Goal: Information Seeking & Learning: Understand process/instructions

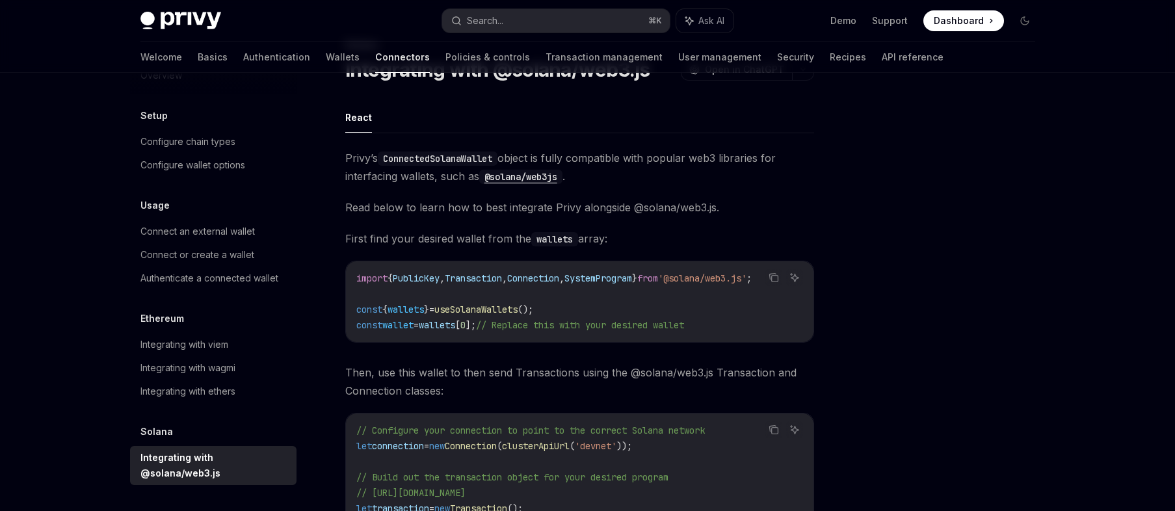
scroll to position [64, 0]
click at [534, 21] on button "Search... ⌘ K" at bounding box center [556, 20] width 228 height 23
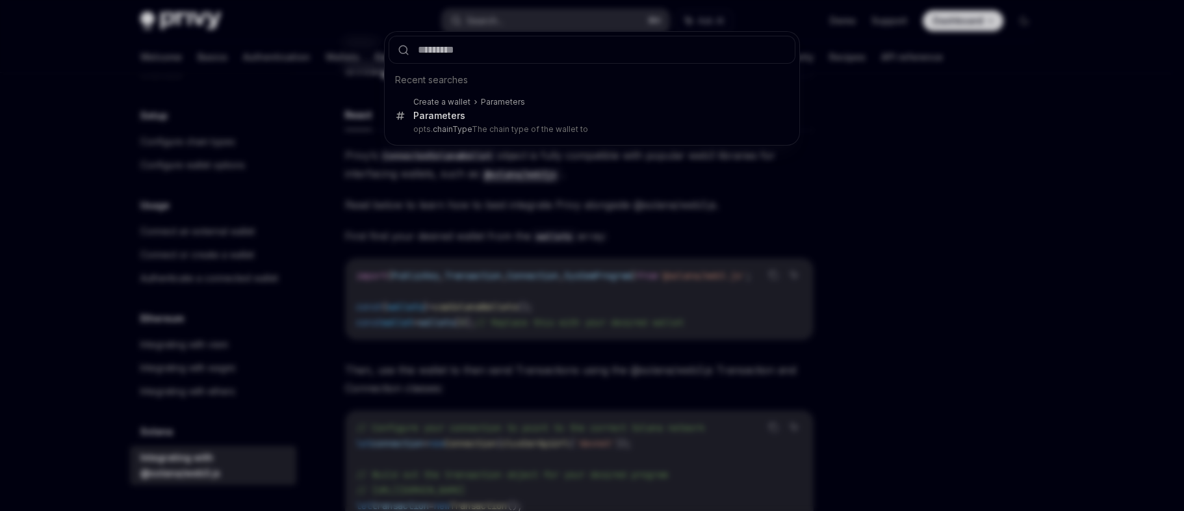
type input "*"
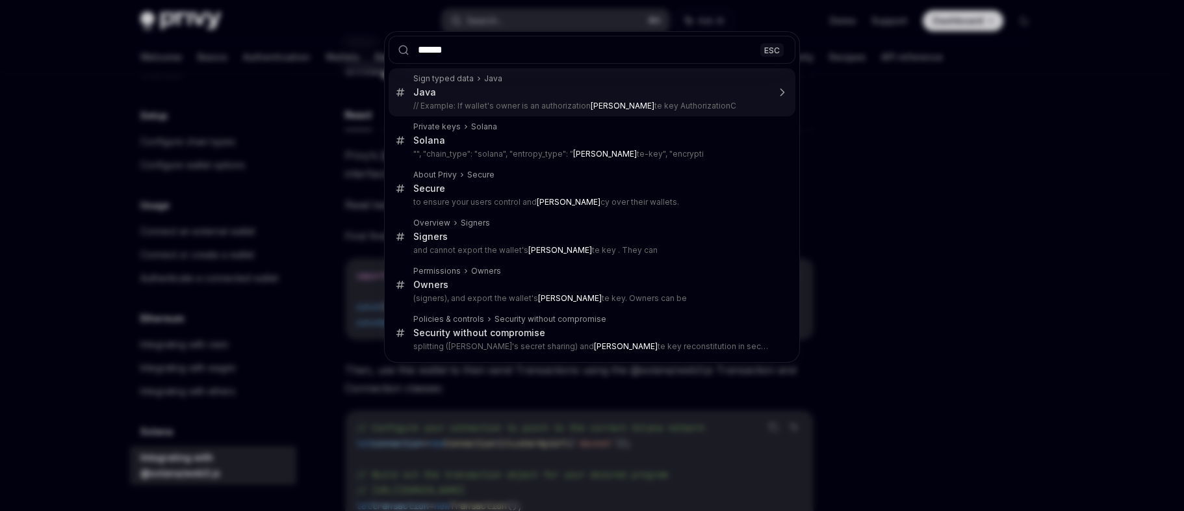
type input "*******"
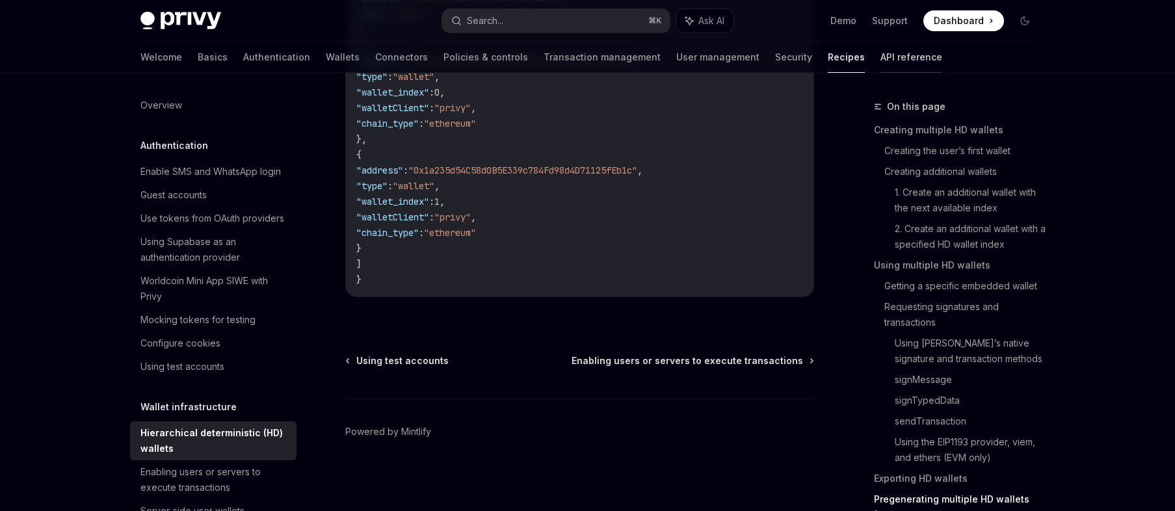
click at [880, 59] on link "API reference" at bounding box center [911, 57] width 62 height 31
type textarea "*"
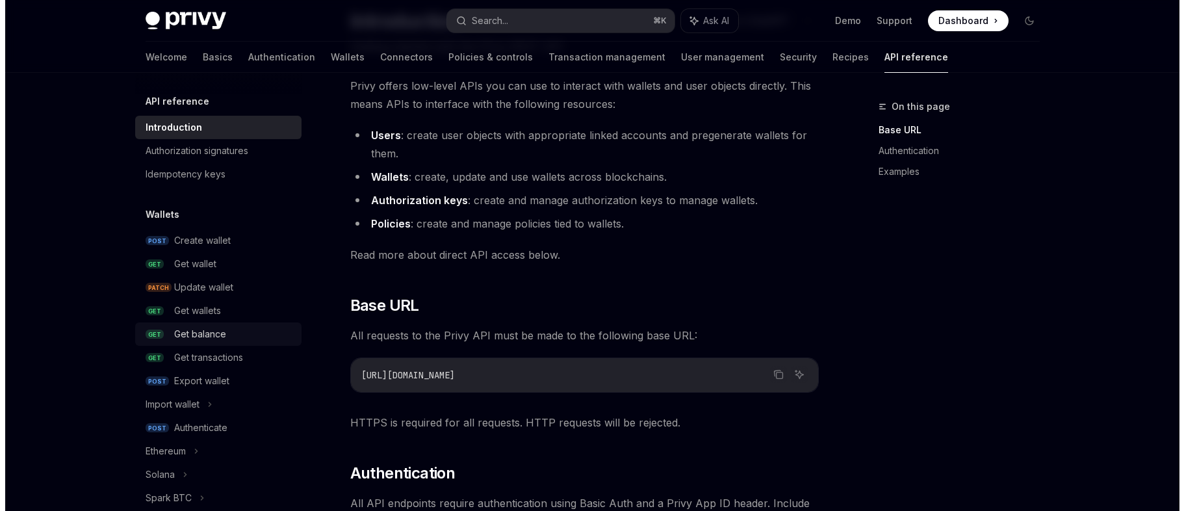
scroll to position [88, 0]
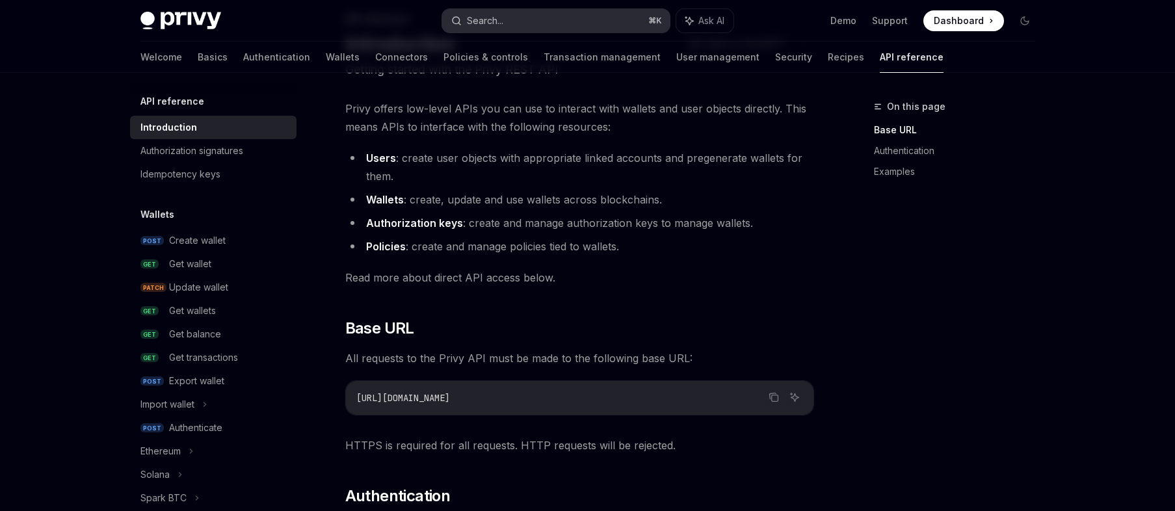
click at [568, 21] on button "Search... ⌘ K" at bounding box center [556, 20] width 228 height 23
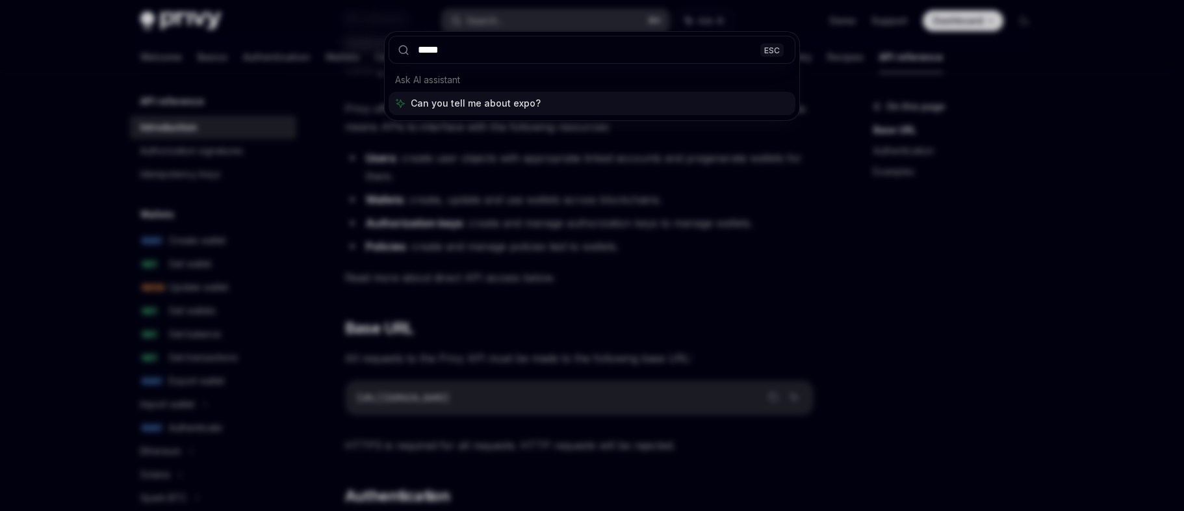
type input "******"
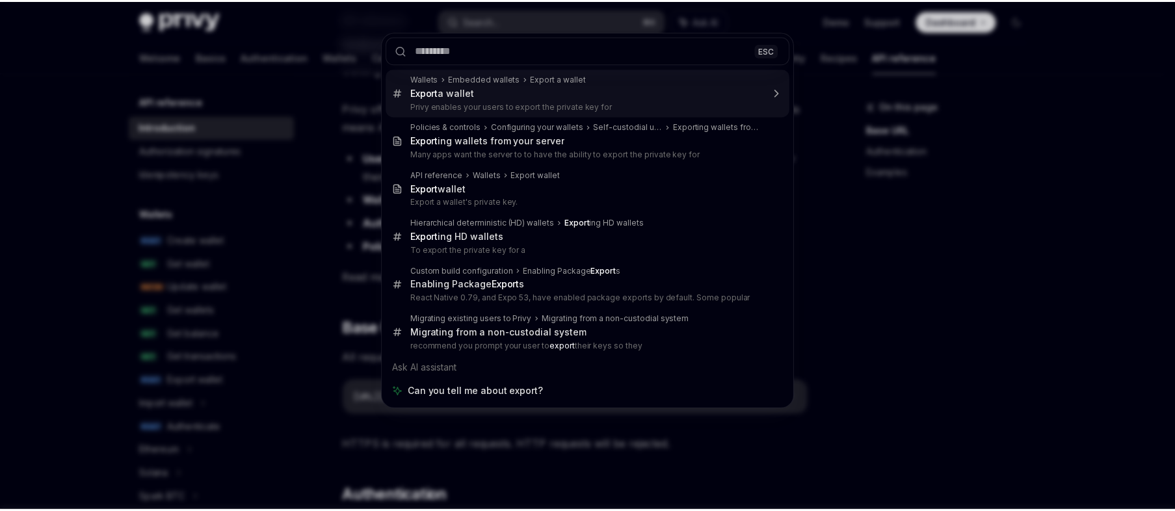
scroll to position [73, 0]
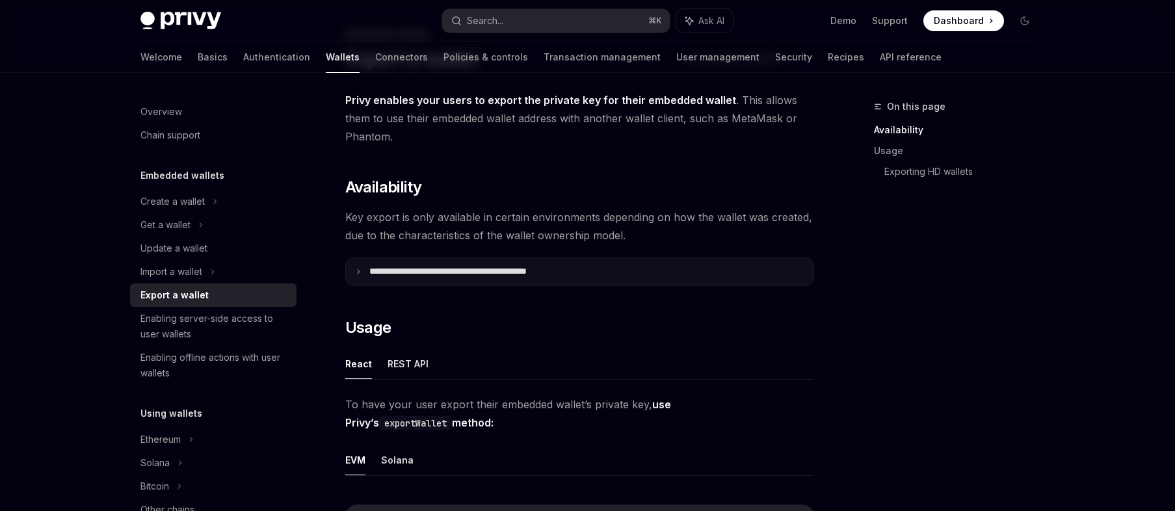
click at [448, 266] on p "**********" at bounding box center [476, 272] width 215 height 12
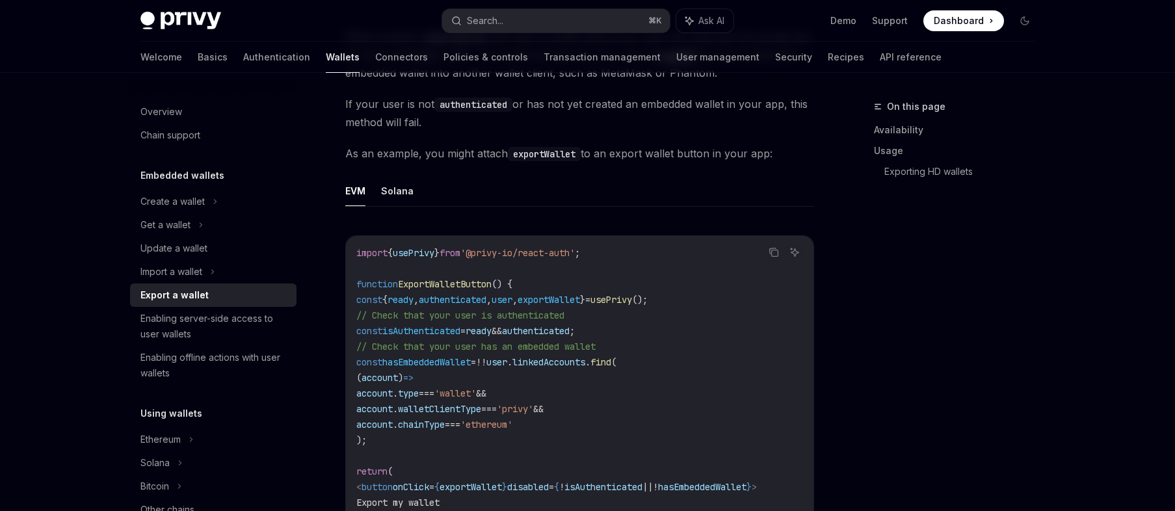
scroll to position [1147, 0]
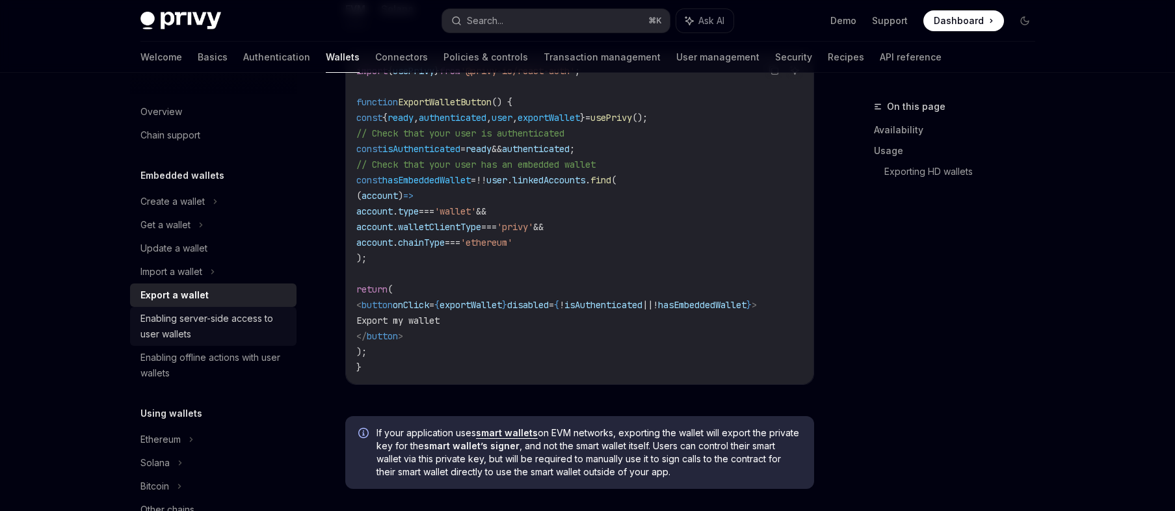
click at [272, 322] on div "Enabling server-side access to user wallets" at bounding box center [214, 326] width 148 height 31
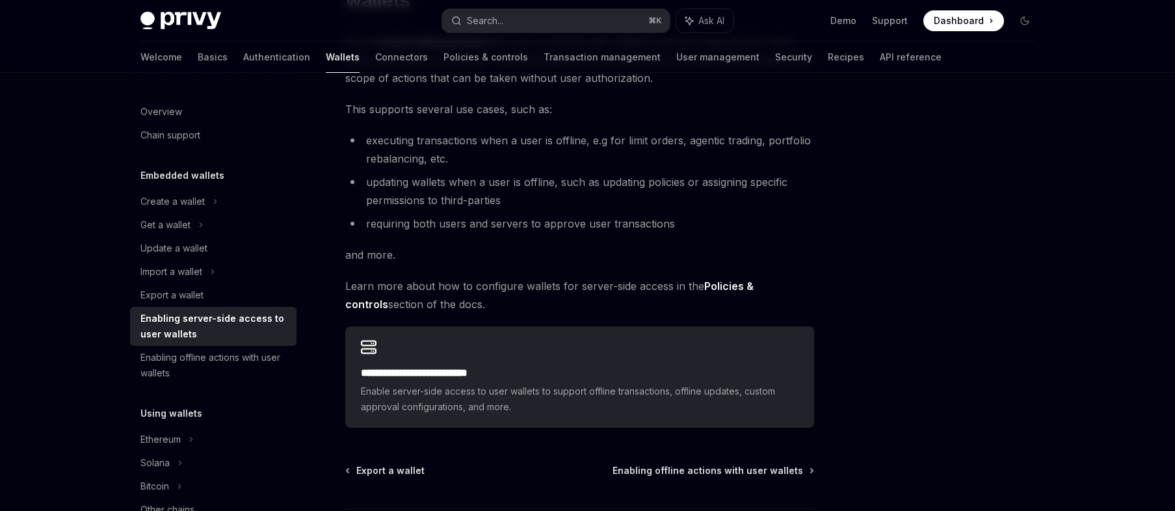
scroll to position [265, 0]
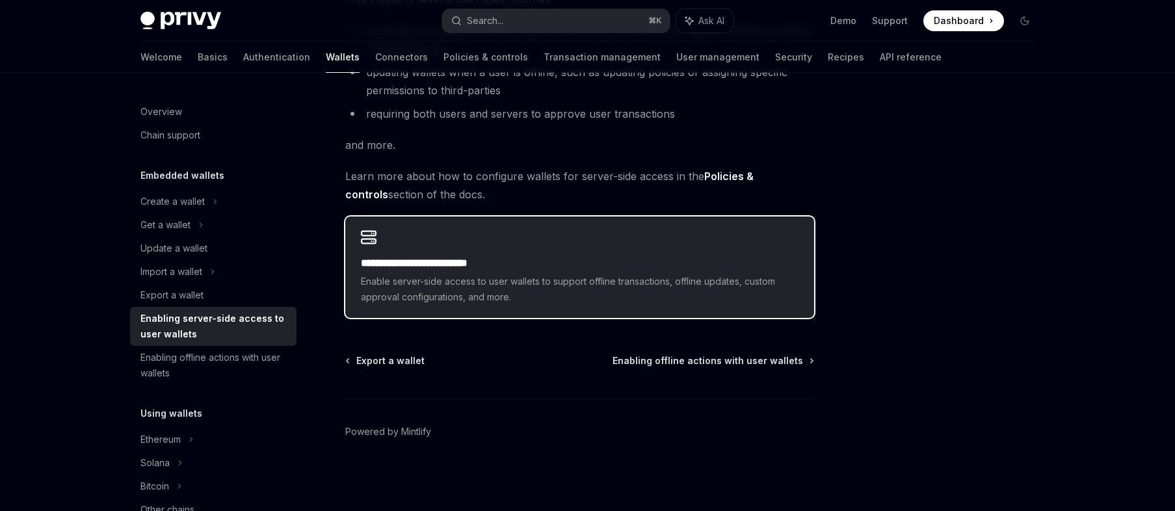
click at [458, 282] on span "Enable server-side access to user wallets to support offline transactions, offl…" at bounding box center [579, 289] width 437 height 31
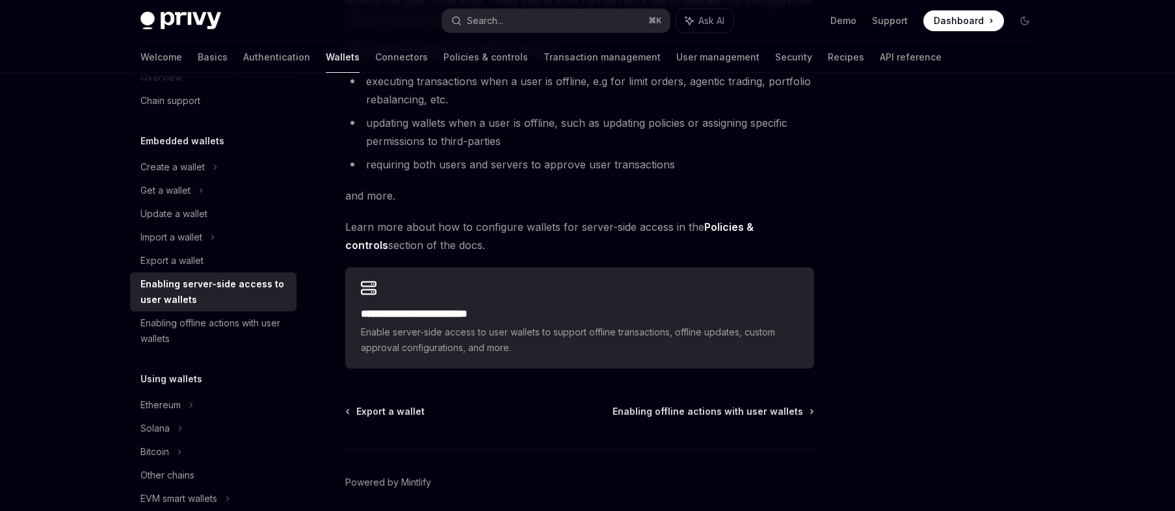
scroll to position [265, 0]
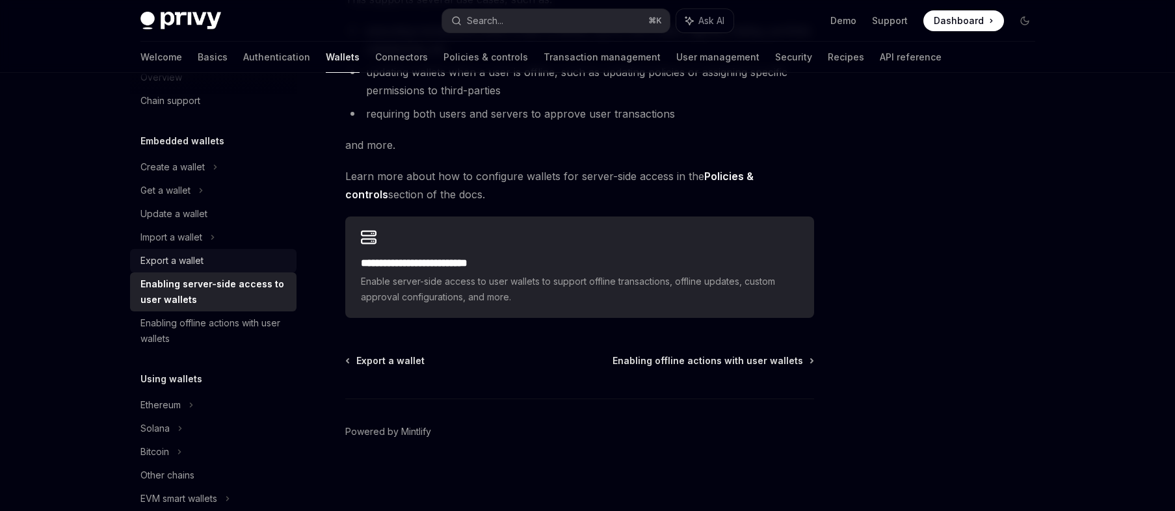
click at [161, 259] on div "Export a wallet" at bounding box center [171, 261] width 63 height 16
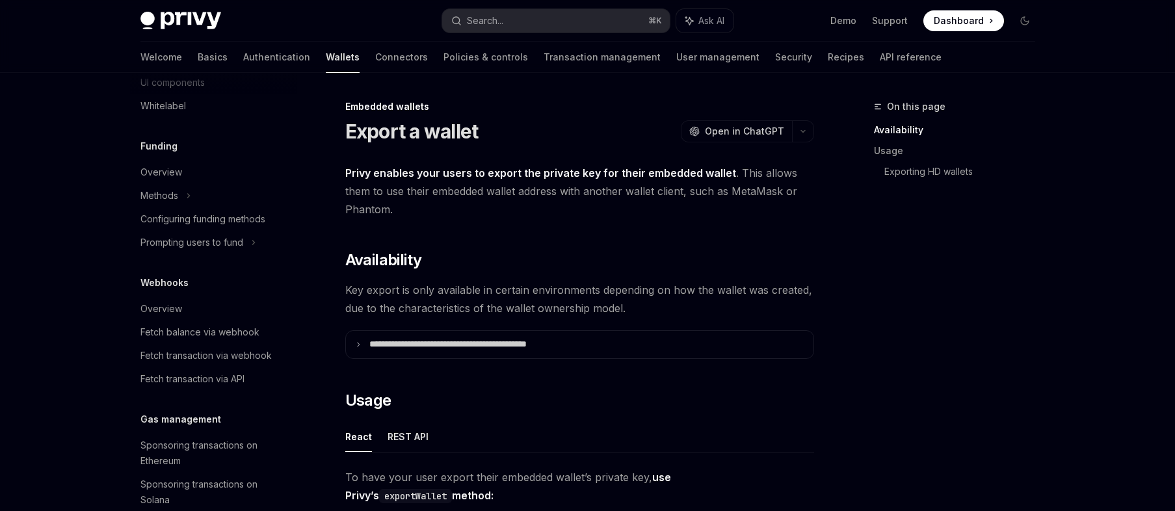
scroll to position [514, 0]
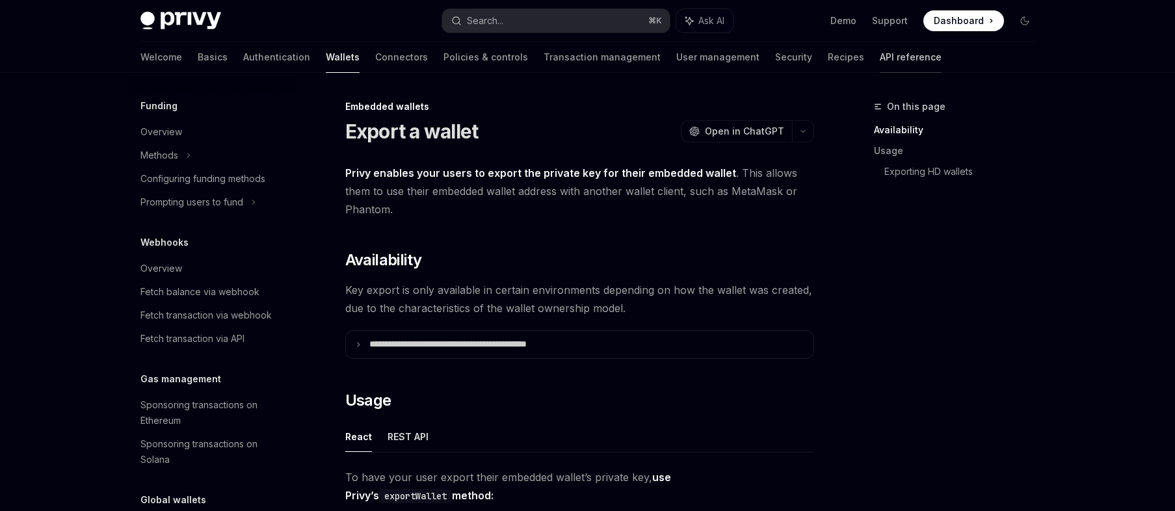
click at [880, 63] on link "API reference" at bounding box center [911, 57] width 62 height 31
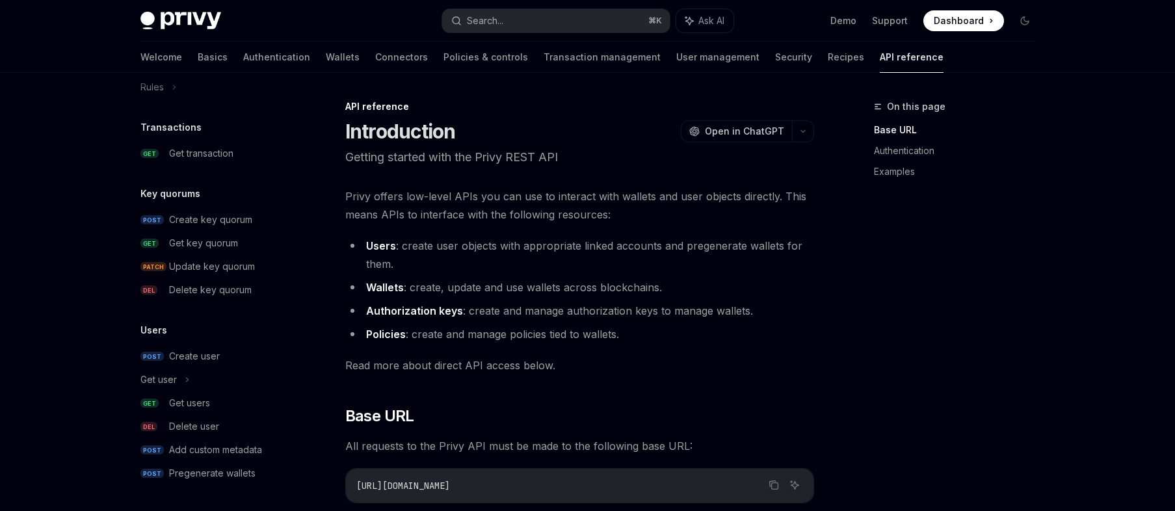
scroll to position [89, 0]
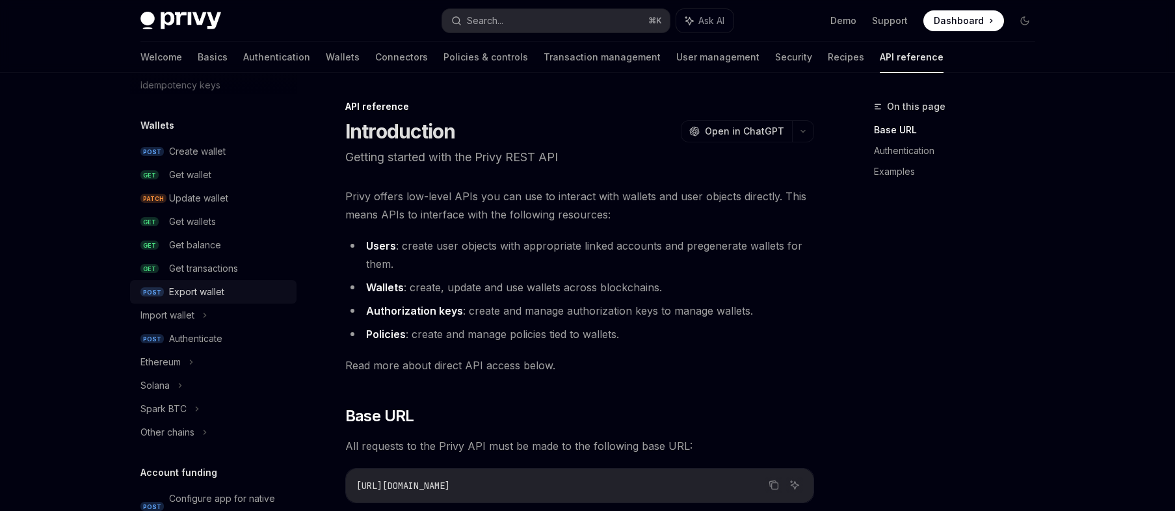
click at [197, 284] on div "Export wallet" at bounding box center [196, 292] width 55 height 16
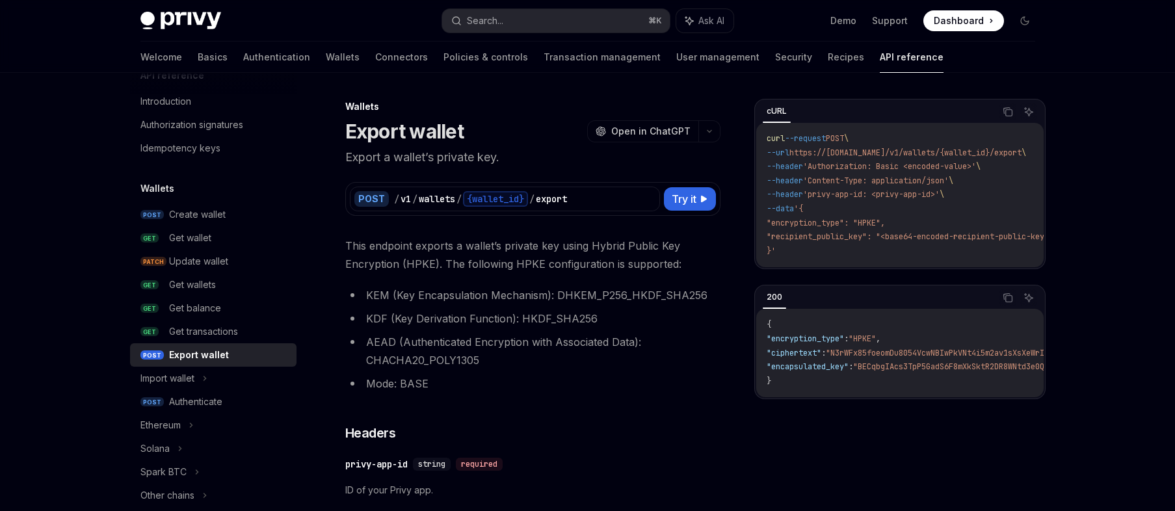
scroll to position [277, 0]
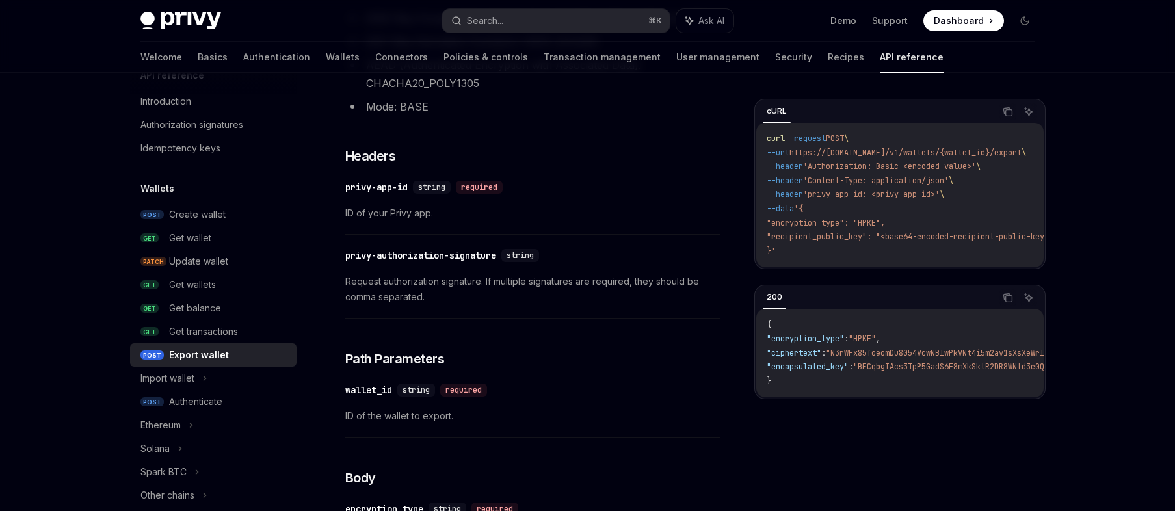
click at [196, 355] on div "Export wallet" at bounding box center [199, 355] width 60 height 16
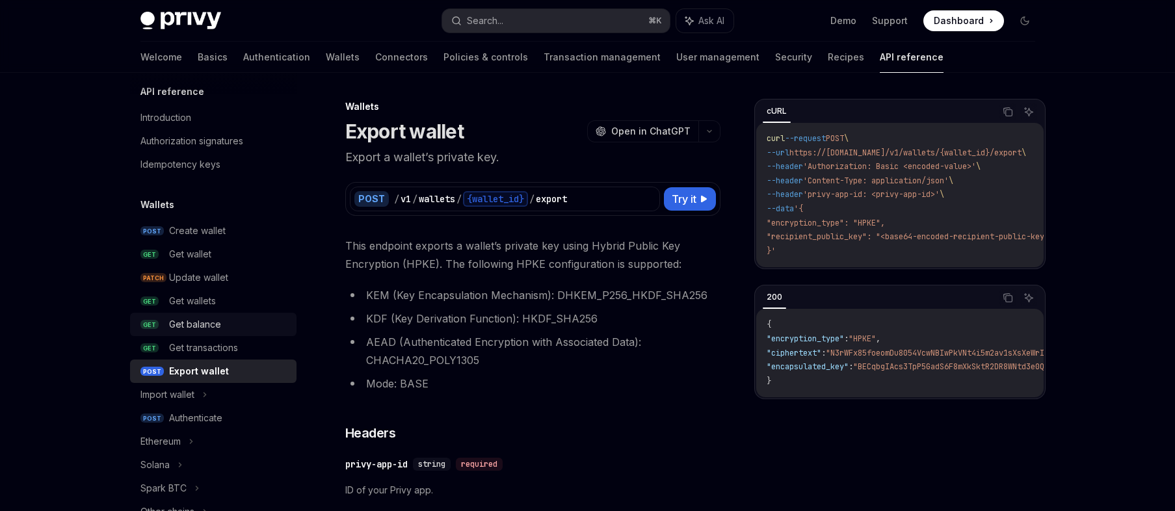
scroll to position [0, 0]
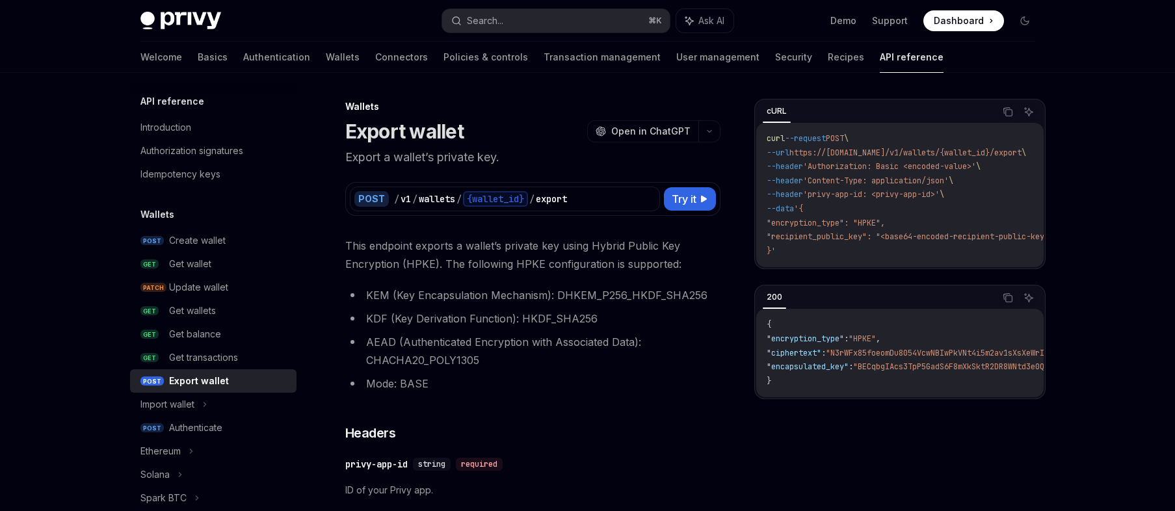
click at [205, 18] on img at bounding box center [180, 21] width 81 height 18
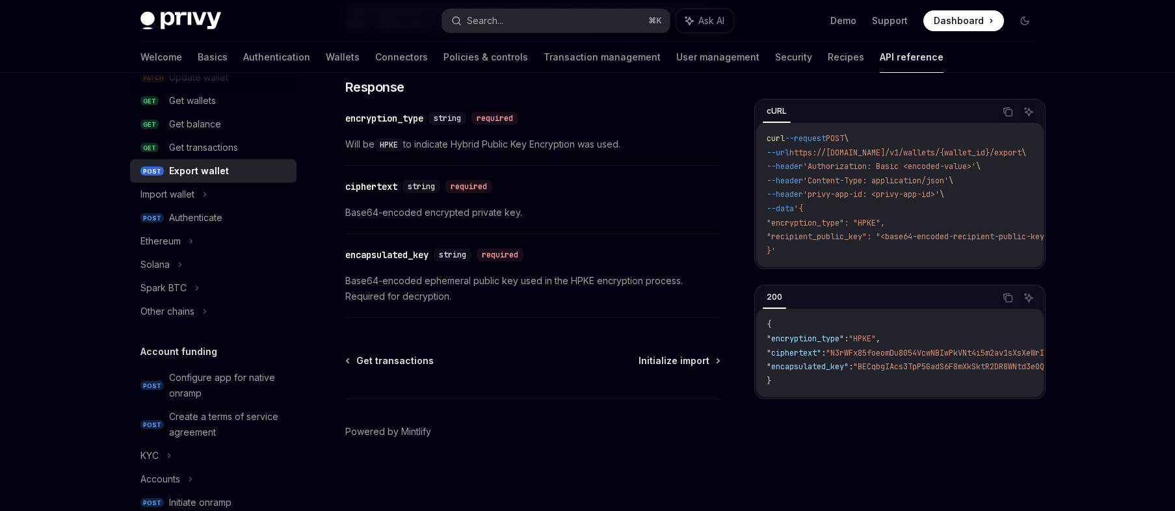
scroll to position [209, 0]
click at [177, 268] on icon at bounding box center [179, 266] width 5 height 16
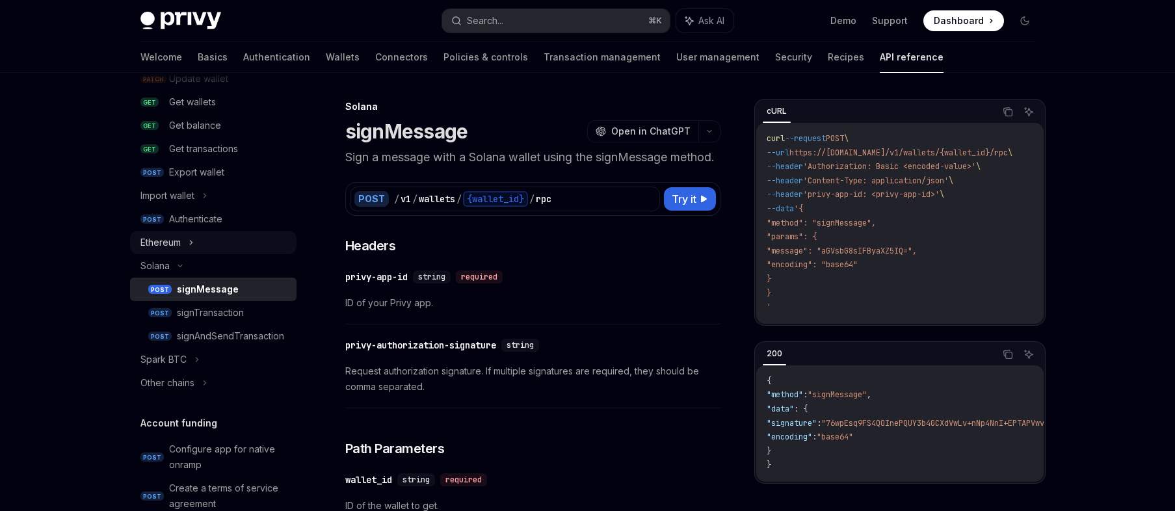
click at [190, 244] on icon at bounding box center [191, 243] width 5 height 16
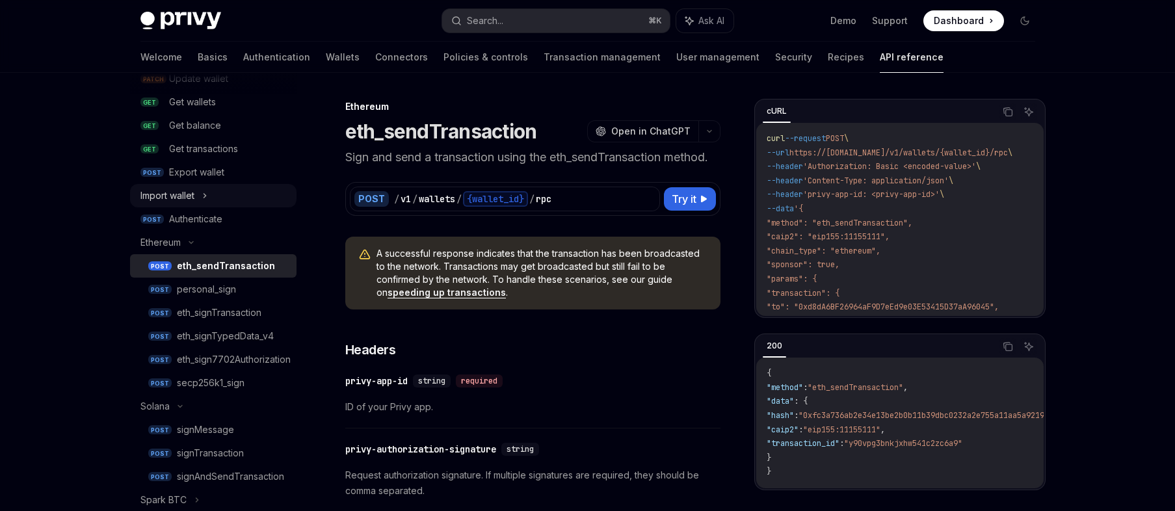
click at [205, 197] on icon at bounding box center [204, 196] width 2 height 4
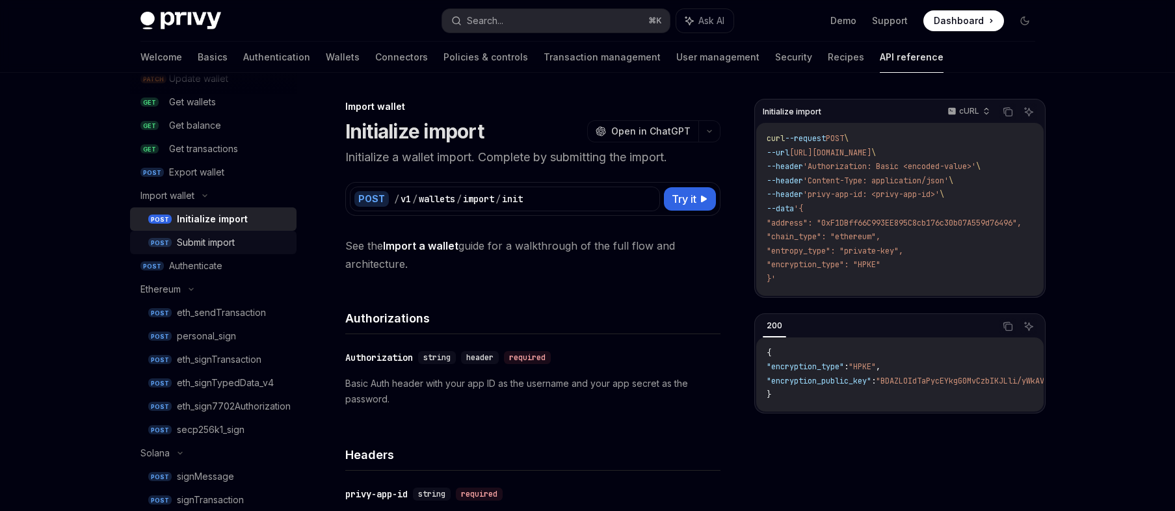
click at [241, 242] on div "Submit import" at bounding box center [233, 243] width 112 height 16
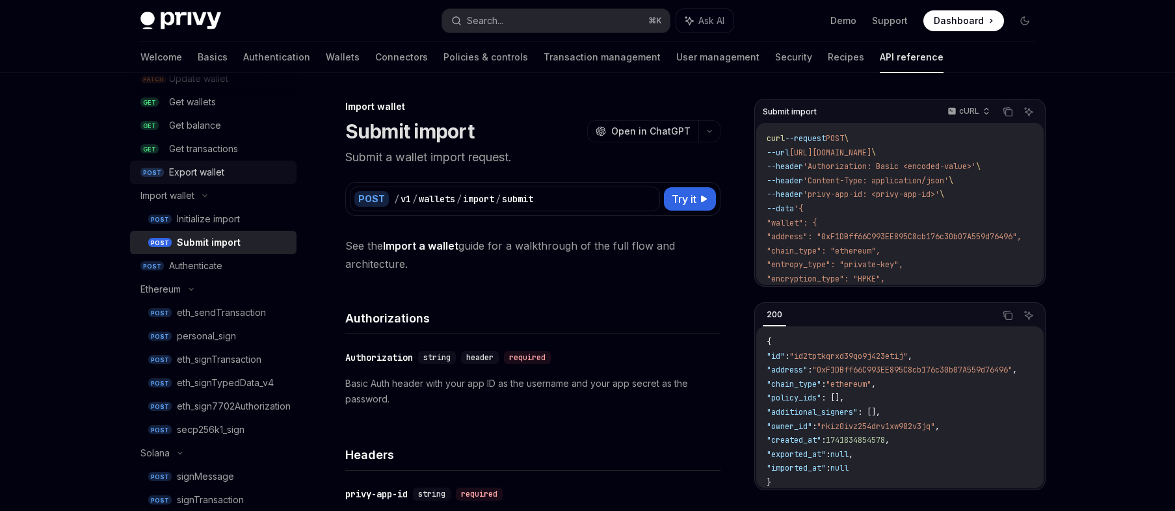
click at [237, 176] on div "Export wallet" at bounding box center [229, 172] width 120 height 16
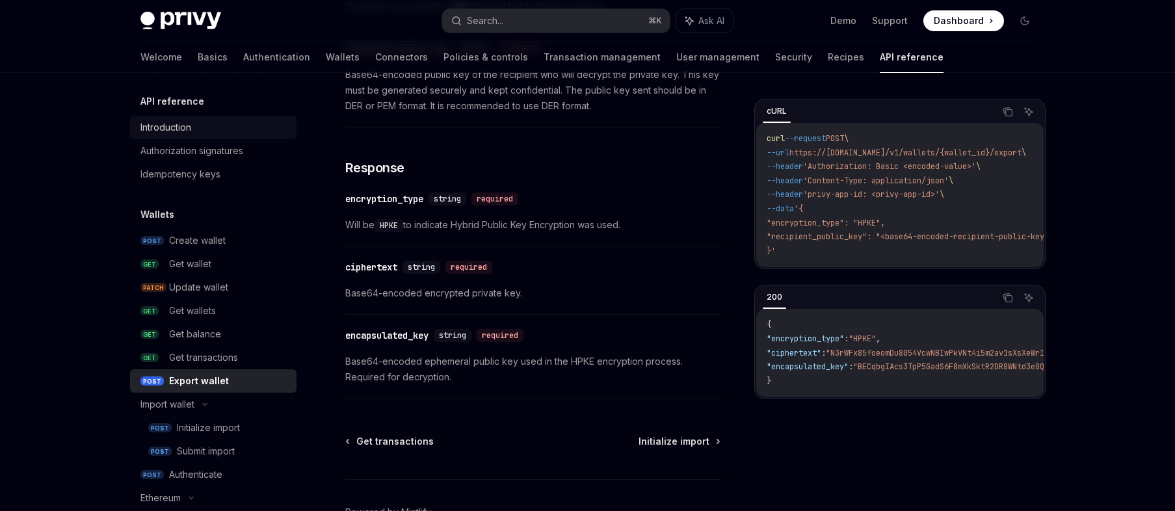
click at [233, 132] on div "Introduction" at bounding box center [214, 128] width 148 height 16
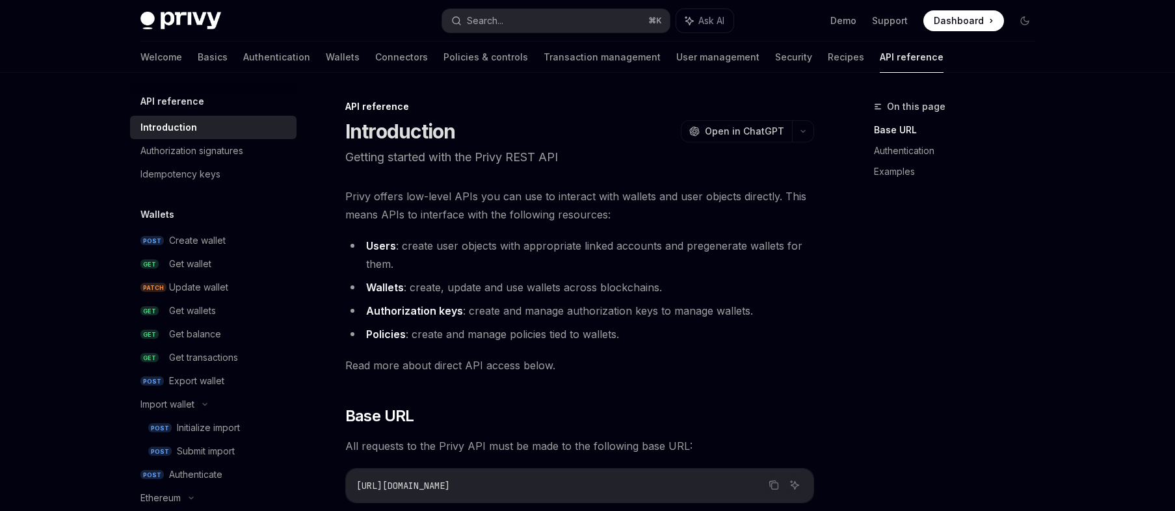
click at [965, 17] on span "Dashboard" at bounding box center [959, 20] width 50 height 13
click at [212, 446] on div "Submit import" at bounding box center [206, 451] width 58 height 16
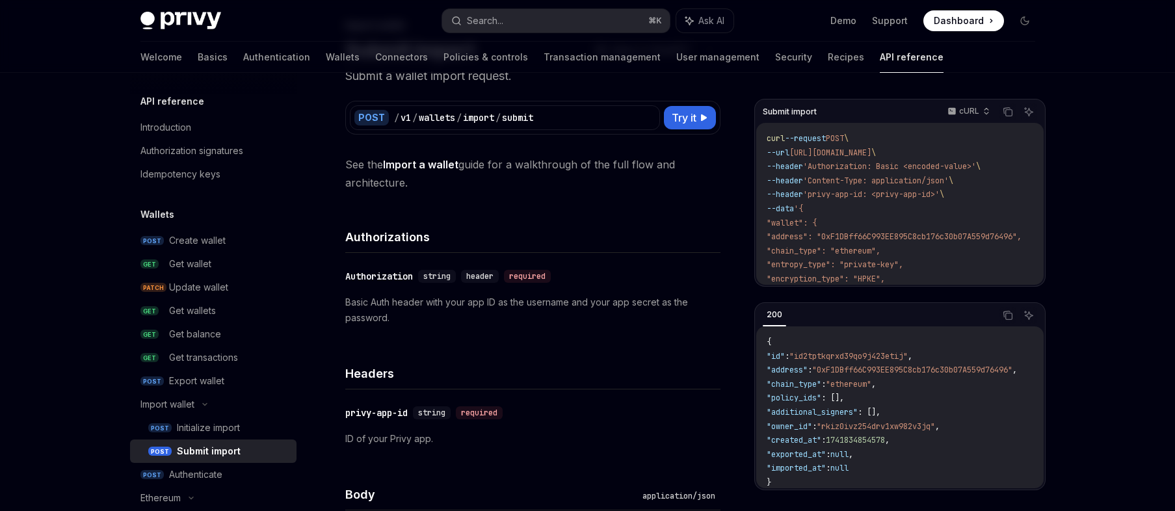
scroll to position [142, 0]
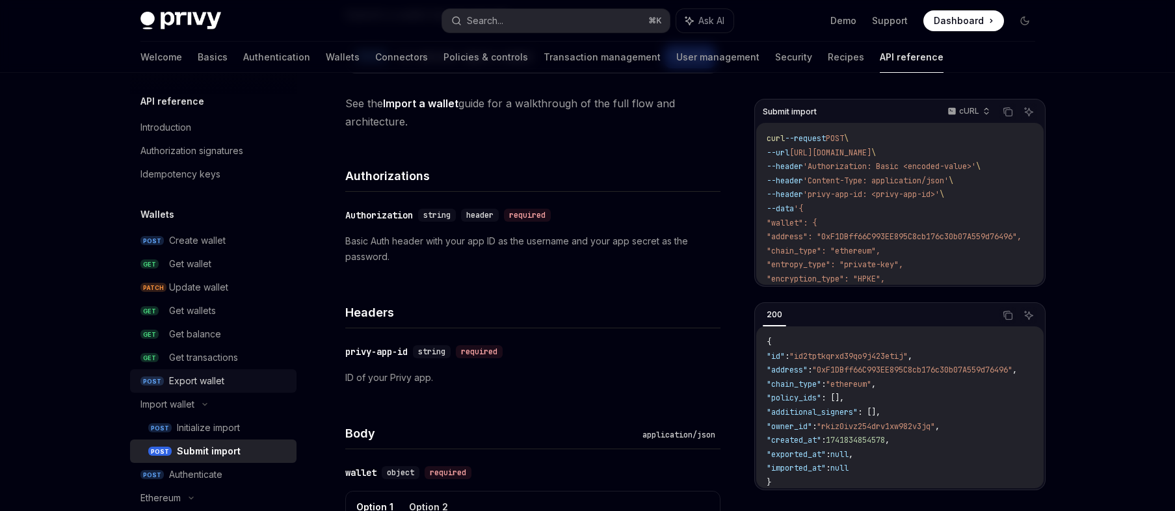
click at [231, 385] on div "Export wallet" at bounding box center [229, 381] width 120 height 16
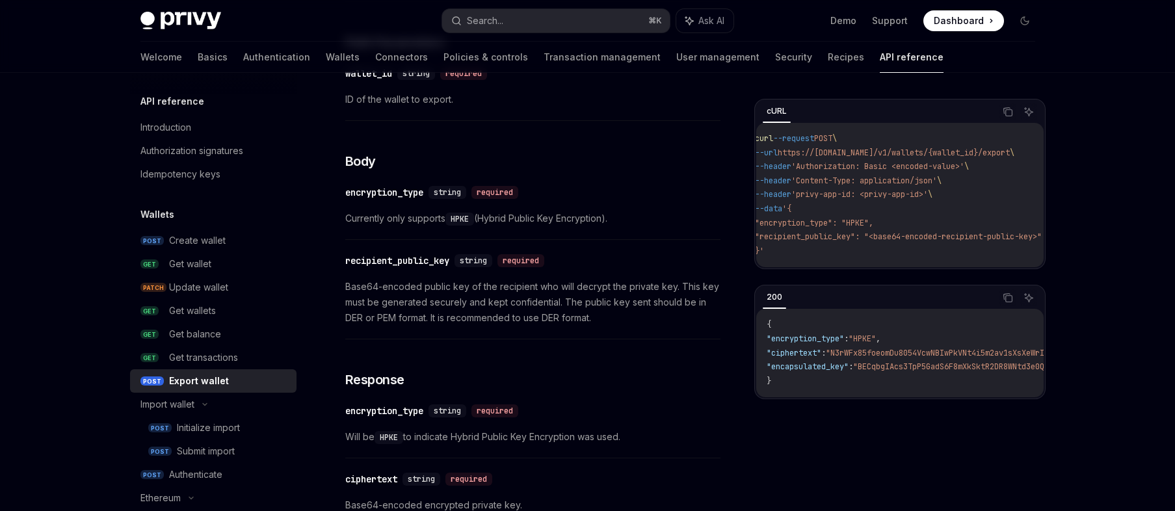
scroll to position [584, 0]
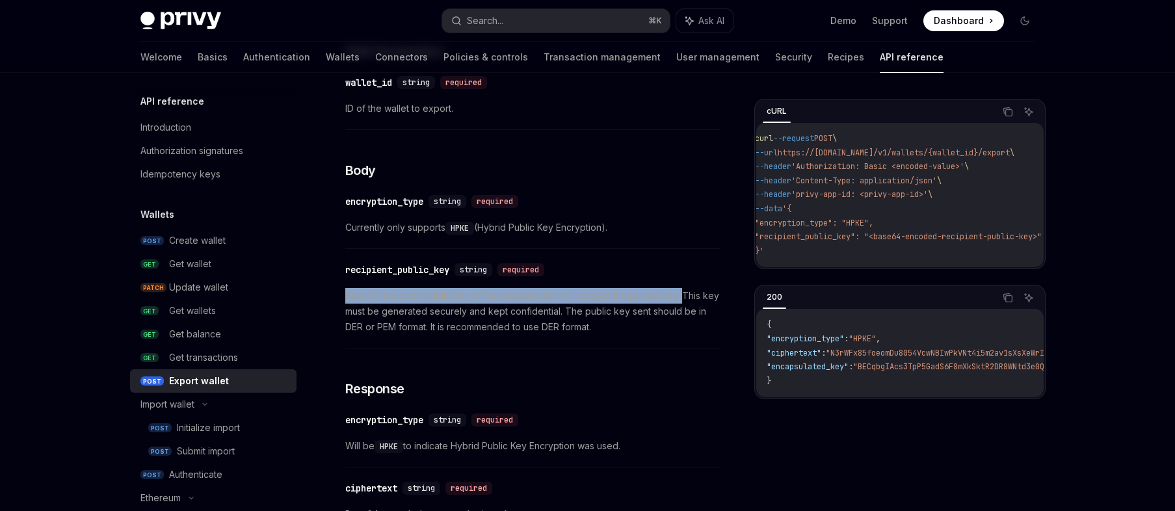
drag, startPoint x: 683, startPoint y: 282, endPoint x: 679, endPoint y: 291, distance: 9.1
click at [679, 291] on div "​ recipient_public_key string required Base64-encoded public key of the recipie…" at bounding box center [532, 301] width 375 height 93
click at [670, 310] on span "Base64-encoded public key of the recipient who will decrypt the private key. Th…" at bounding box center [532, 311] width 375 height 47
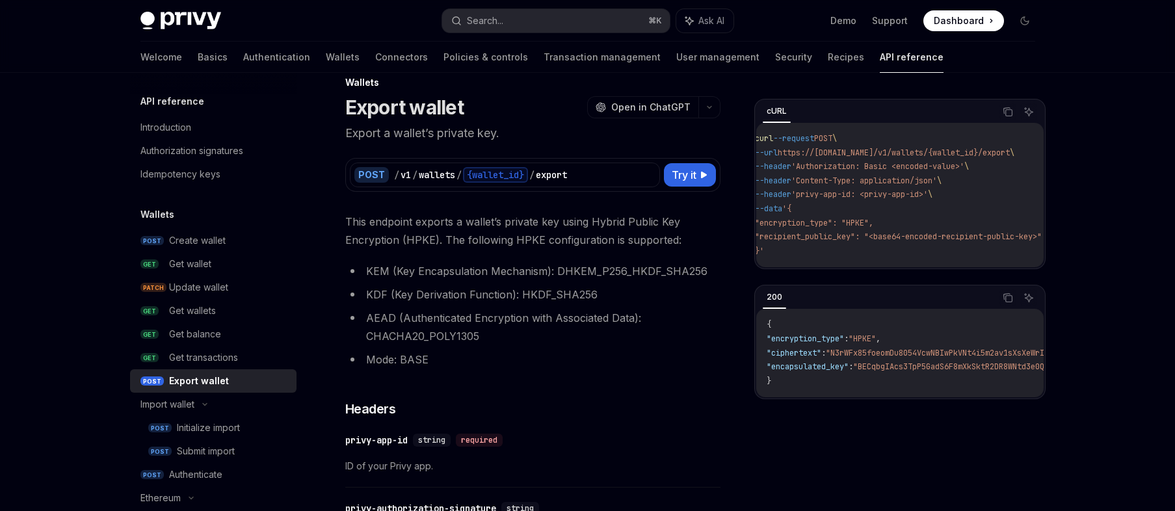
scroll to position [0, 0]
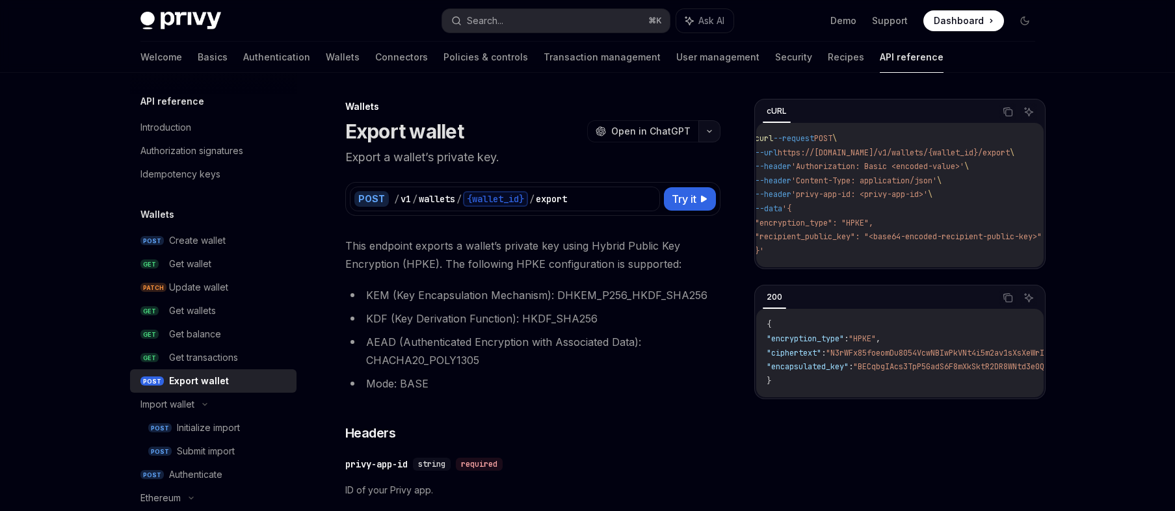
click at [709, 133] on icon "button" at bounding box center [709, 131] width 16 height 5
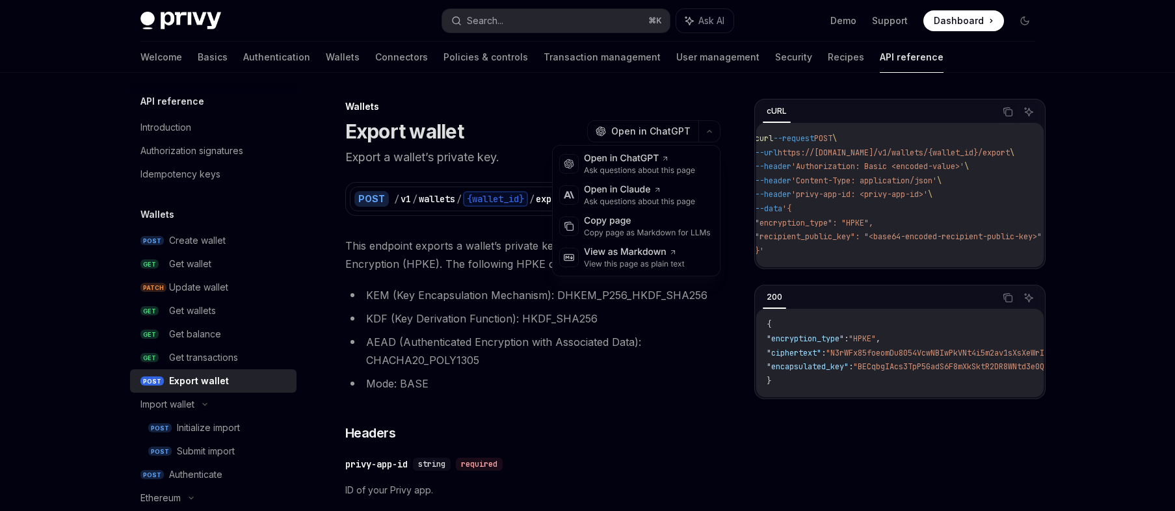
click at [665, 316] on li "KDF (Key Derivation Function): HKDF_SHA256" at bounding box center [532, 318] width 375 height 18
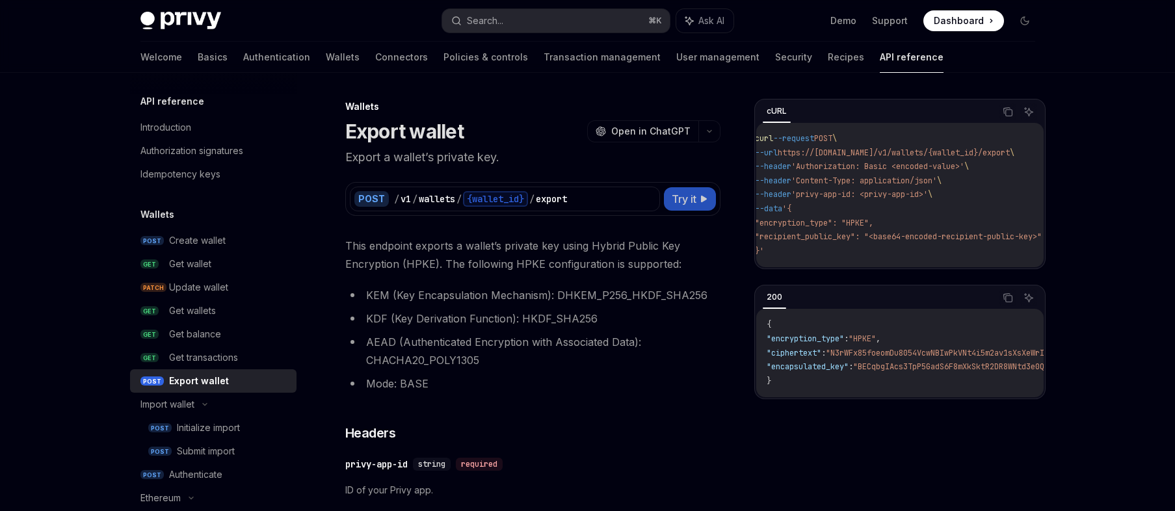
click at [691, 194] on span "Try it" at bounding box center [684, 199] width 25 height 16
type textarea "*"
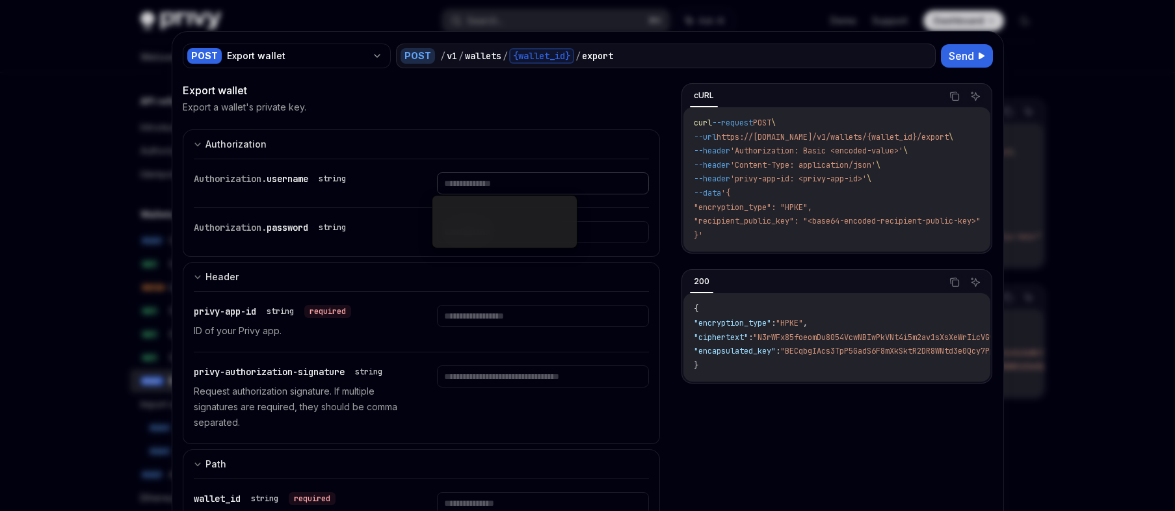
click at [456, 187] on input "text" at bounding box center [543, 183] width 212 height 22
click at [395, 177] on div "Authorization. username string" at bounding box center [300, 178] width 212 height 13
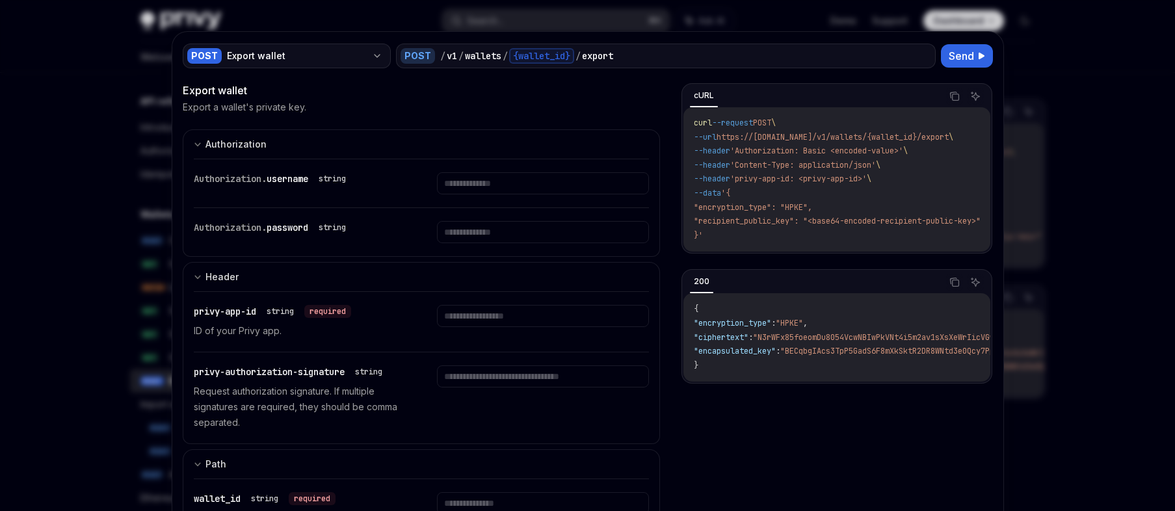
click at [348, 60] on div "Export wallet" at bounding box center [297, 55] width 140 height 13
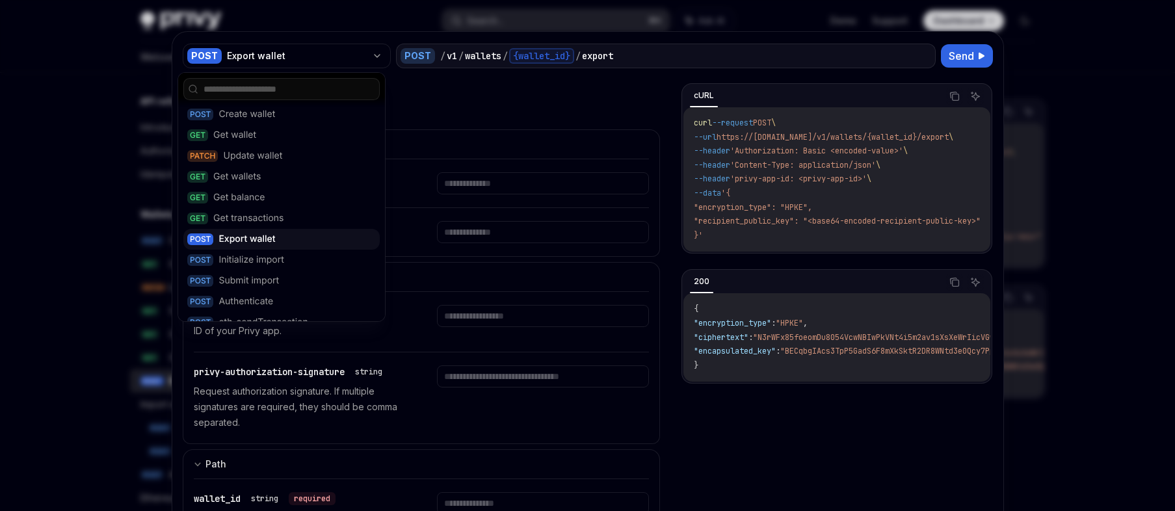
click at [451, 109] on div "Export a wallet's private key." at bounding box center [422, 107] width 478 height 13
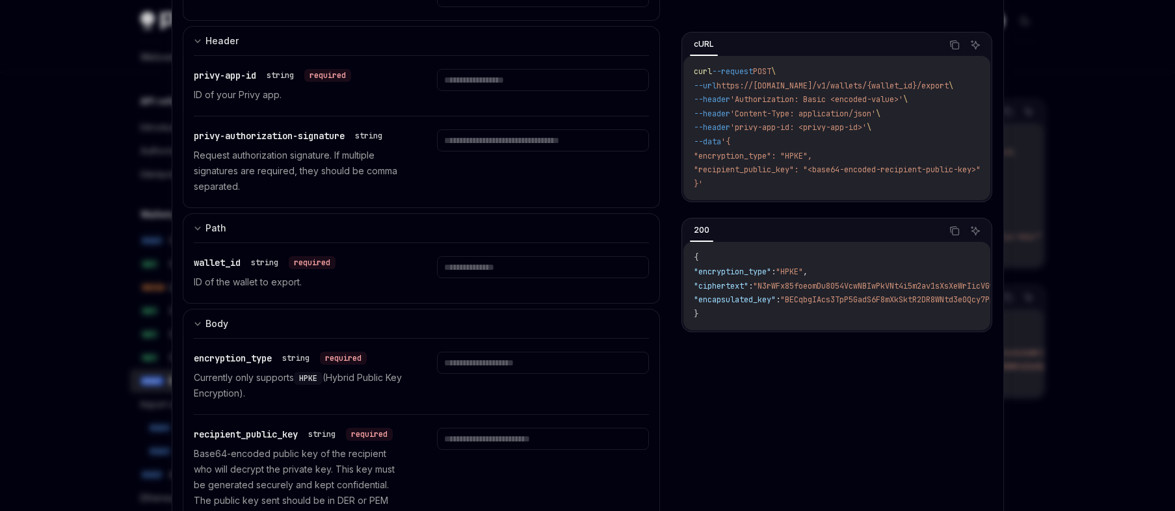
scroll to position [237, 0]
click at [311, 375] on span "HPKE" at bounding box center [308, 377] width 18 height 10
copy span "HPKE"
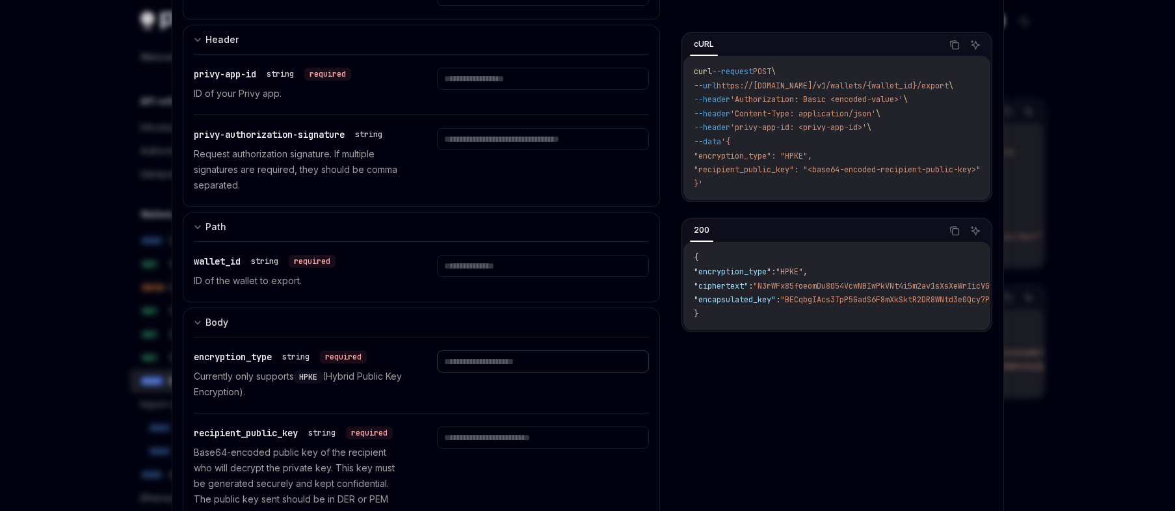
paste input "****"
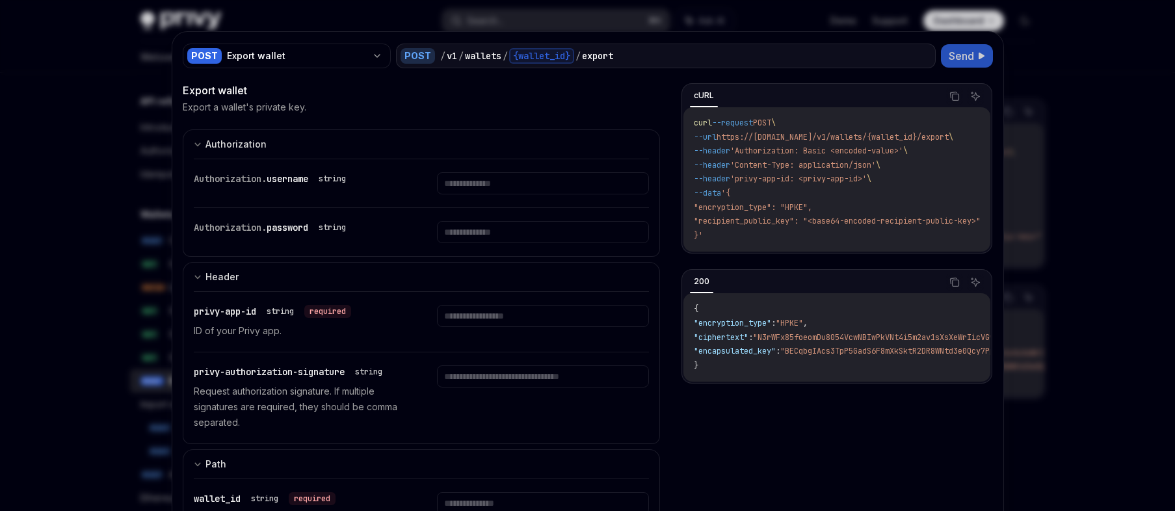
type input "****"
click at [950, 56] on span "Send" at bounding box center [960, 56] width 25 height 16
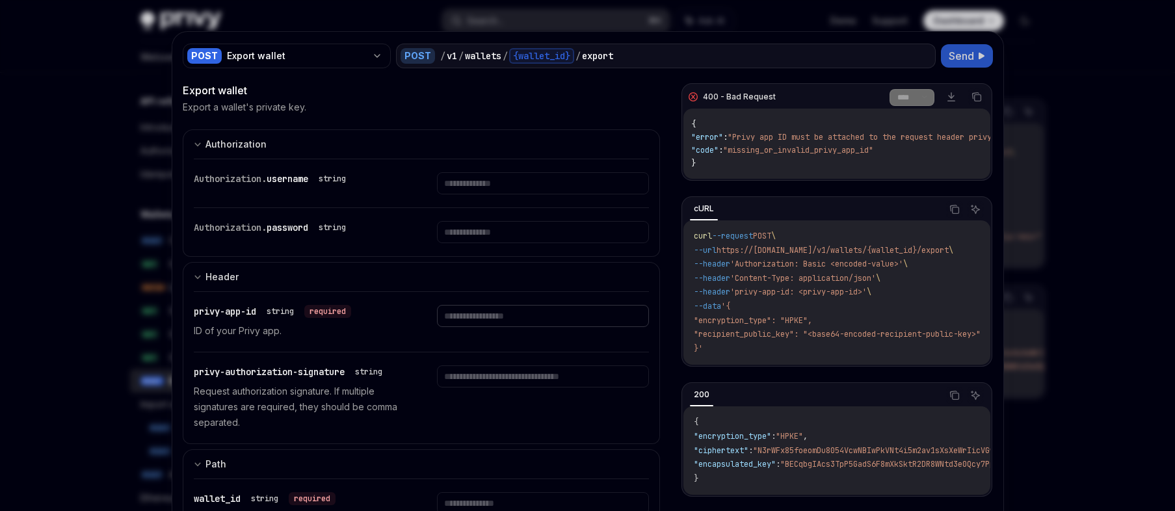
click at [512, 194] on input "text" at bounding box center [543, 183] width 212 height 22
paste input "**********"
type input "**********"
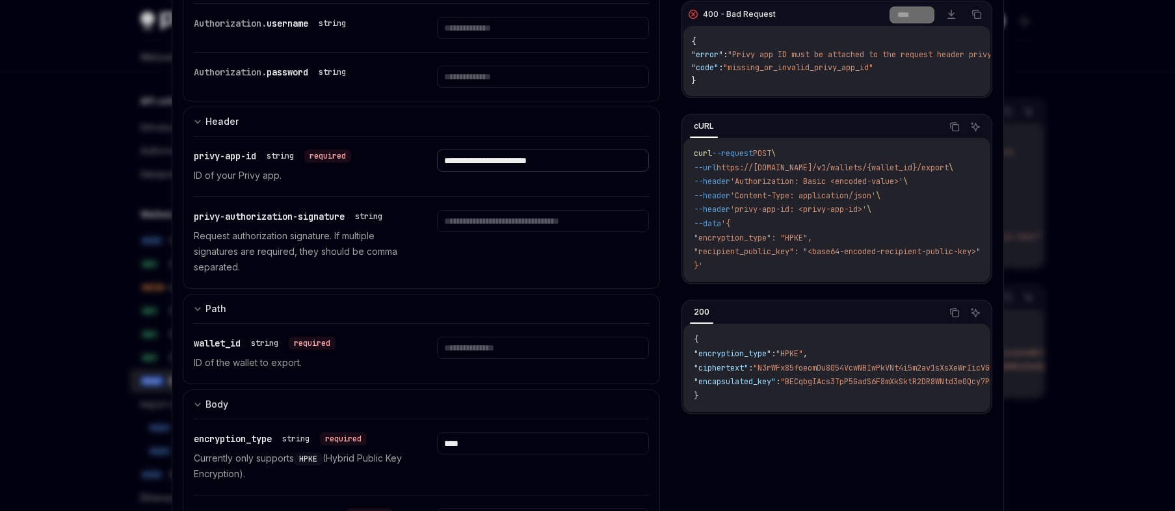
scroll to position [157, 0]
click at [475, 37] on input "text" at bounding box center [543, 26] width 212 height 22
paste input "**********"
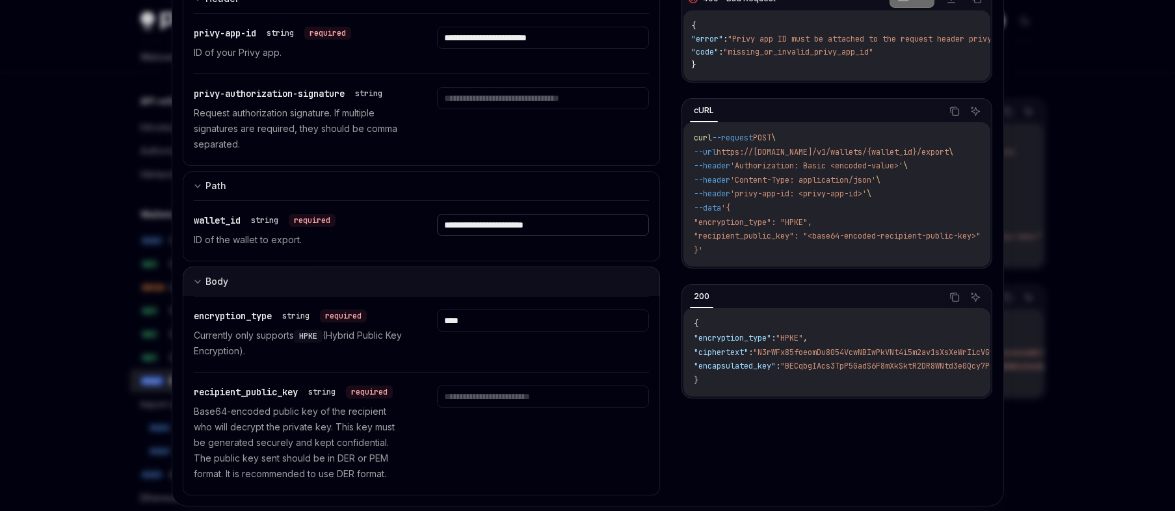
scroll to position [278, 0]
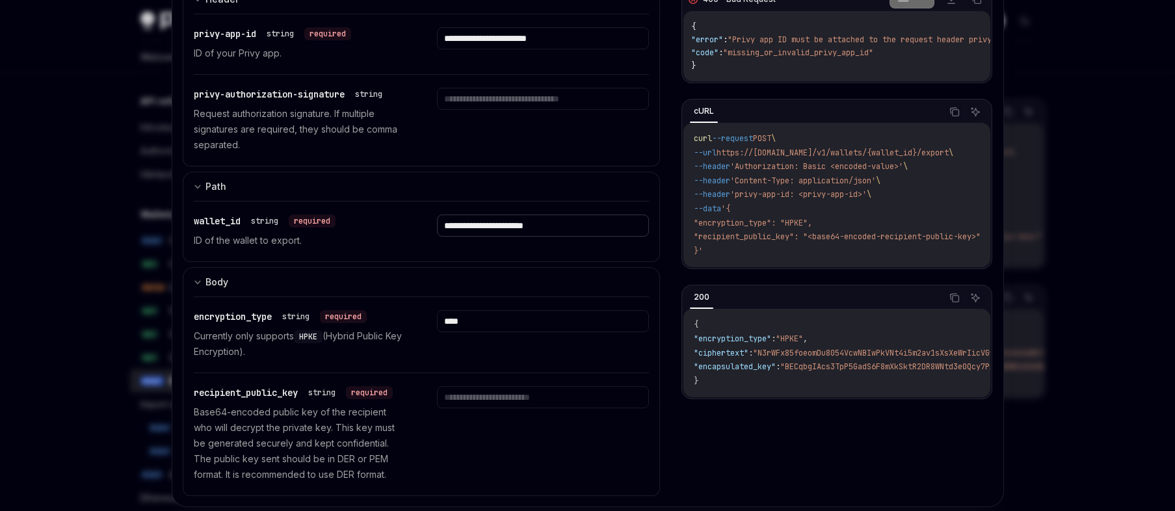
type input "**********"
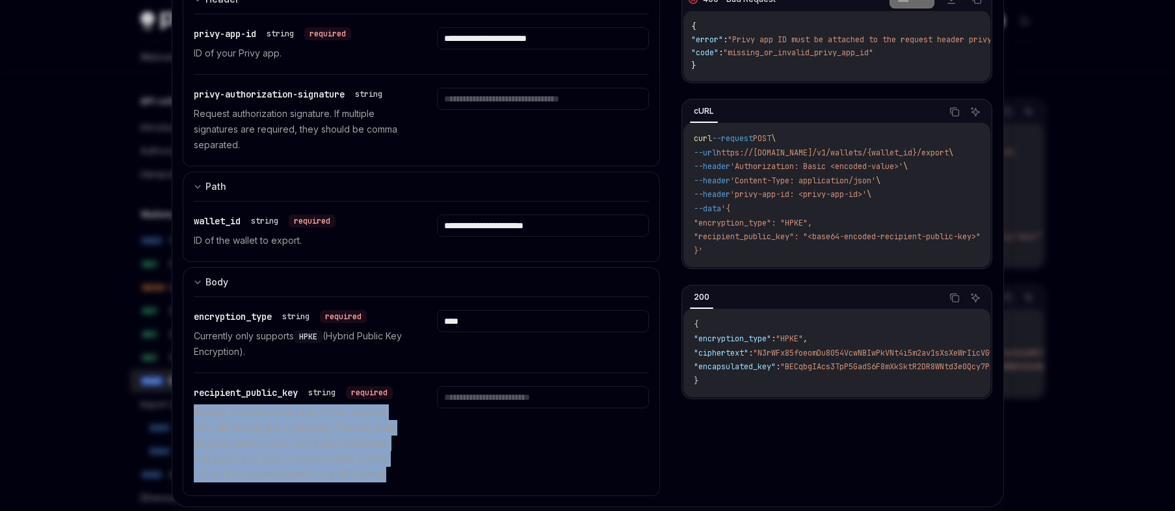
copy p "Base64-encoded public key of the recipient who will decrypt the private key. Th…"
drag, startPoint x: 191, startPoint y: 413, endPoint x: 358, endPoint y: 472, distance: 176.6
click at [358, 472] on p "Base64-encoded public key of the recipient who will decrypt the private key. Th…" at bounding box center [300, 443] width 212 height 78
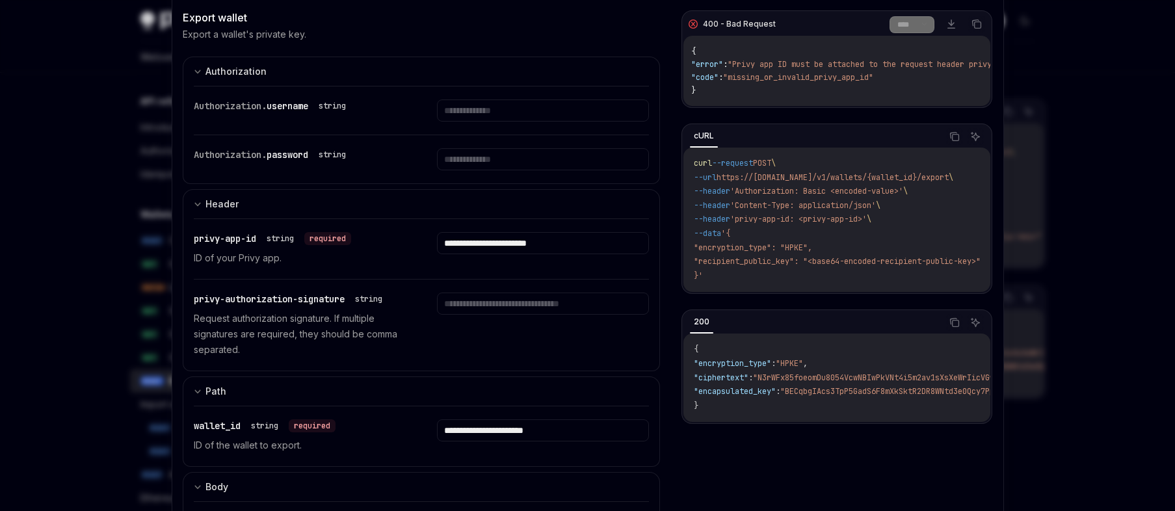
scroll to position [293, 0]
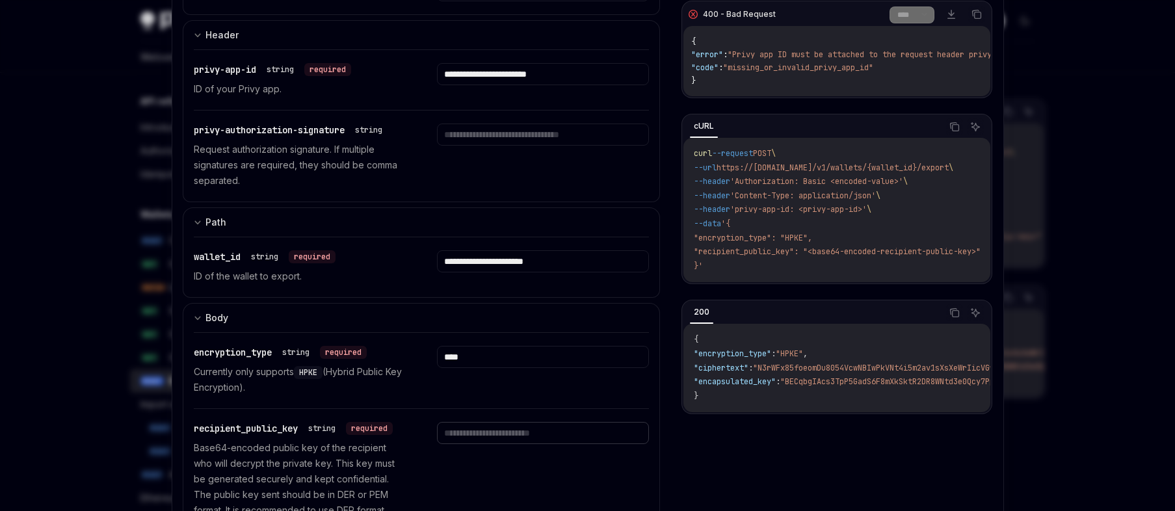
scroll to position [259, 0]
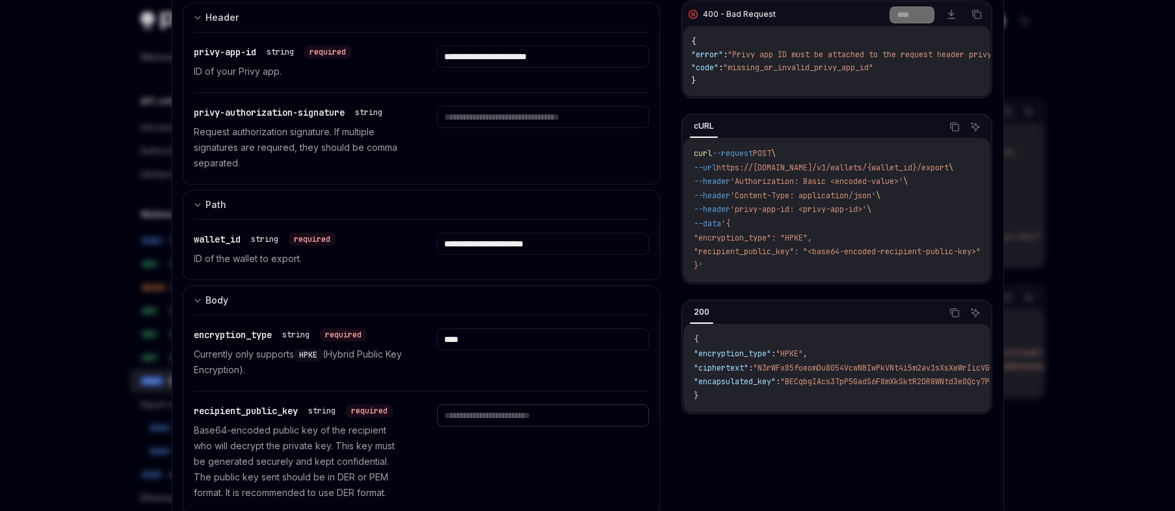
paste input "**********"
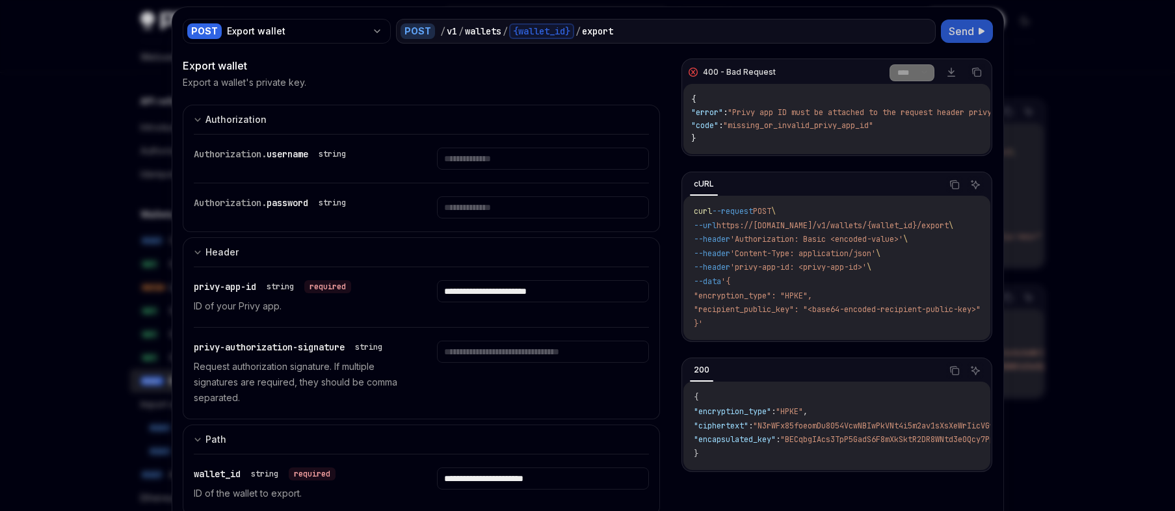
scroll to position [3, 0]
type input "**********"
click at [956, 38] on span "Send" at bounding box center [960, 31] width 25 height 16
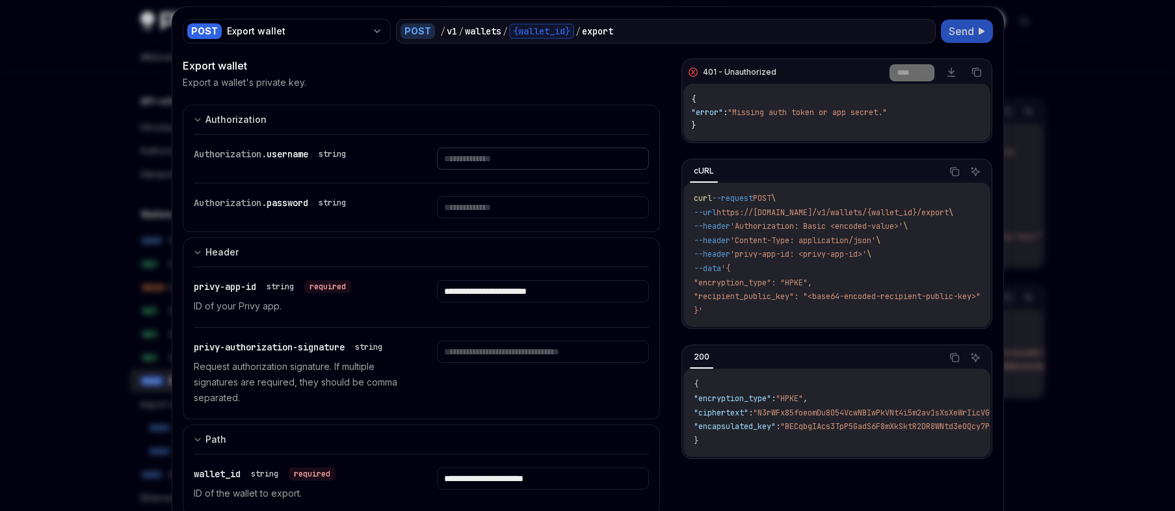
click at [520, 158] on input "text" at bounding box center [543, 159] width 212 height 22
click at [385, 161] on div "Authorization. username string" at bounding box center [300, 159] width 212 height 22
click at [549, 166] on input "text" at bounding box center [543, 159] width 212 height 22
type input "*"
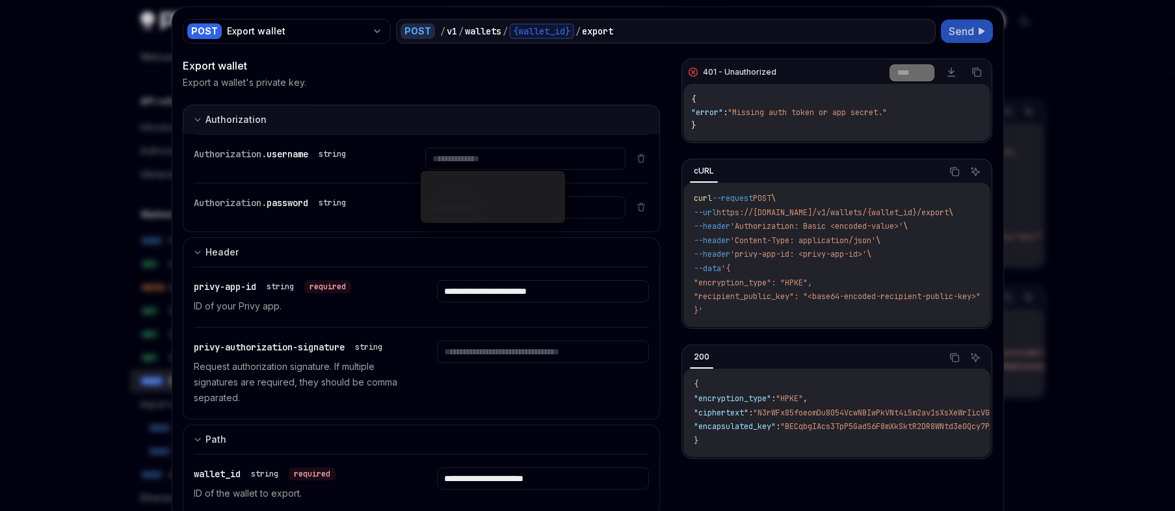
click at [562, 132] on button "Authorization Basic Auth" at bounding box center [422, 119] width 478 height 29
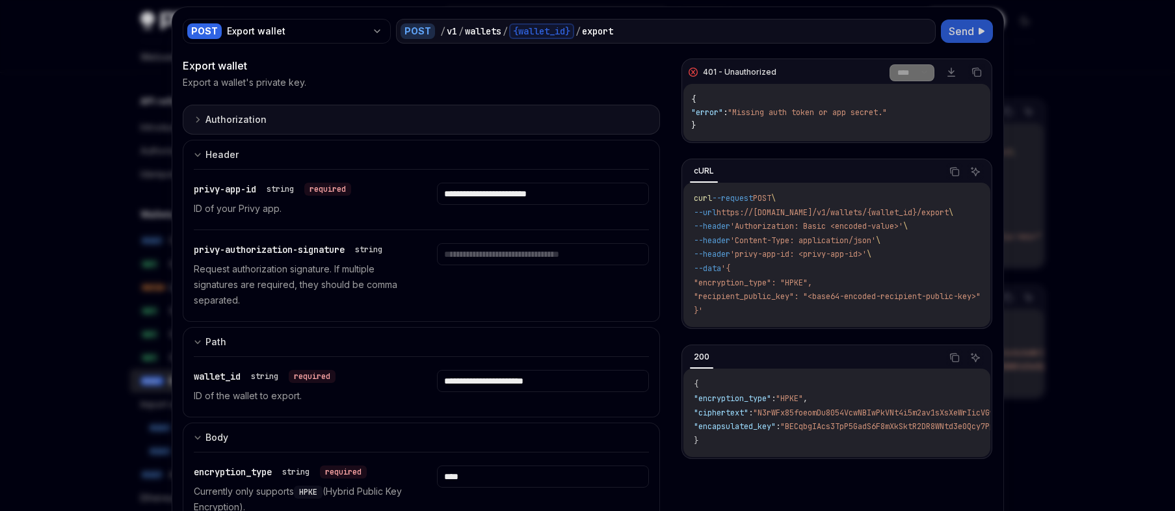
click at [555, 131] on button "Authorization Basic Auth" at bounding box center [422, 120] width 478 height 30
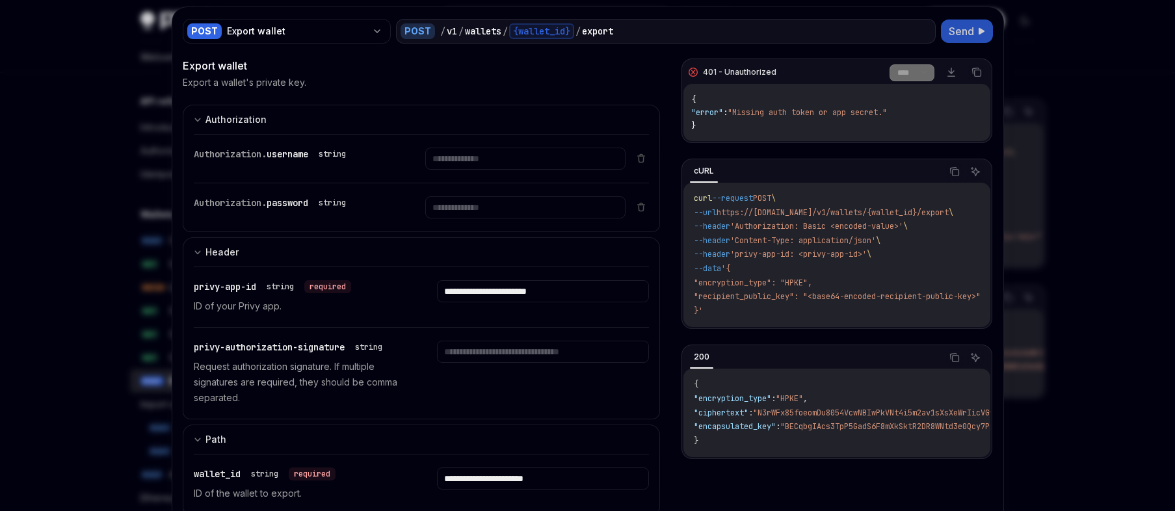
click at [83, 250] on div at bounding box center [587, 255] width 1175 height 511
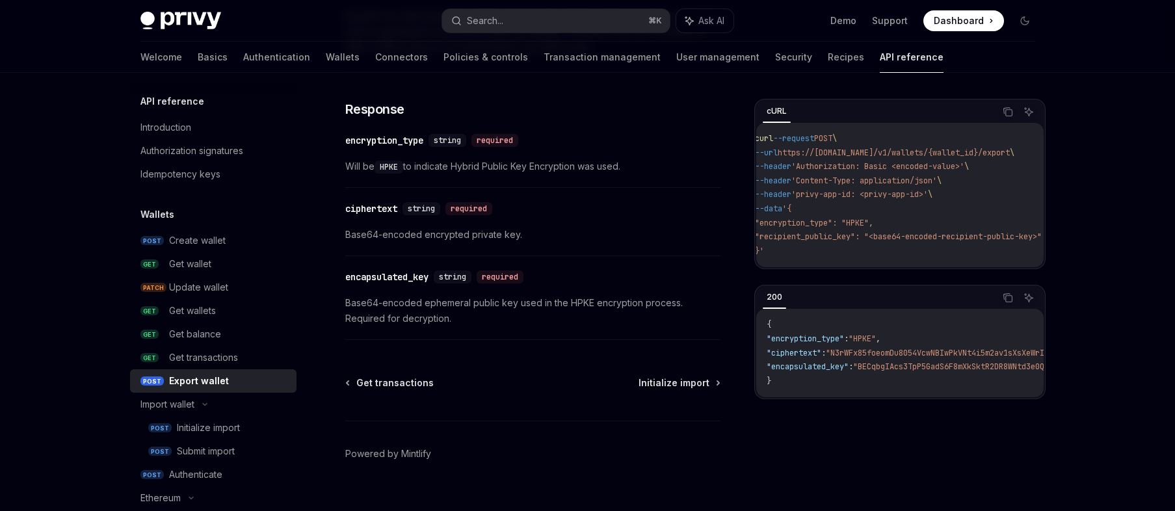
scroll to position [886, 0]
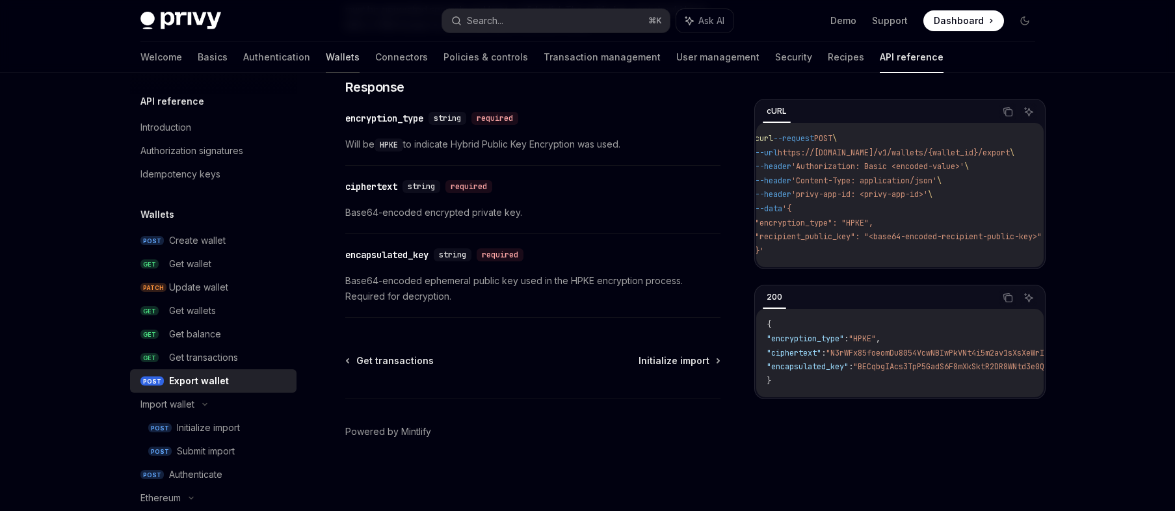
click at [326, 57] on link "Wallets" at bounding box center [343, 57] width 34 height 31
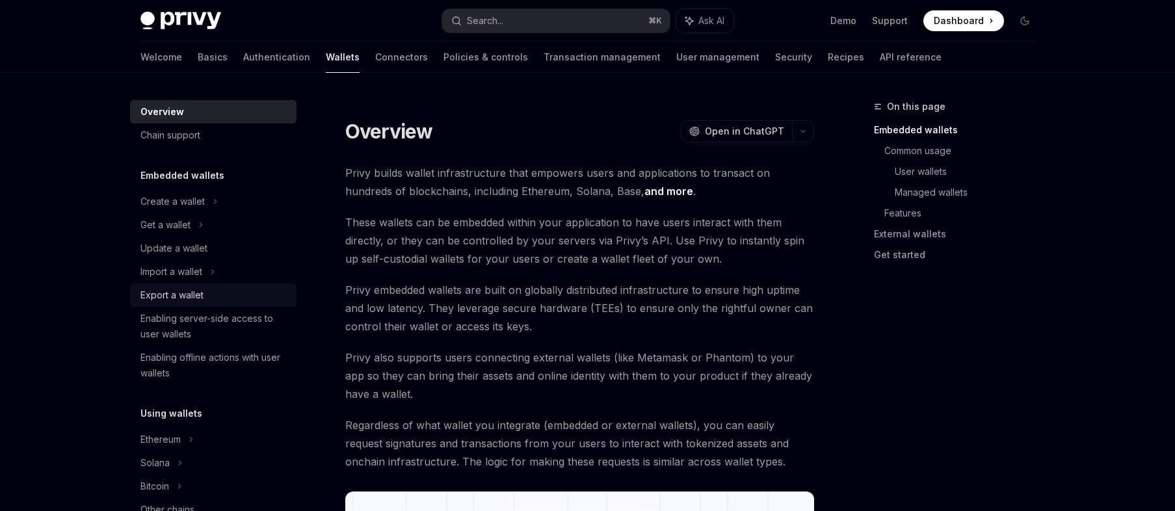
click at [187, 297] on div "Export a wallet" at bounding box center [171, 295] width 63 height 16
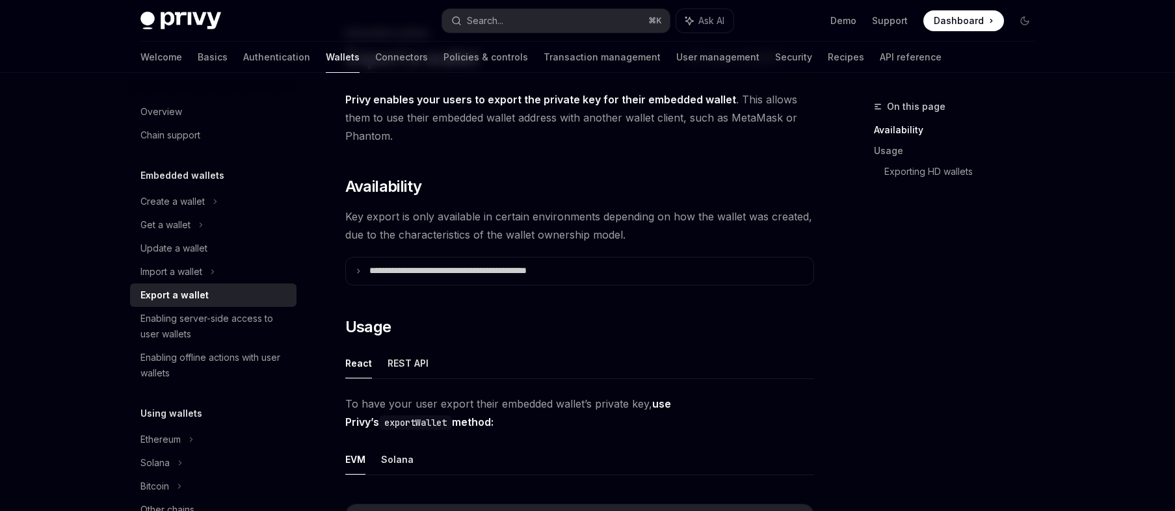
scroll to position [219, 0]
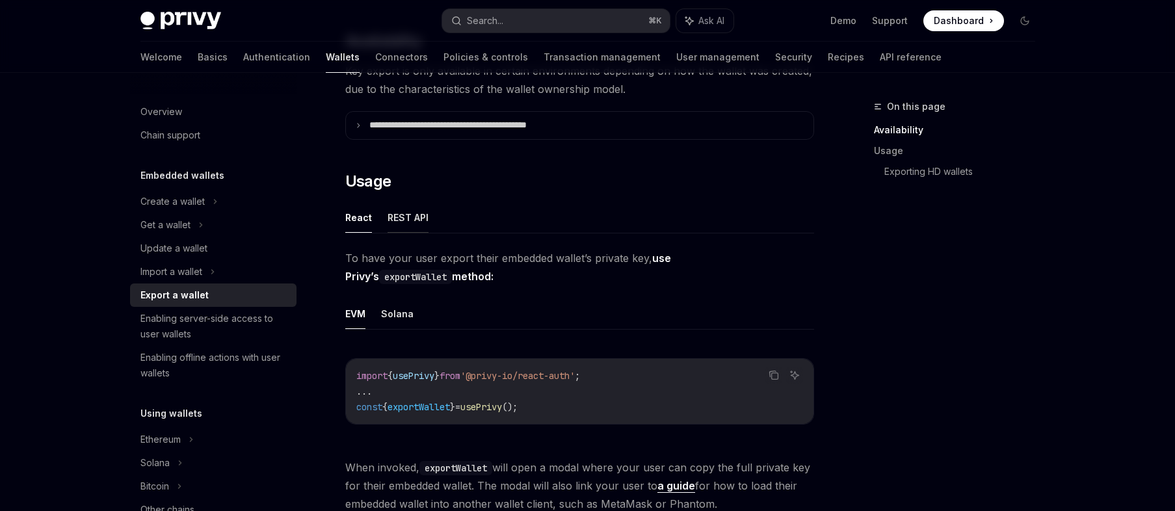
click at [400, 211] on button "REST API" at bounding box center [407, 217] width 41 height 31
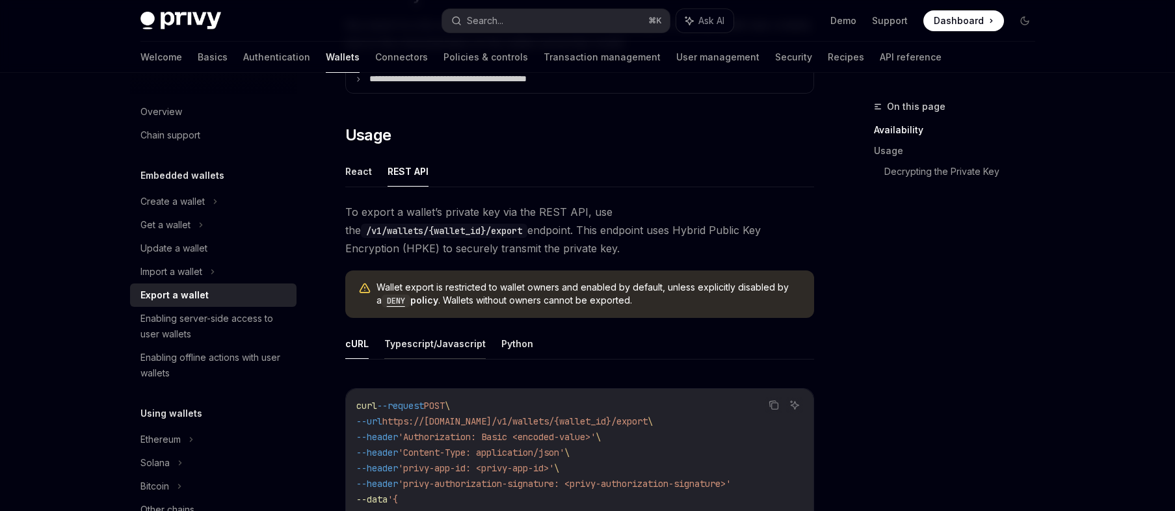
click at [427, 344] on button "Typescript/Javascript" at bounding box center [434, 343] width 101 height 31
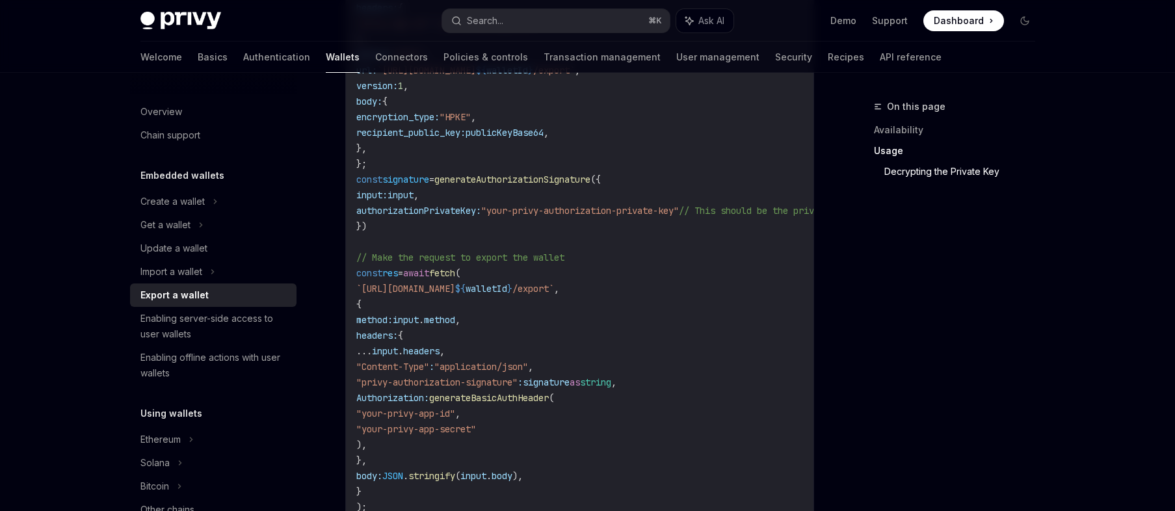
scroll to position [1013, 0]
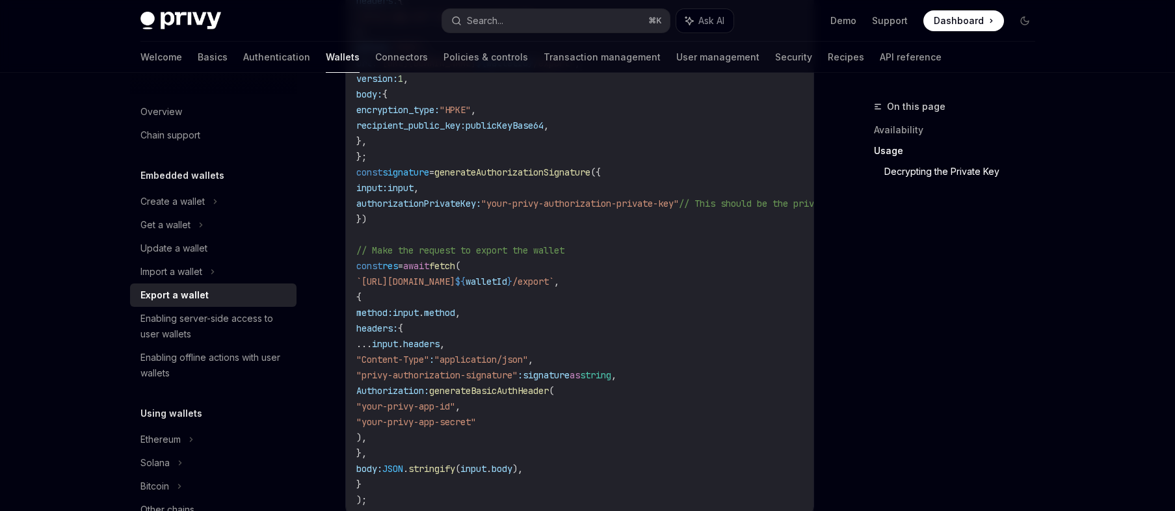
click at [504, 391] on span "generateBasicAuthHeader" at bounding box center [489, 391] width 120 height 12
copy span "generateBasicAuthHeader"
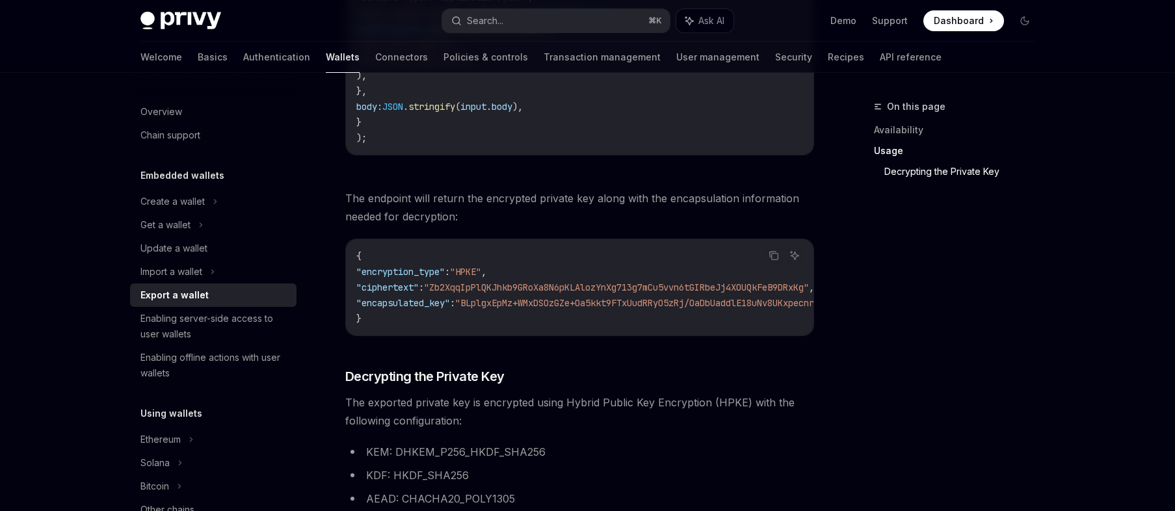
scroll to position [1015, 0]
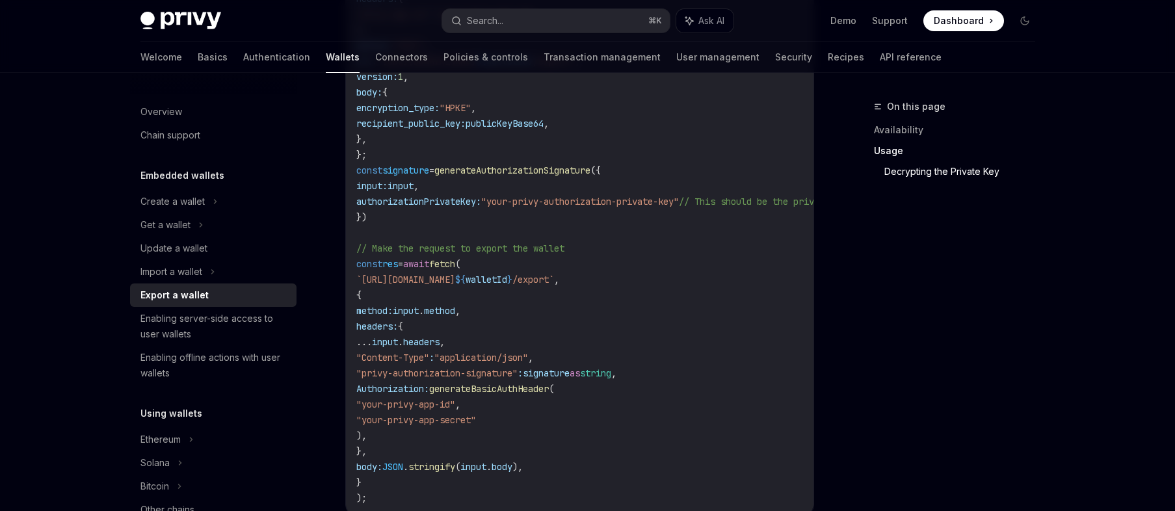
click at [530, 390] on span "generateBasicAuthHeader" at bounding box center [489, 389] width 120 height 12
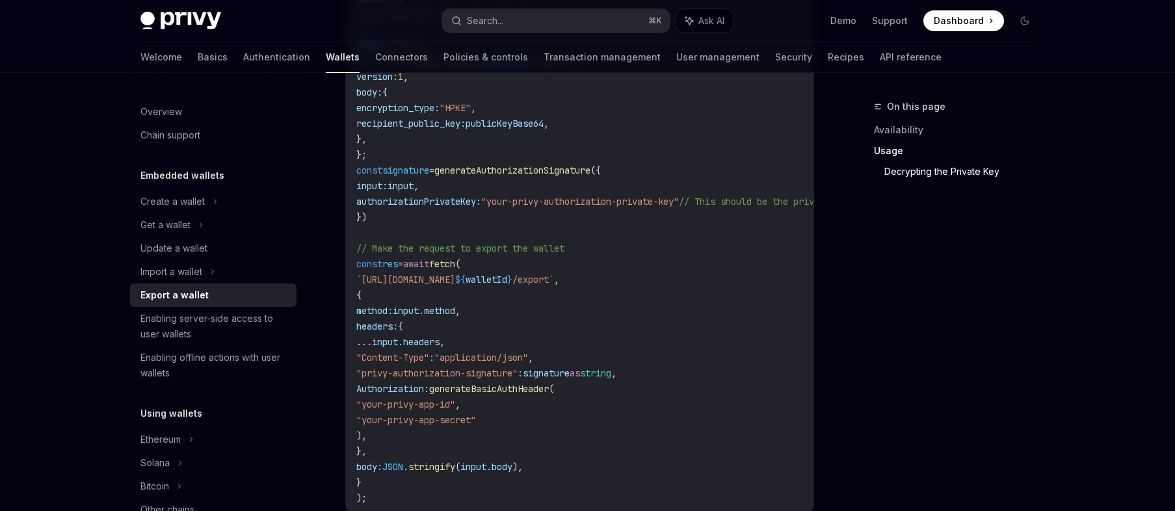
click at [530, 390] on span "generateBasicAuthHeader" at bounding box center [489, 389] width 120 height 12
click at [207, 205] on div "Create a wallet" at bounding box center [213, 201] width 166 height 23
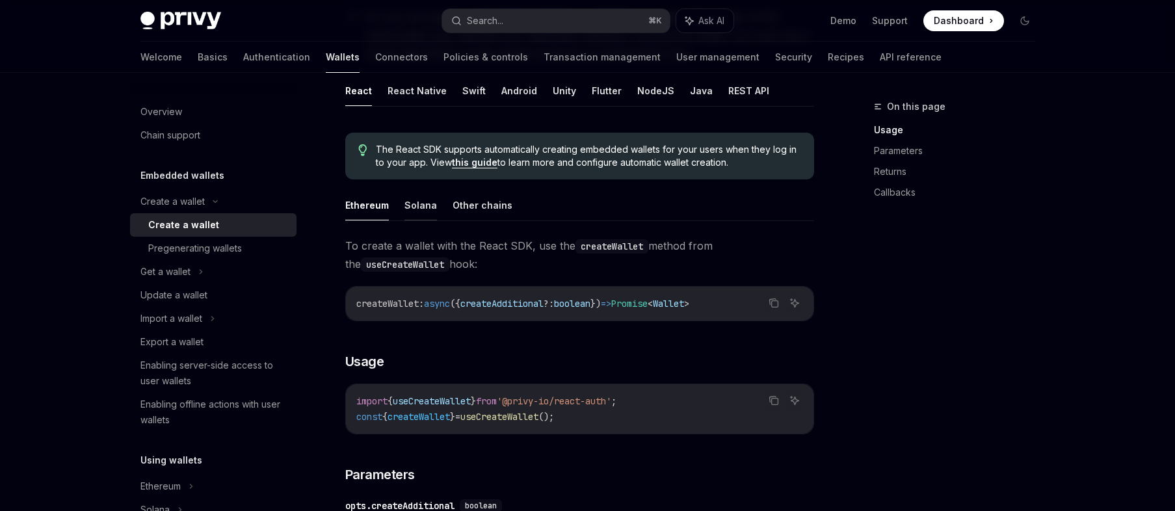
scroll to position [218, 0]
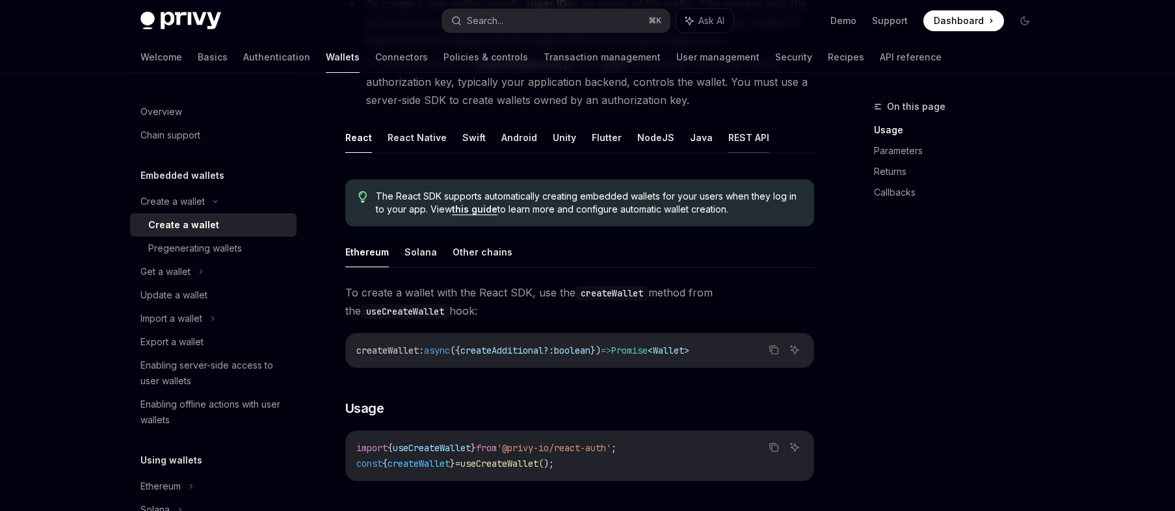
click at [737, 138] on button "REST API" at bounding box center [748, 137] width 41 height 31
type textarea "*"
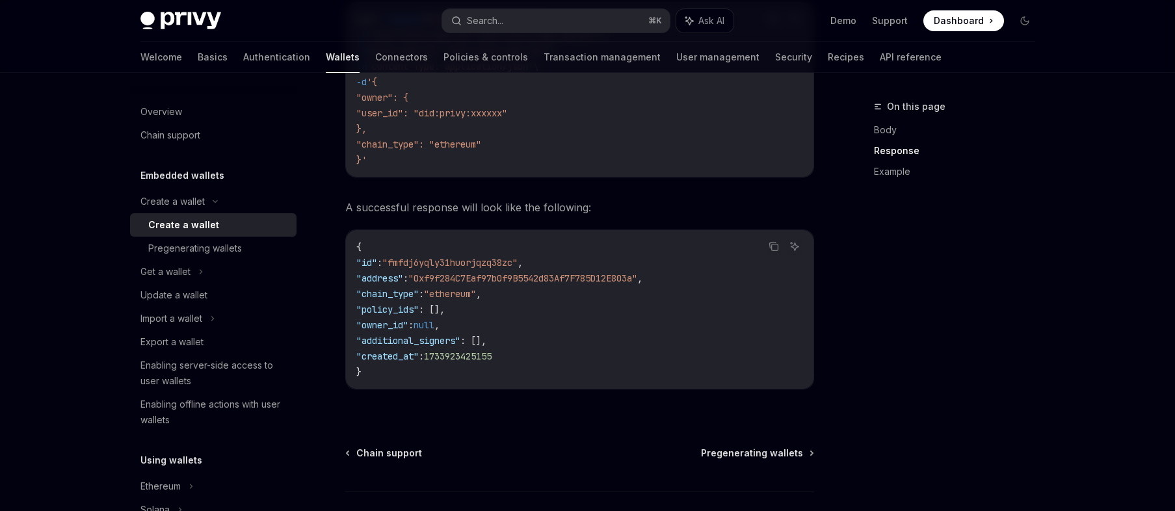
scroll to position [1974, 0]
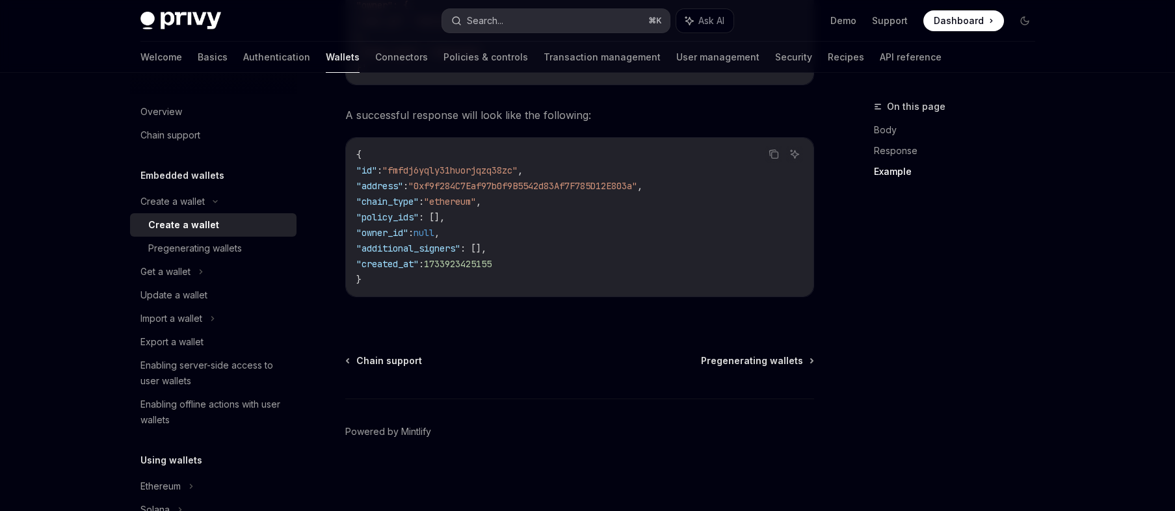
click at [523, 15] on button "Search... ⌘ K" at bounding box center [556, 20] width 228 height 23
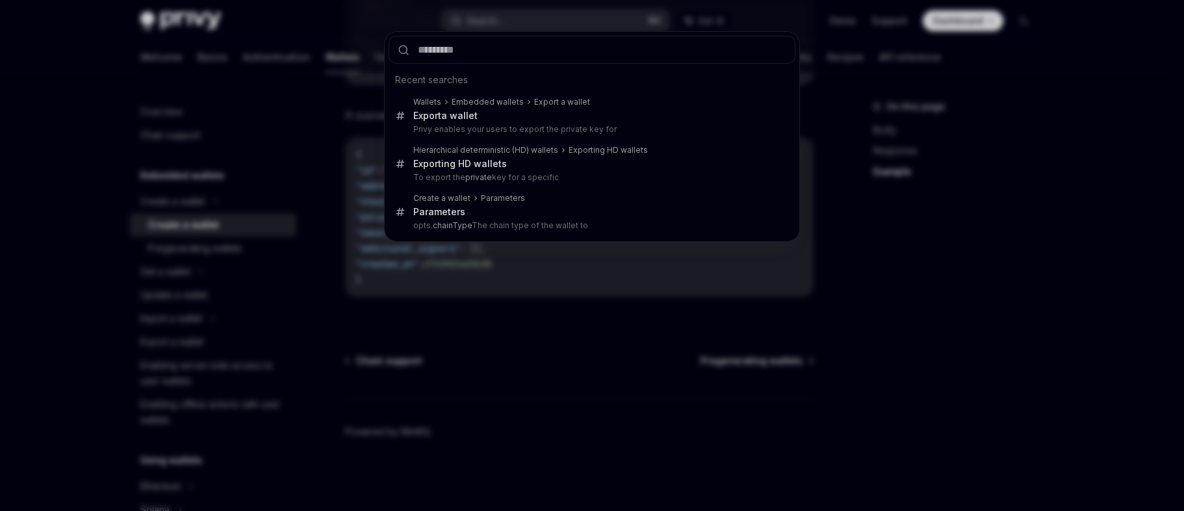
type input "**********"
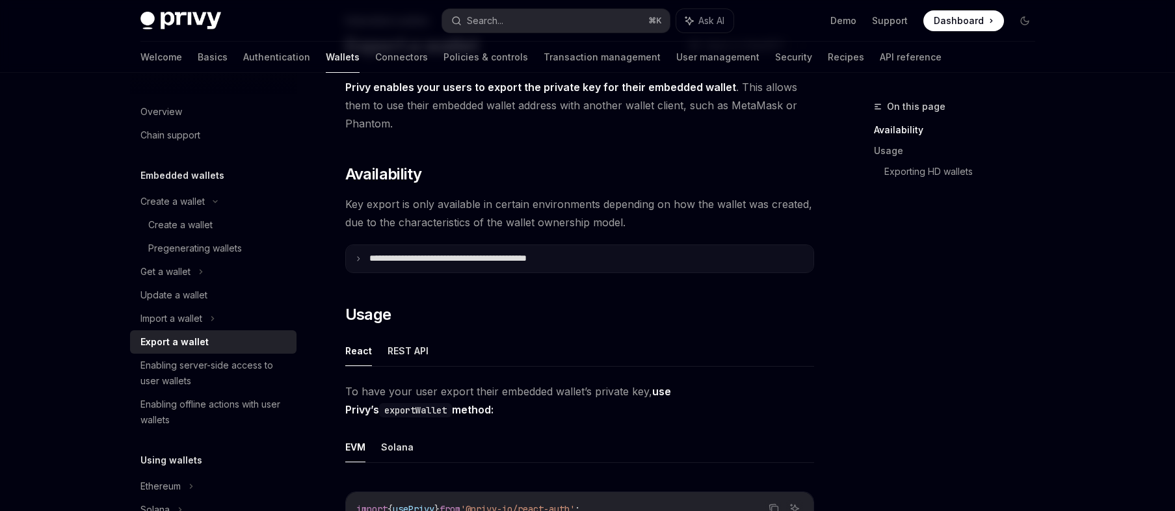
scroll to position [86, 0]
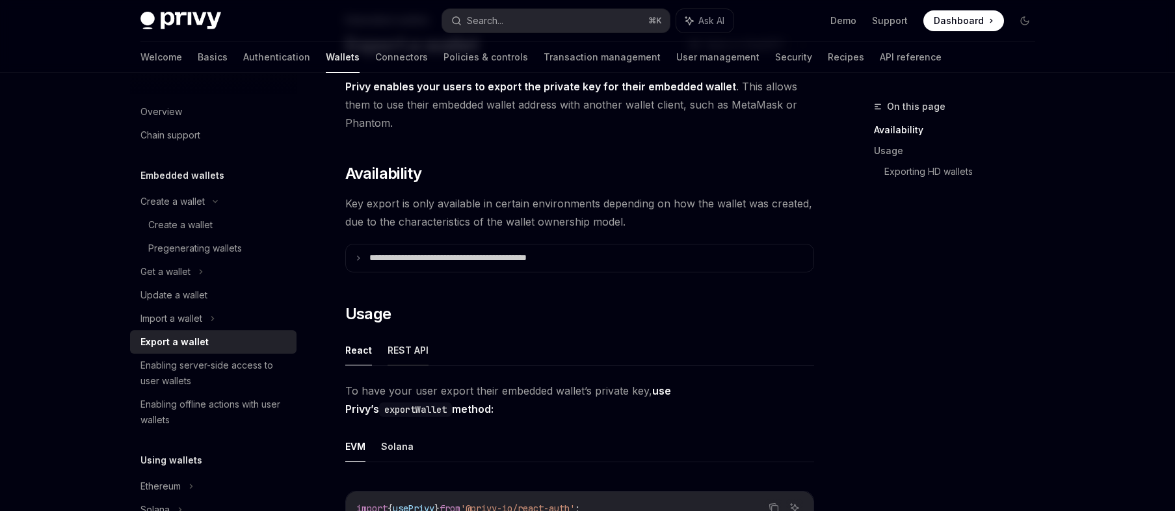
click at [404, 350] on button "REST API" at bounding box center [407, 350] width 41 height 31
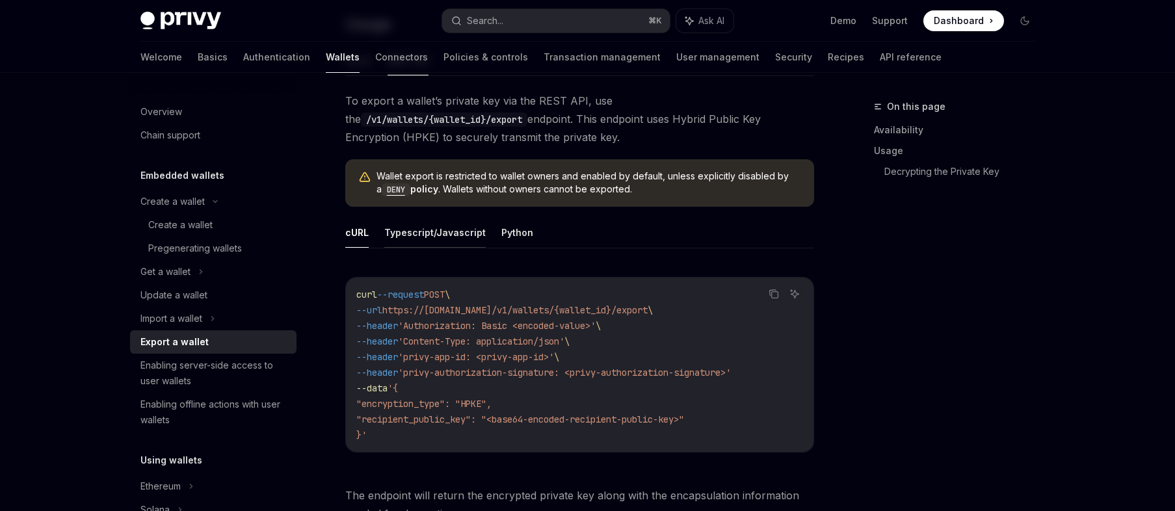
scroll to position [385, 0]
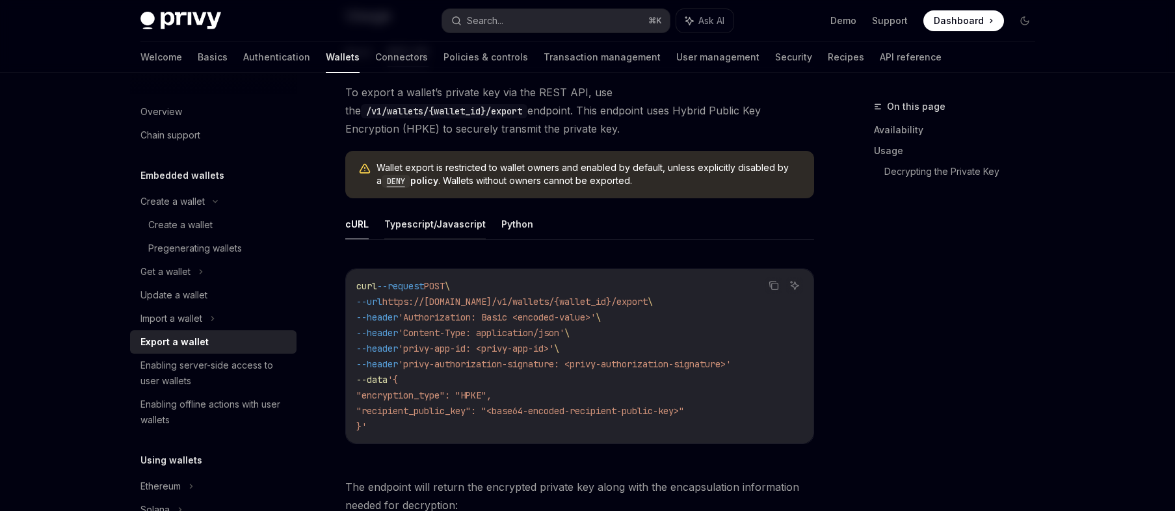
click at [431, 228] on button "Typescript/Javascript" at bounding box center [434, 224] width 101 height 31
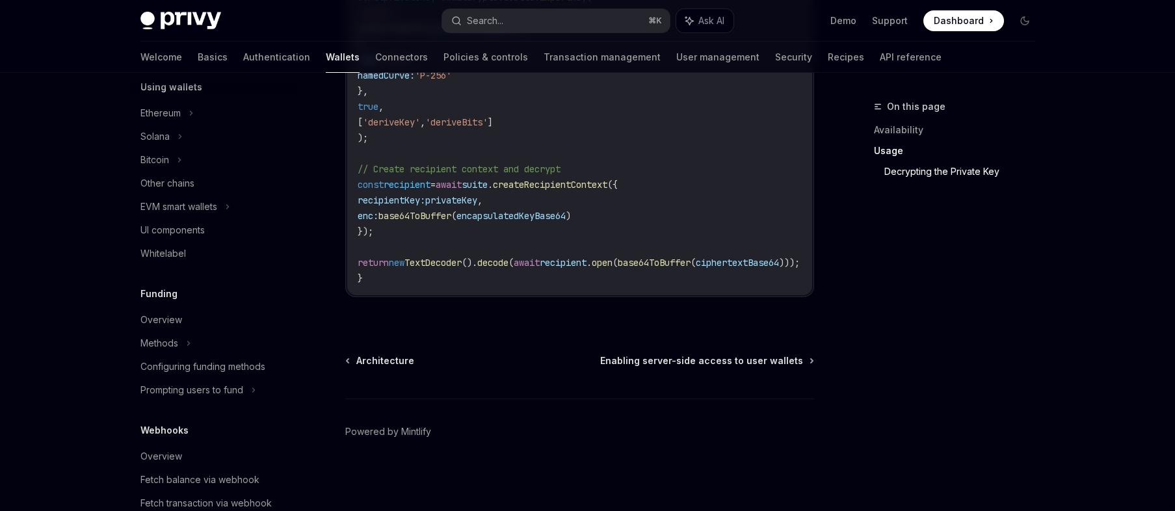
scroll to position [393, 0]
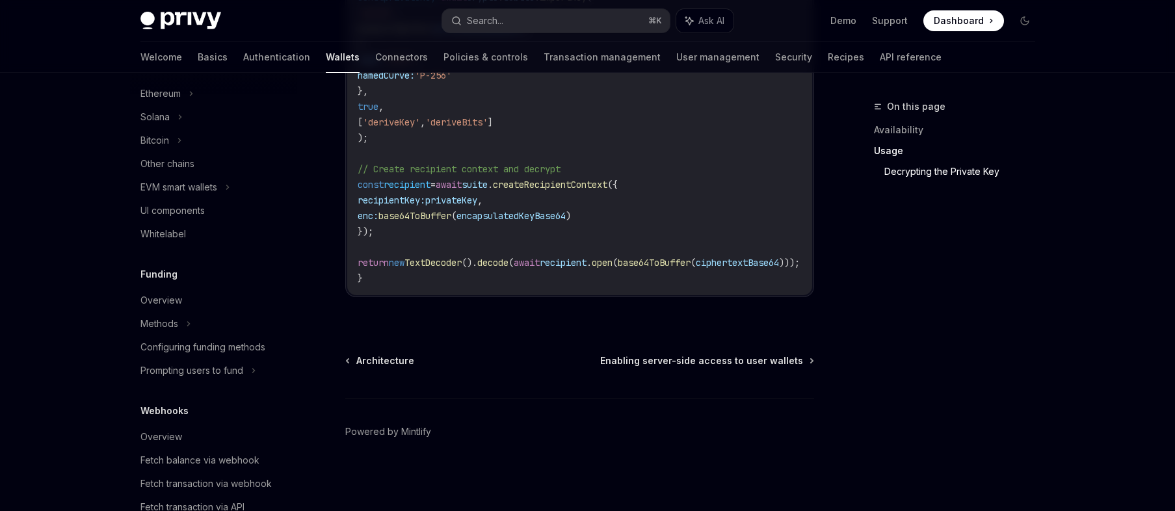
click at [473, 365] on div "Architecture Enabling server-side access to user wallets" at bounding box center [579, 360] width 469 height 13
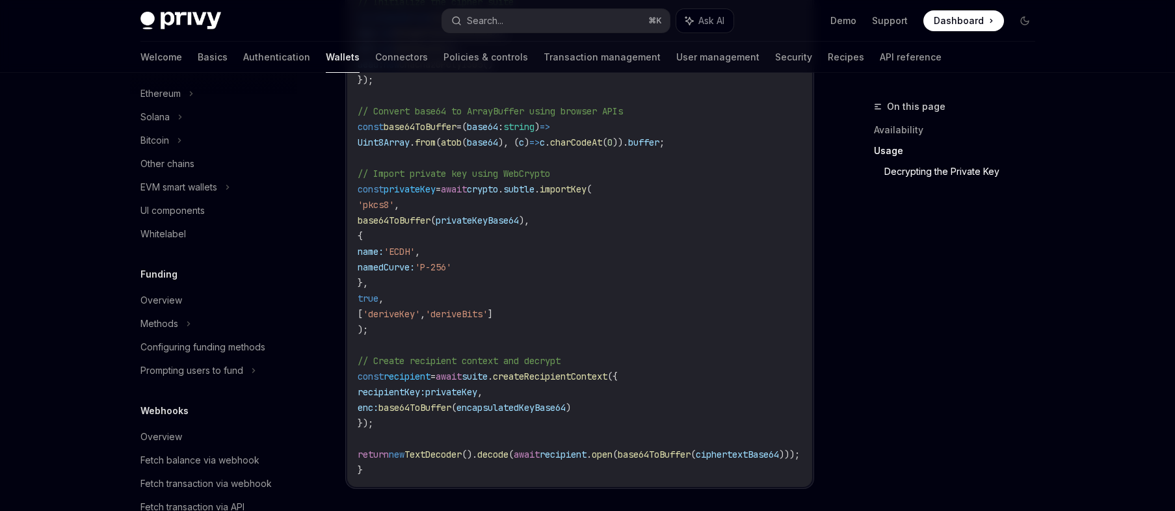
scroll to position [2392, 0]
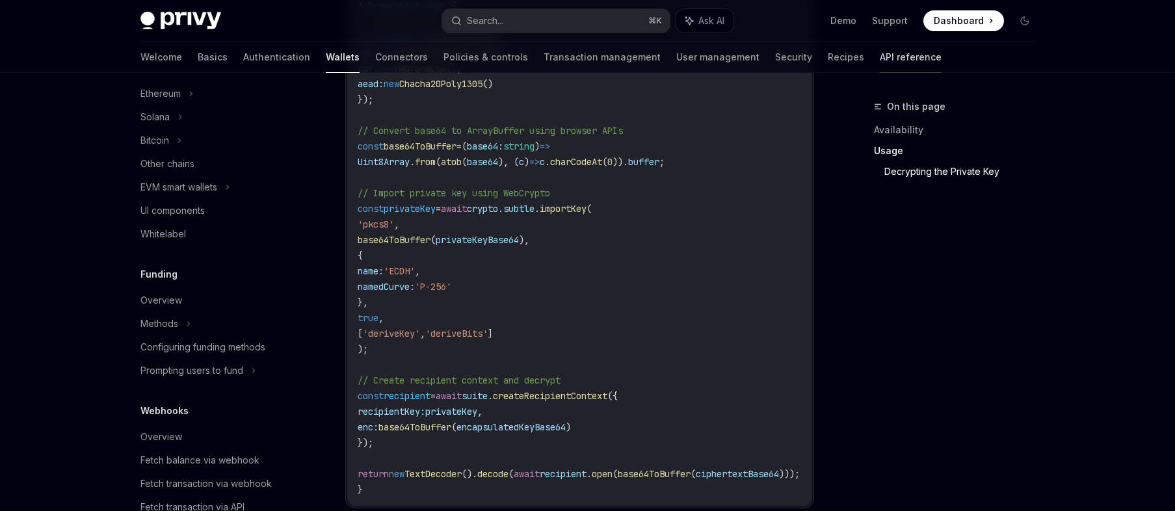
click at [880, 57] on link "API reference" at bounding box center [911, 57] width 62 height 31
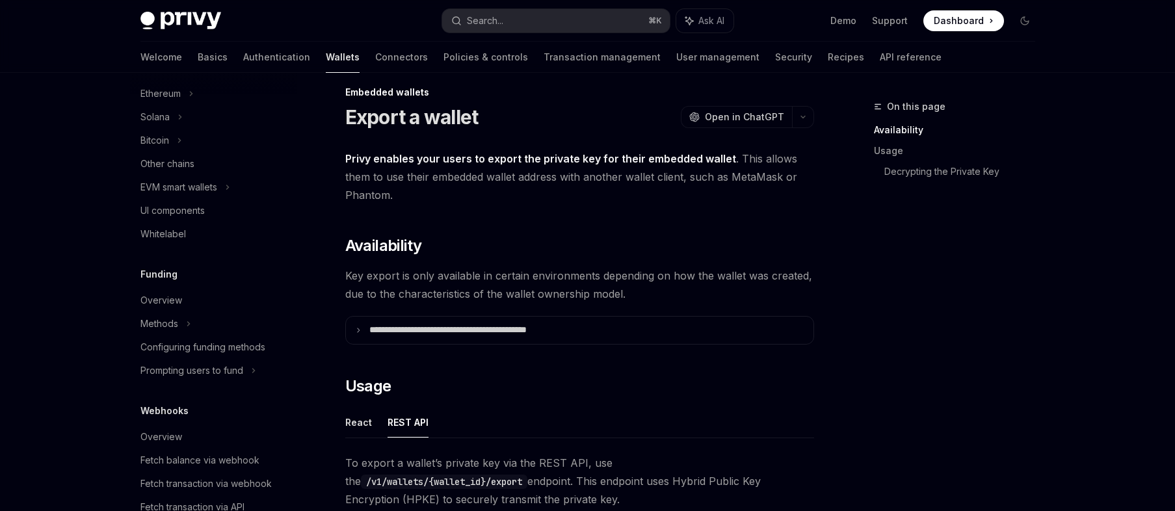
scroll to position [0, 0]
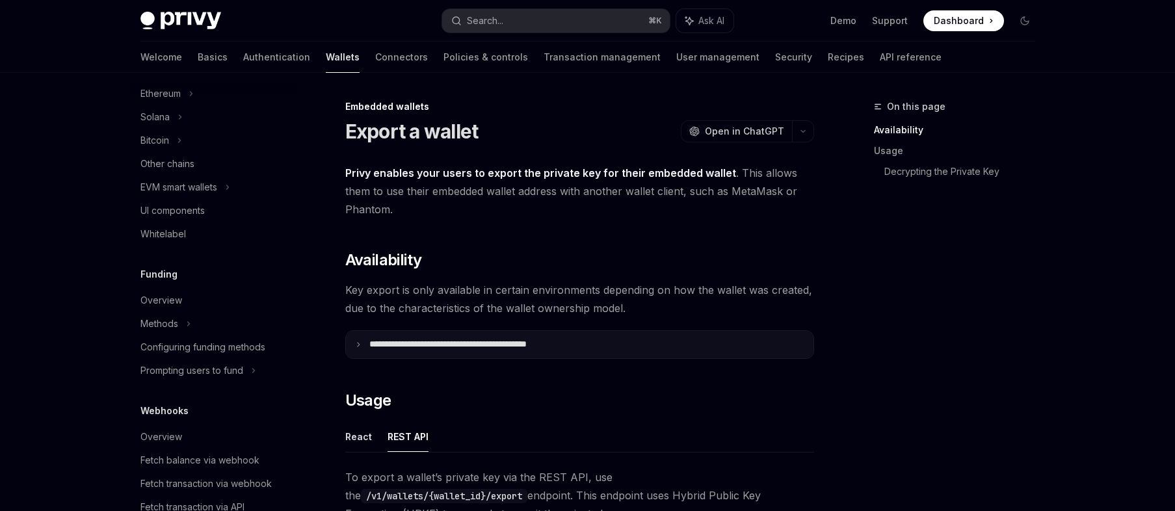
click at [408, 358] on summary "**********" at bounding box center [579, 344] width 467 height 27
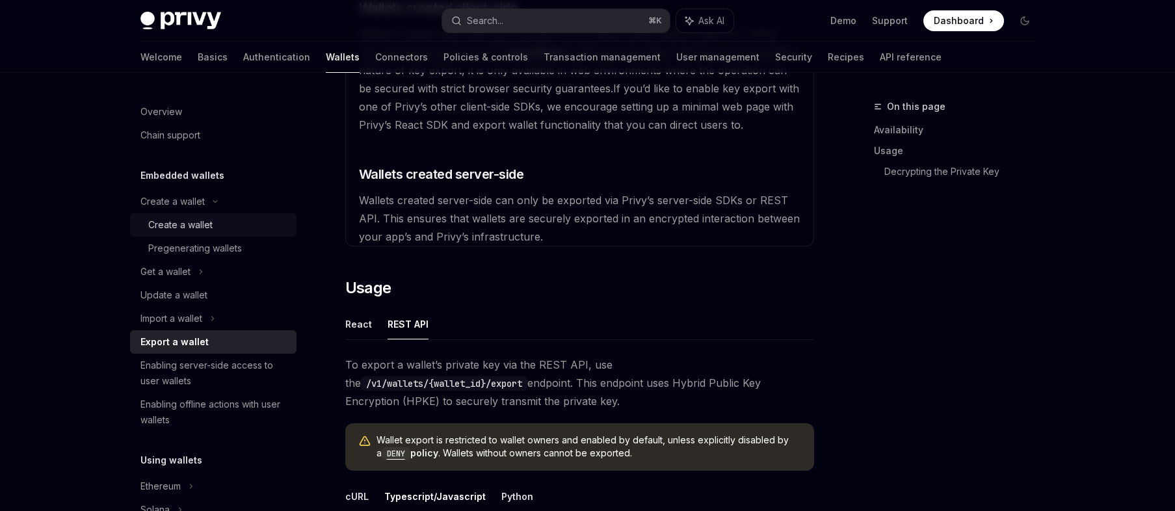
click at [255, 228] on div "Create a wallet" at bounding box center [218, 225] width 140 height 16
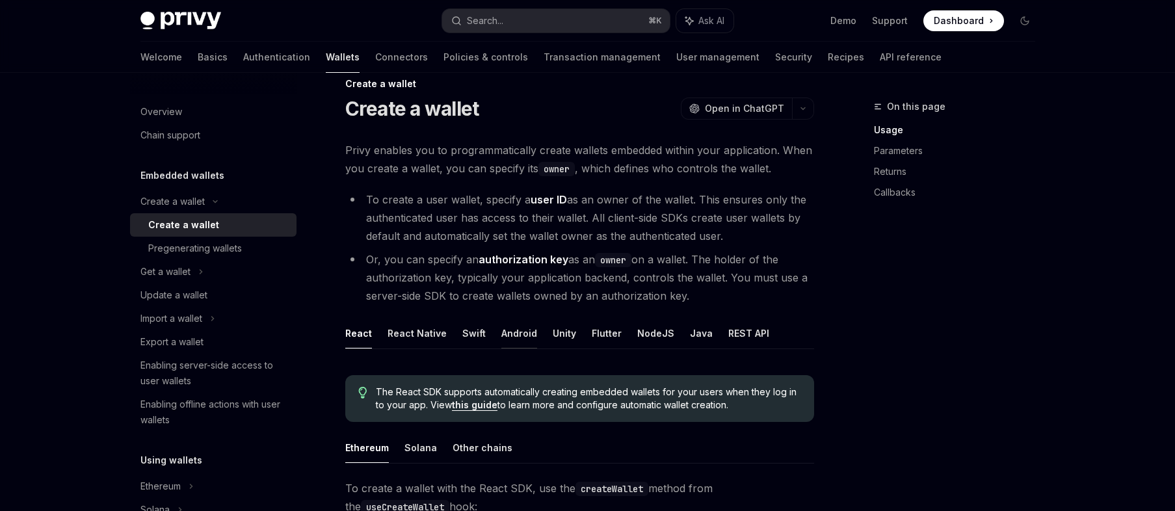
scroll to position [27, 0]
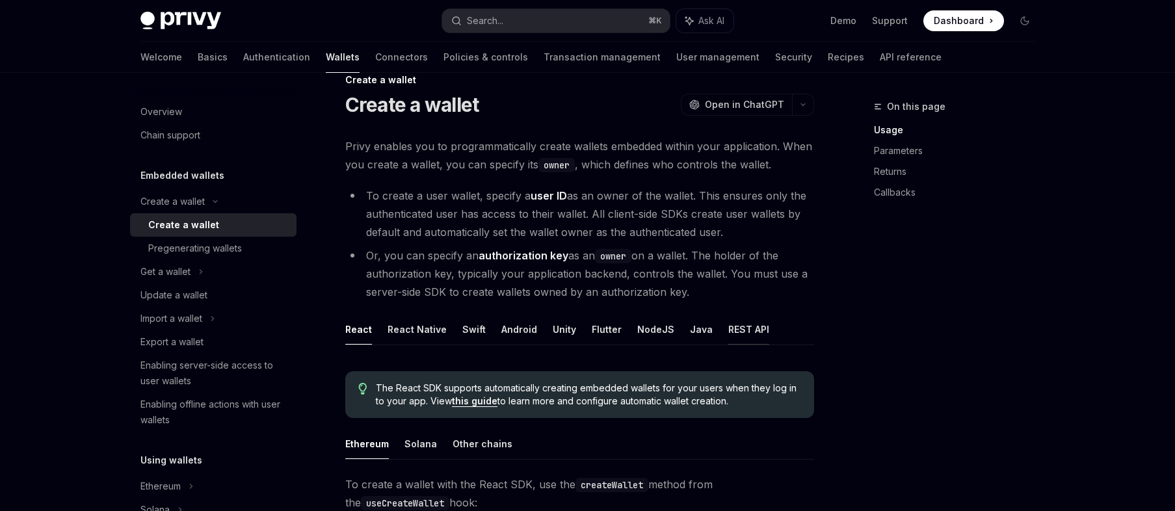
click at [743, 329] on button "REST API" at bounding box center [748, 329] width 41 height 31
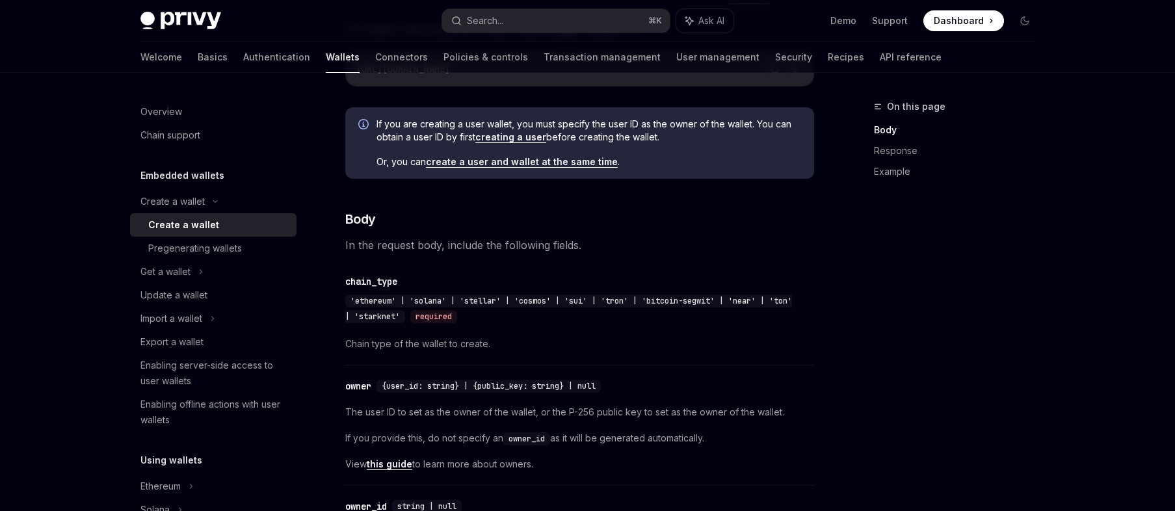
scroll to position [317, 0]
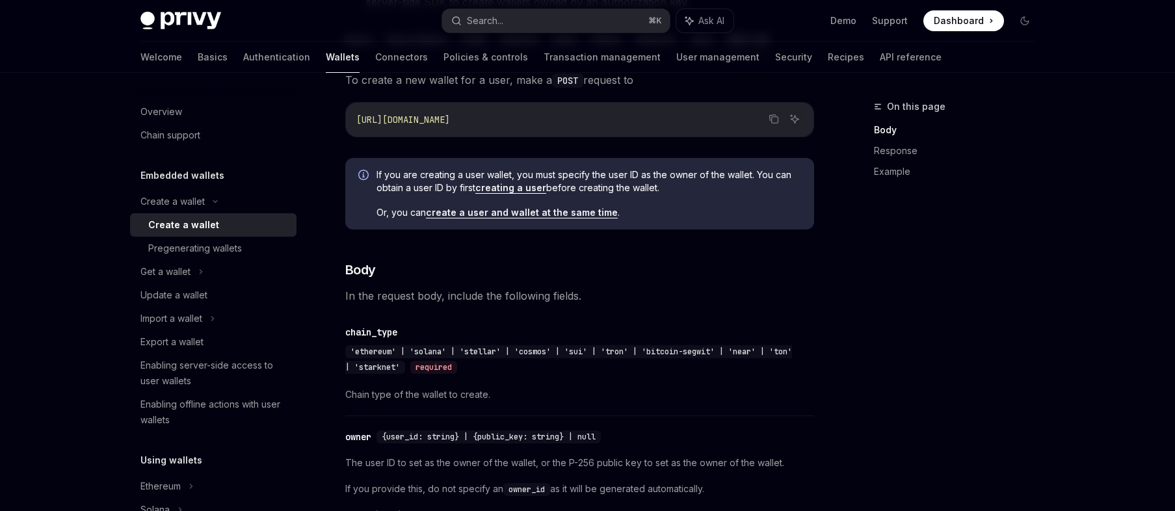
click at [592, 213] on link "create a user and wallet at the same time" at bounding box center [522, 213] width 192 height 12
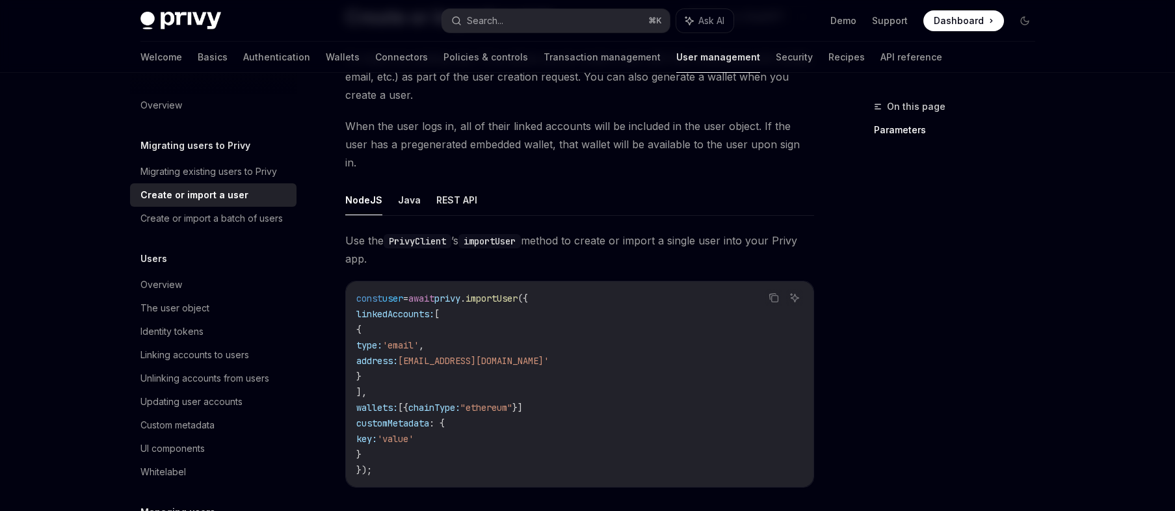
scroll to position [142, 0]
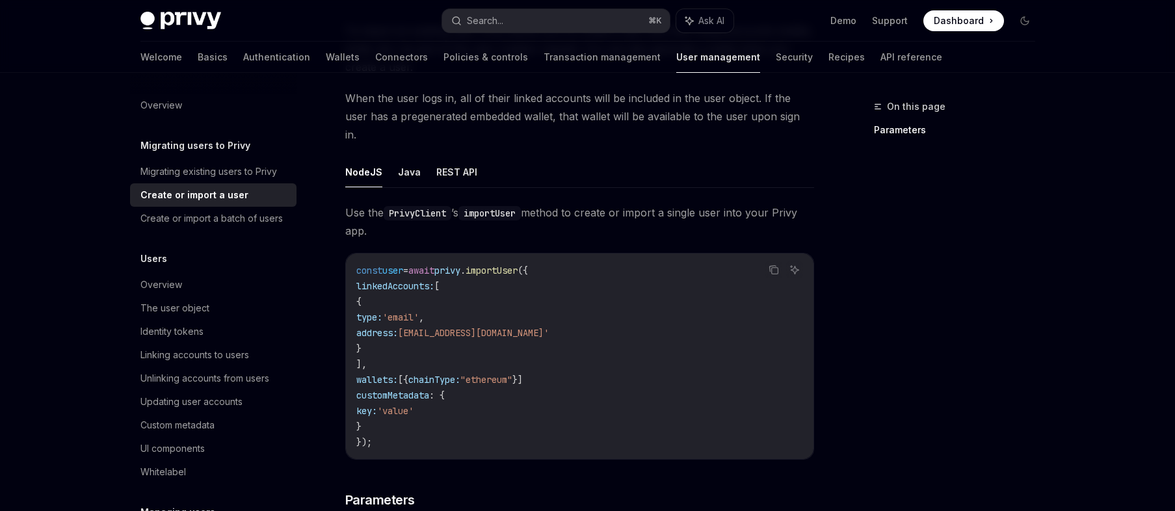
drag, startPoint x: 582, startPoint y: 250, endPoint x: 525, endPoint y: 409, distance: 168.4
click at [525, 409] on code "const user = await privy . importUser ({ linkedAccounts: [ { type: 'email' , ad…" at bounding box center [579, 356] width 447 height 187
click at [536, 413] on code "const user = await privy . importUser ({ linkedAccounts: [ { type: 'email' , ad…" at bounding box center [579, 356] width 447 height 187
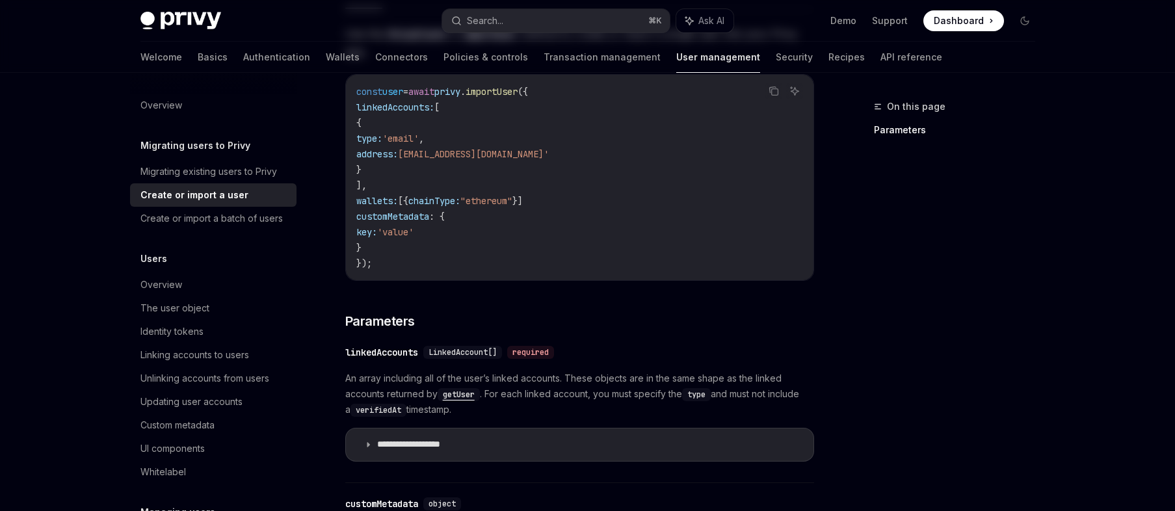
scroll to position [0, 0]
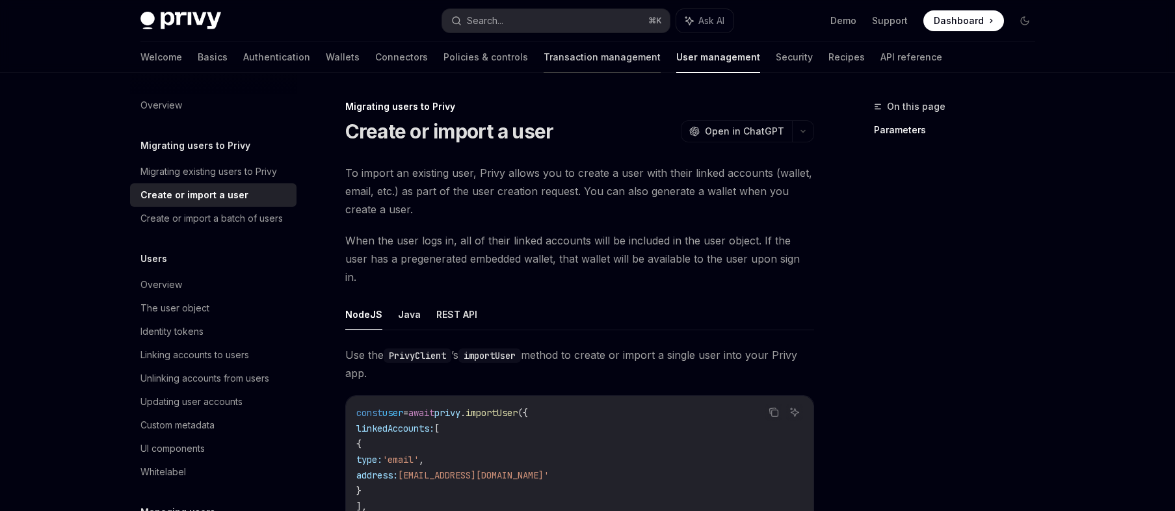
click at [573, 60] on link "Transaction management" at bounding box center [601, 57] width 117 height 31
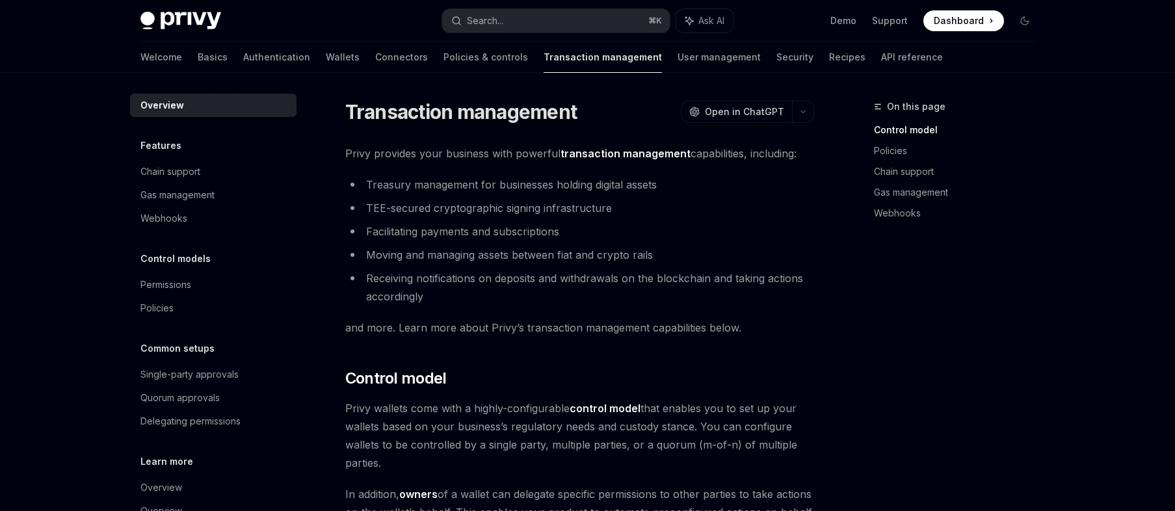
scroll to position [61, 0]
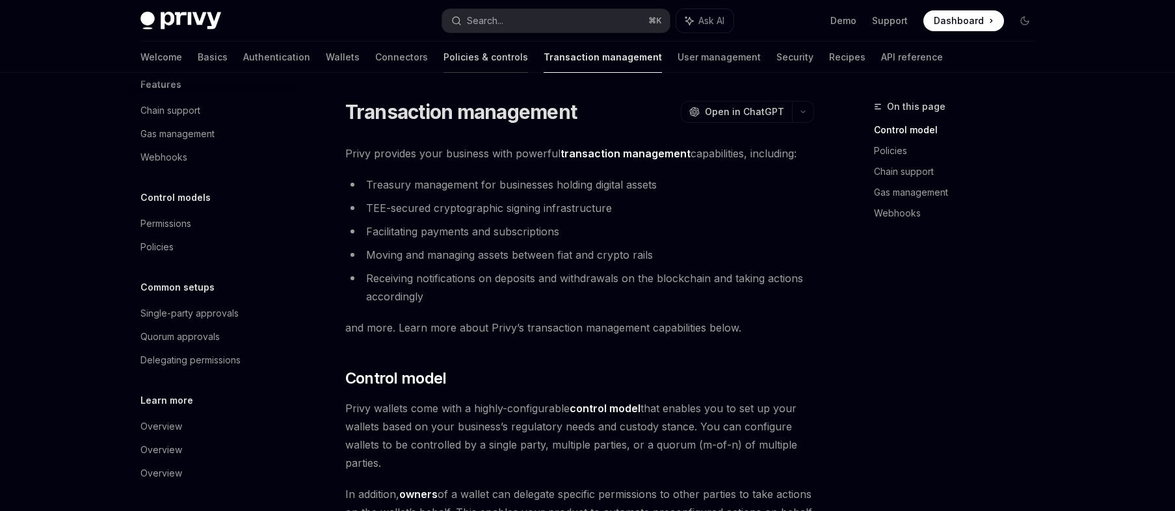
click at [443, 66] on link "Policies & controls" at bounding box center [485, 57] width 85 height 31
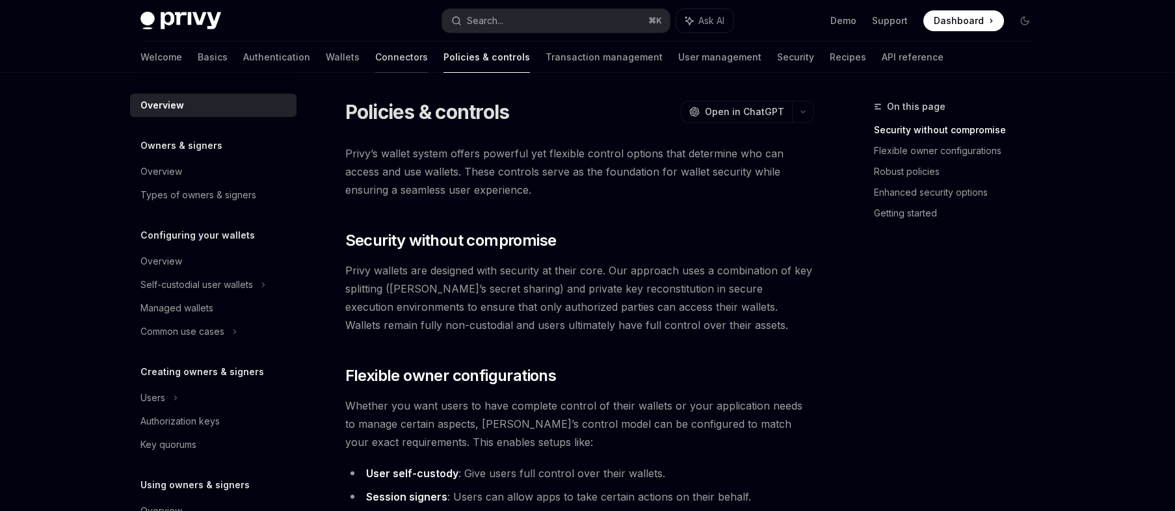
click at [375, 57] on link "Connectors" at bounding box center [401, 57] width 53 height 31
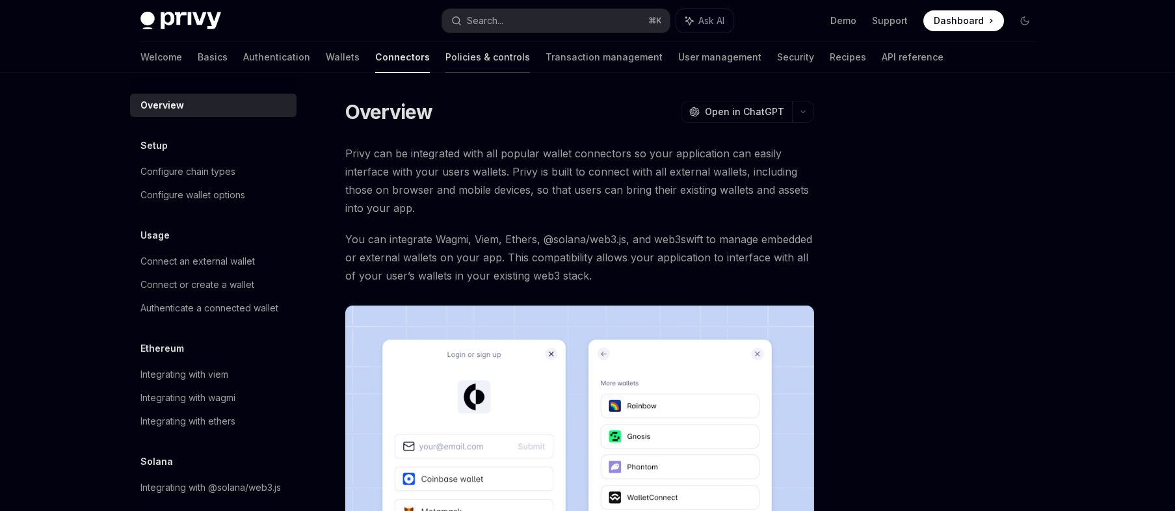
click at [445, 56] on link "Policies & controls" at bounding box center [487, 57] width 85 height 31
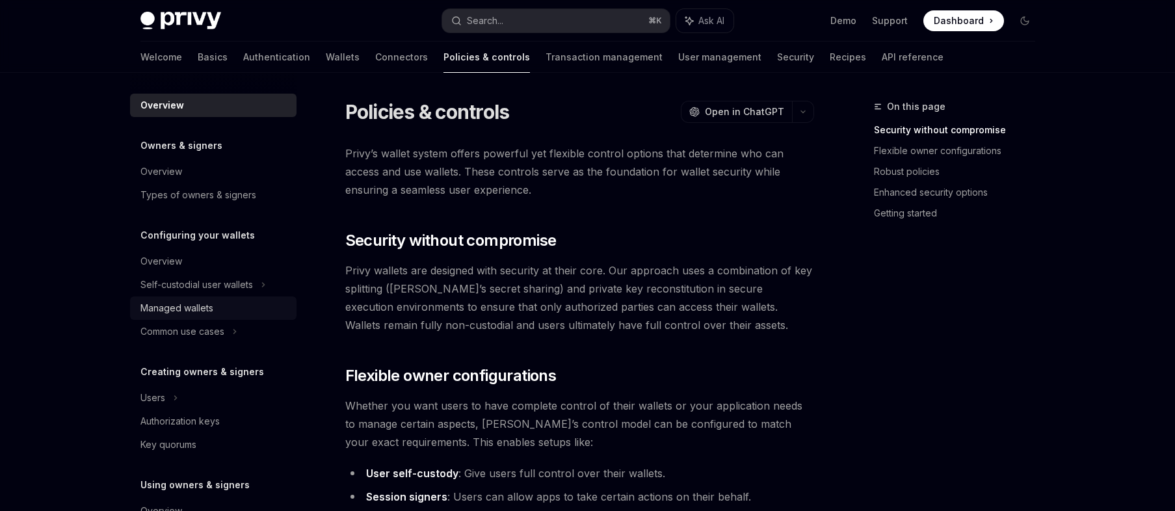
click at [199, 314] on div "Managed wallets" at bounding box center [176, 308] width 73 height 16
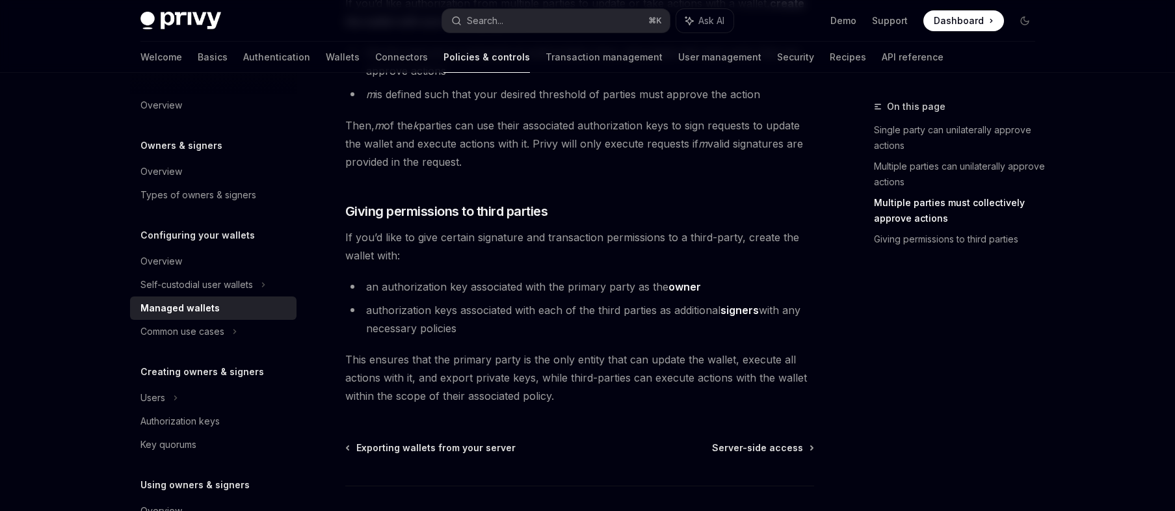
scroll to position [622, 0]
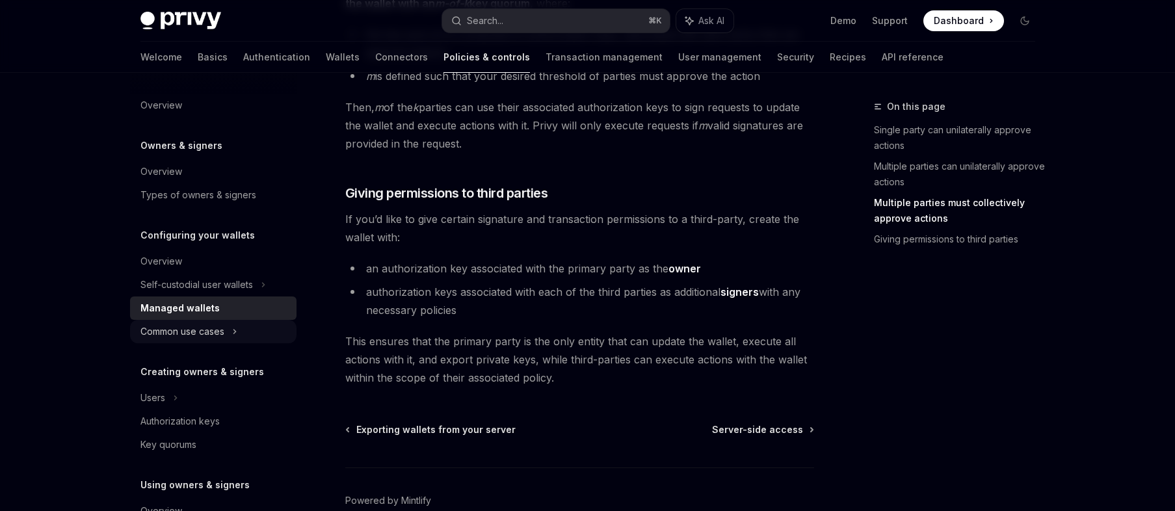
click at [220, 332] on div "Common use cases" at bounding box center [182, 332] width 84 height 16
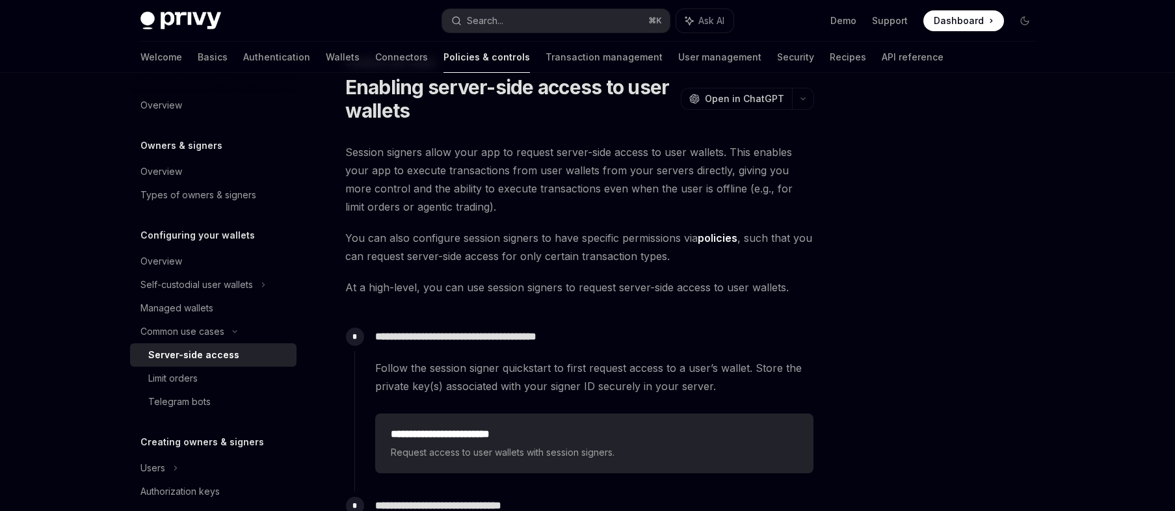
scroll to position [46, 0]
click at [224, 358] on div "Server-side access" at bounding box center [193, 355] width 91 height 16
click at [177, 399] on div "Telegram bots" at bounding box center [179, 402] width 62 height 16
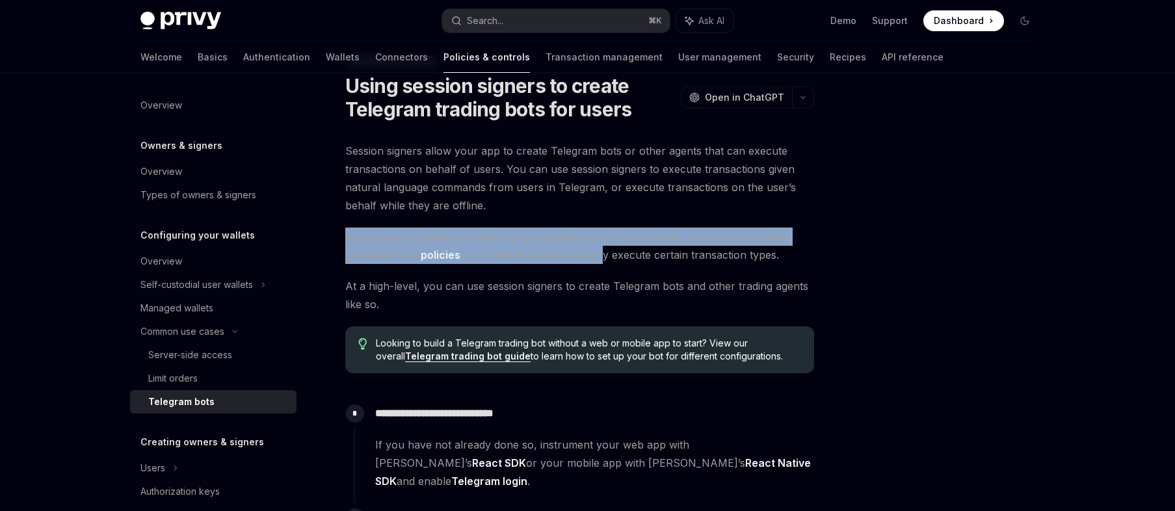
drag, startPoint x: 585, startPoint y: 215, endPoint x: 604, endPoint y: 252, distance: 41.6
click at [595, 258] on span "You can also configure session signers such that your Telegram bot or agent has…" at bounding box center [579, 246] width 469 height 36
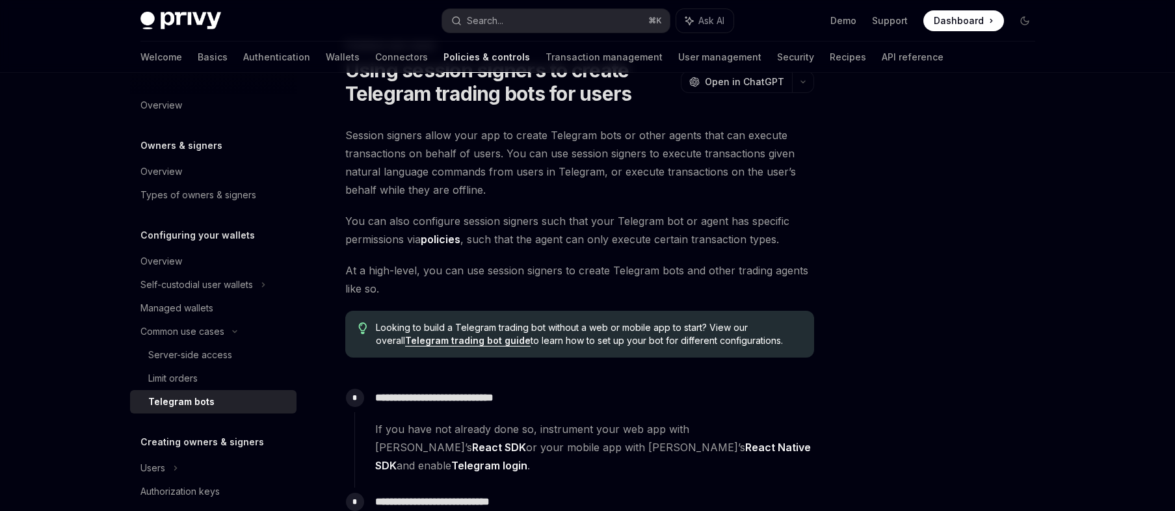
scroll to position [64, 0]
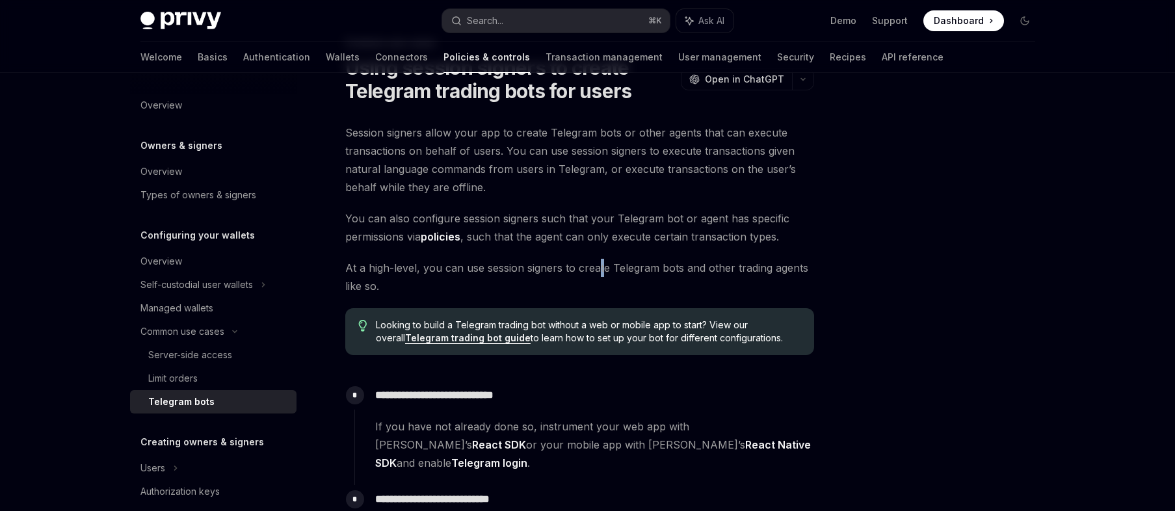
drag, startPoint x: 598, startPoint y: 261, endPoint x: 600, endPoint y: 276, distance: 15.1
click at [600, 276] on span "At a high-level, you can use session signers to create Telegram bots and other …" at bounding box center [579, 277] width 469 height 36
click at [603, 279] on span "At a high-level, you can use session signers to create Telegram bots and other …" at bounding box center [579, 277] width 469 height 36
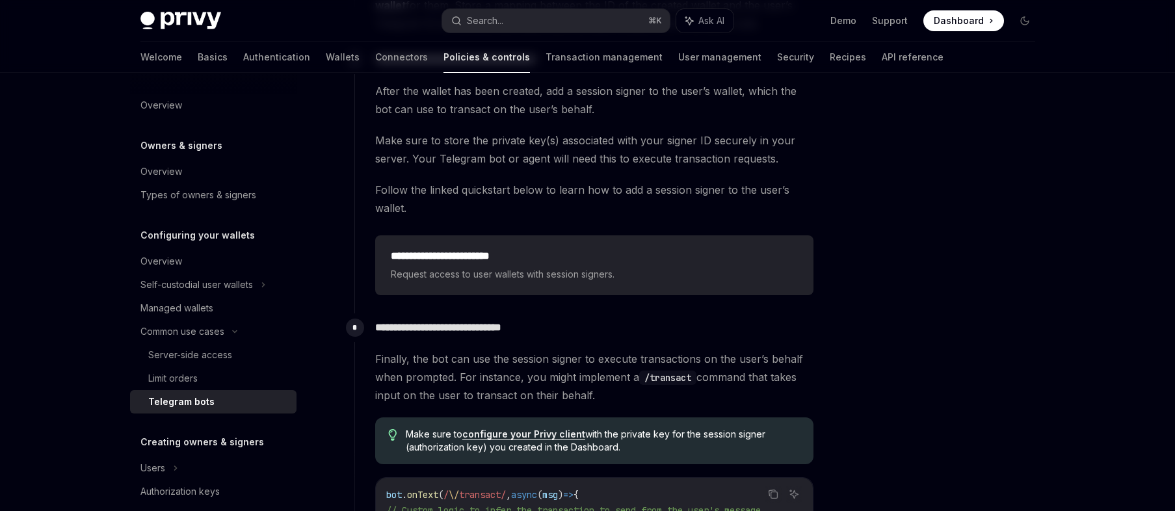
scroll to position [601, 0]
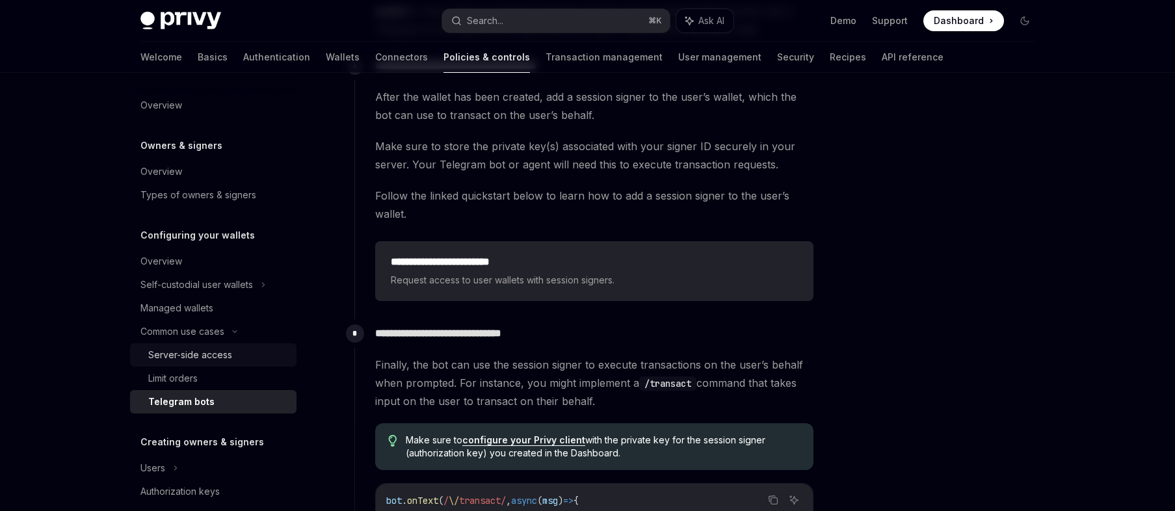
click at [244, 352] on div "Server-side access" at bounding box center [218, 355] width 140 height 16
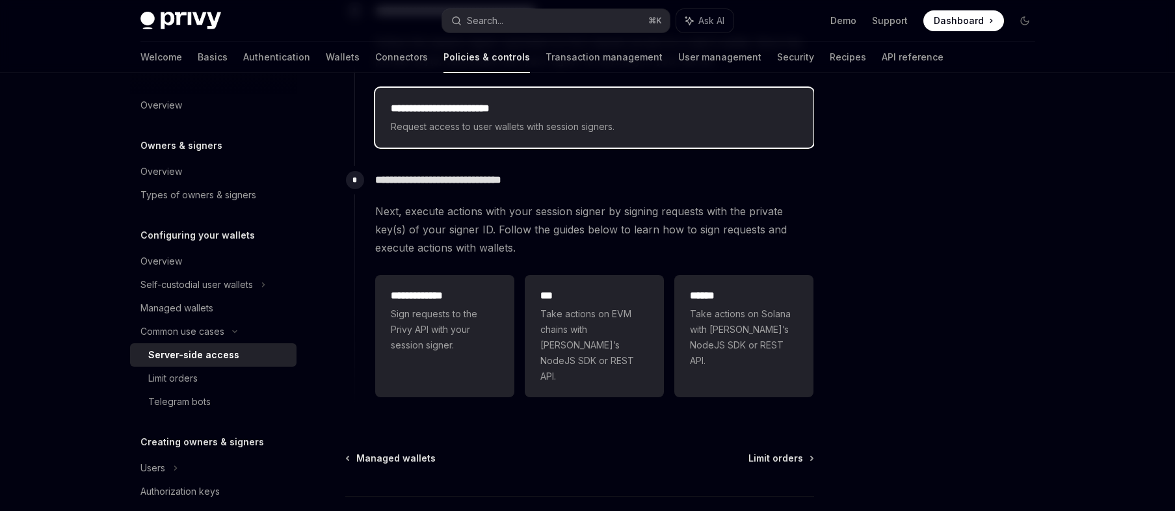
scroll to position [282, 0]
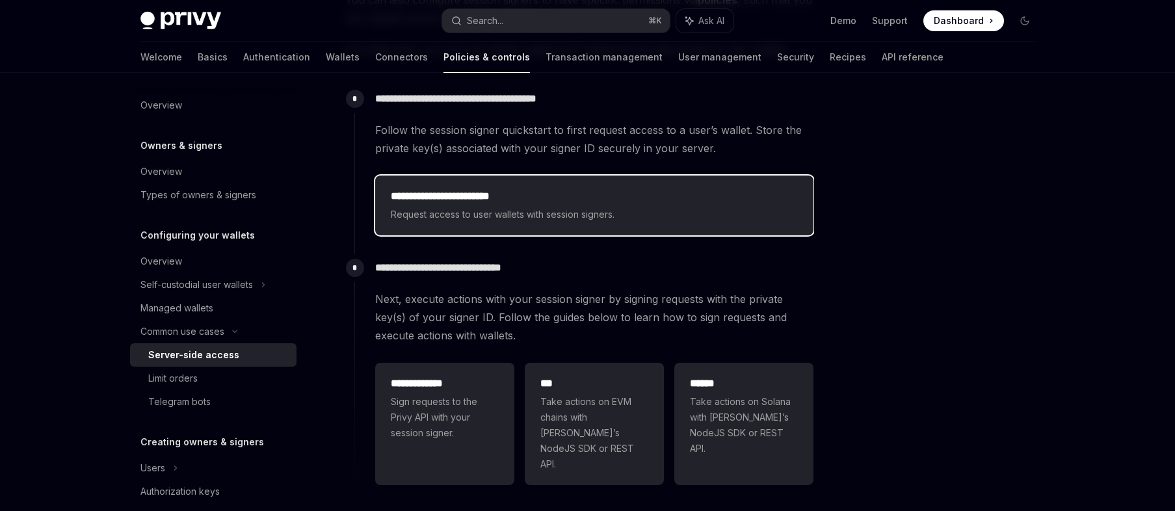
click at [638, 207] on span "Request access to user wallets with session signers." at bounding box center [594, 215] width 407 height 16
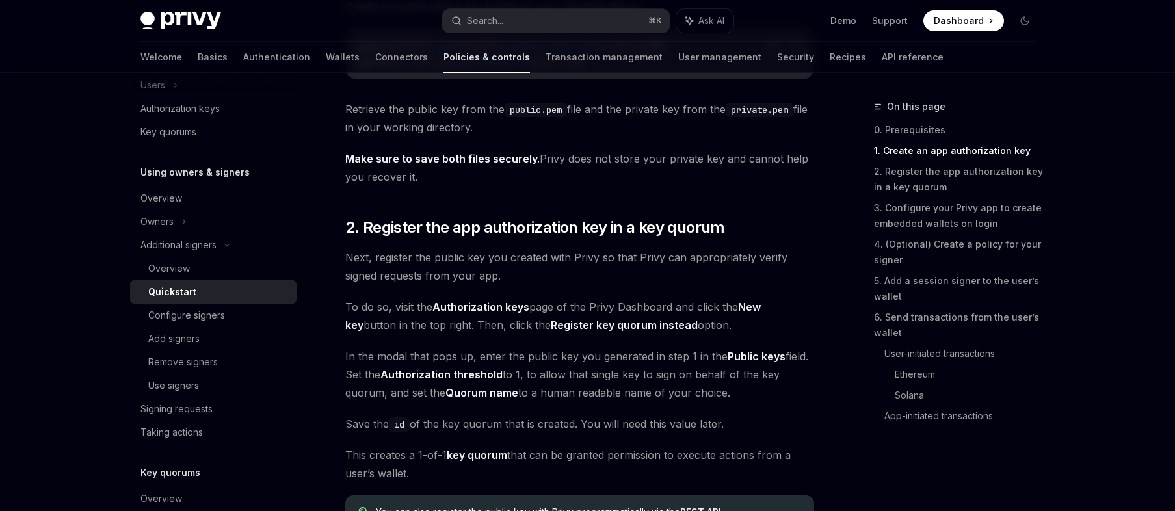
scroll to position [909, 0]
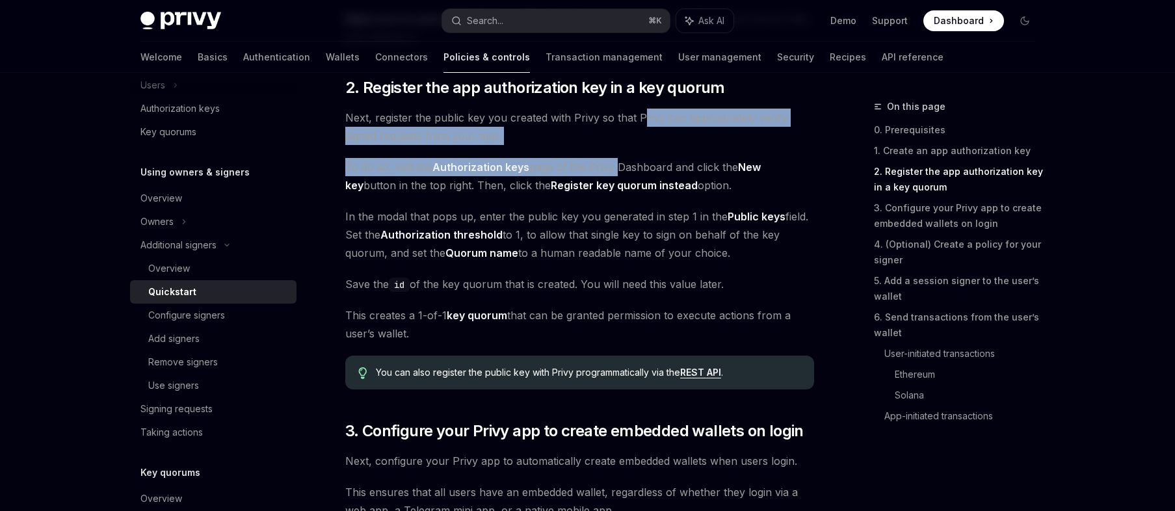
drag, startPoint x: 640, startPoint y: 110, endPoint x: 613, endPoint y: 174, distance: 69.7
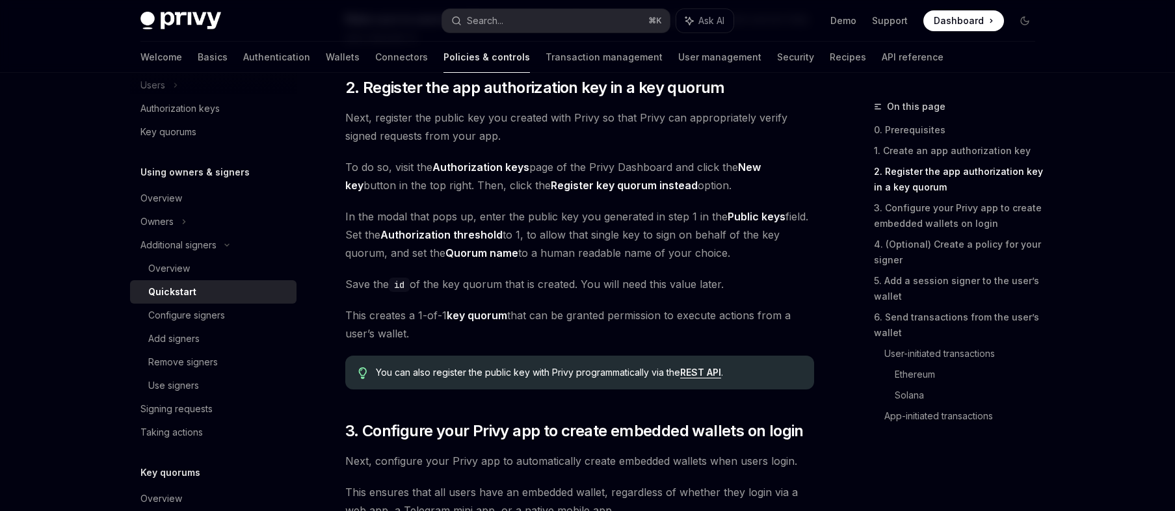
click at [621, 213] on span "In the modal that pops up, enter the public key you generated in step 1 in the …" at bounding box center [579, 234] width 469 height 55
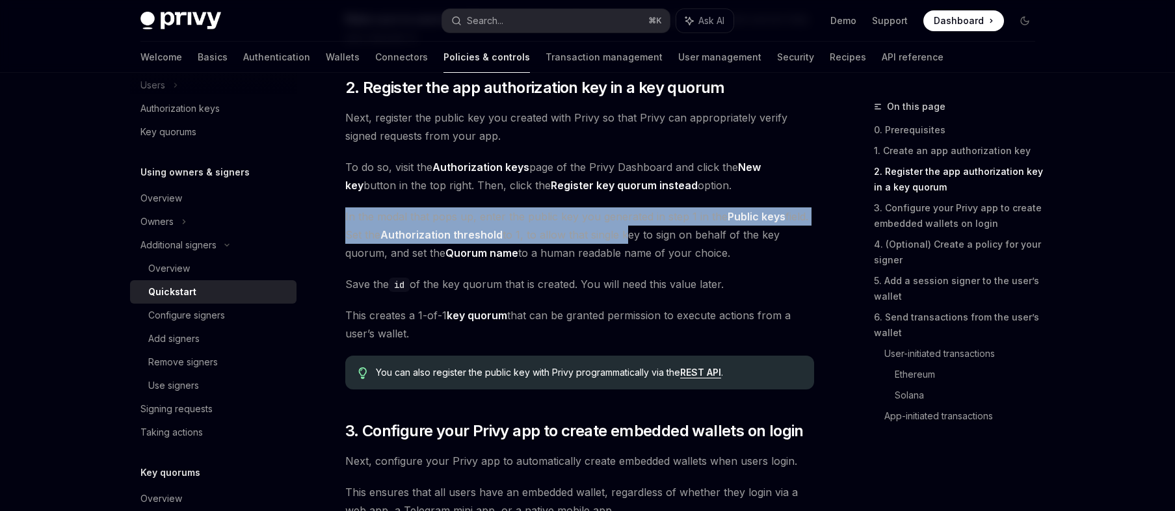
drag, startPoint x: 633, startPoint y: 204, endPoint x: 621, endPoint y: 240, distance: 37.8
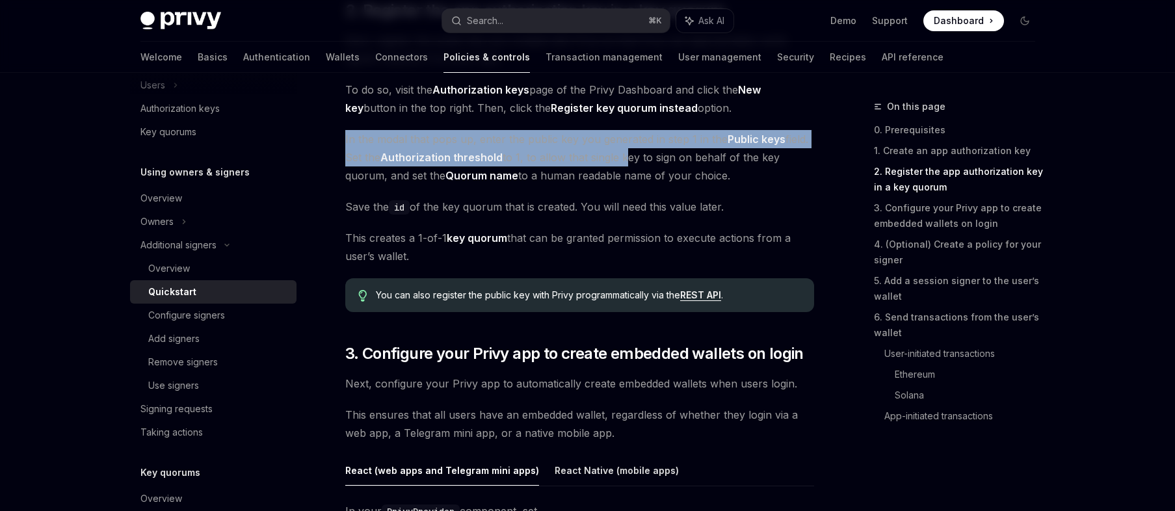
scroll to position [1054, 0]
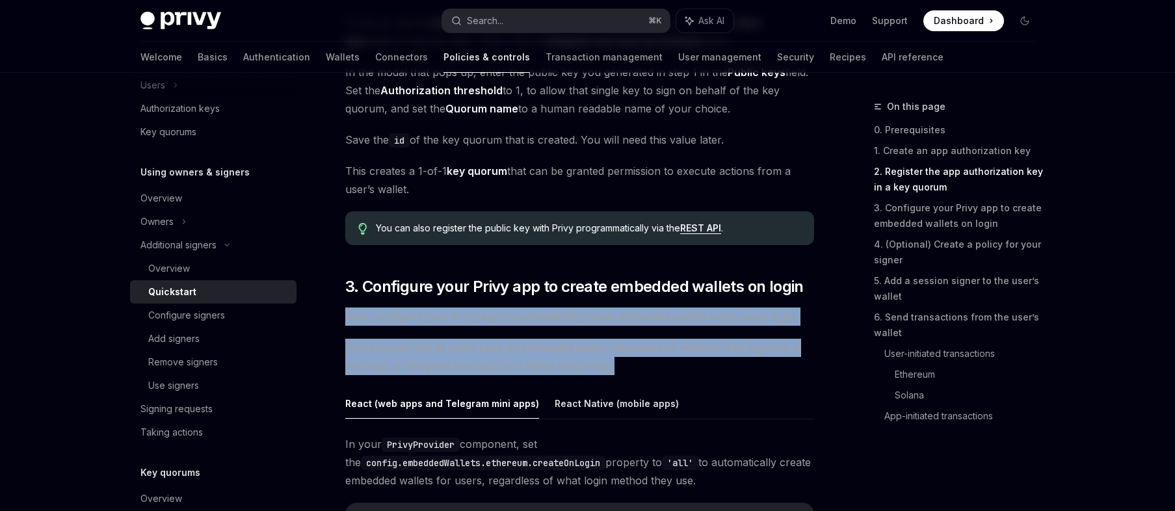
drag, startPoint x: 638, startPoint y: 306, endPoint x: 616, endPoint y: 359, distance: 57.5
click at [626, 362] on span "This ensures that all users have an embedded wallet, regardless of whether they…" at bounding box center [579, 357] width 469 height 36
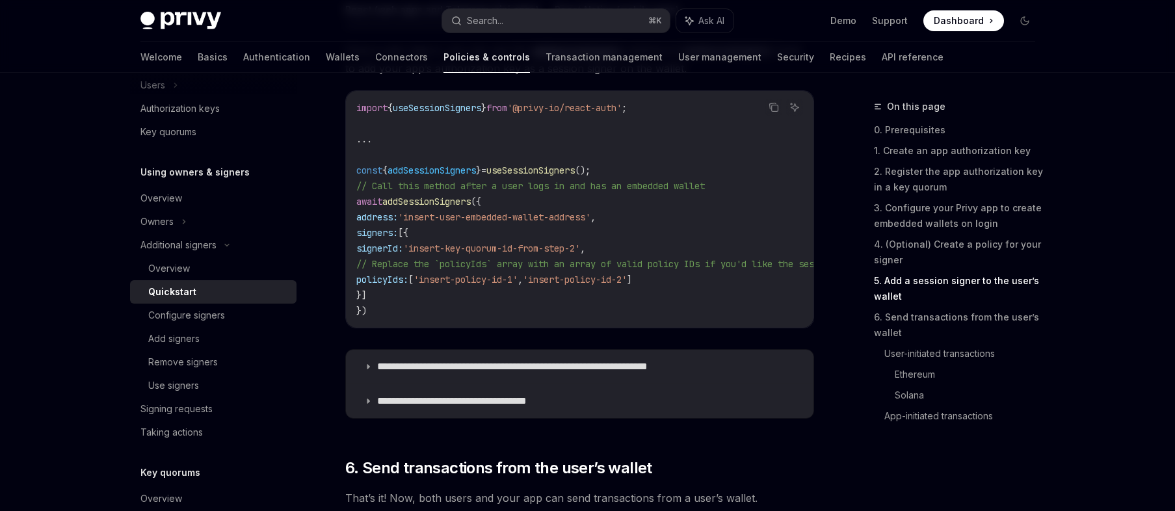
scroll to position [2197, 0]
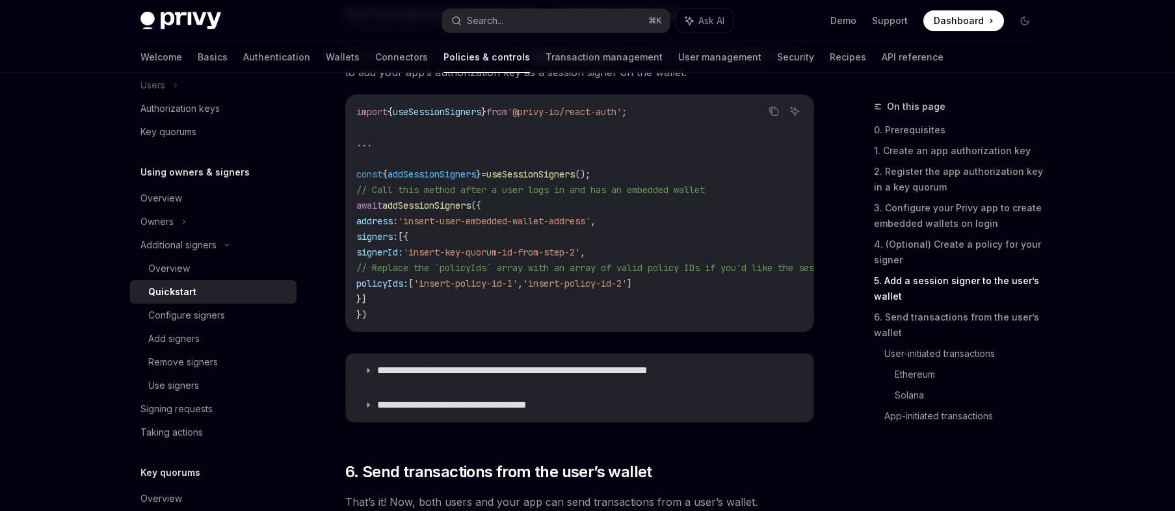
click at [439, 203] on span "addSessionSigners" at bounding box center [426, 206] width 88 height 12
copy span "addSessionSigners"
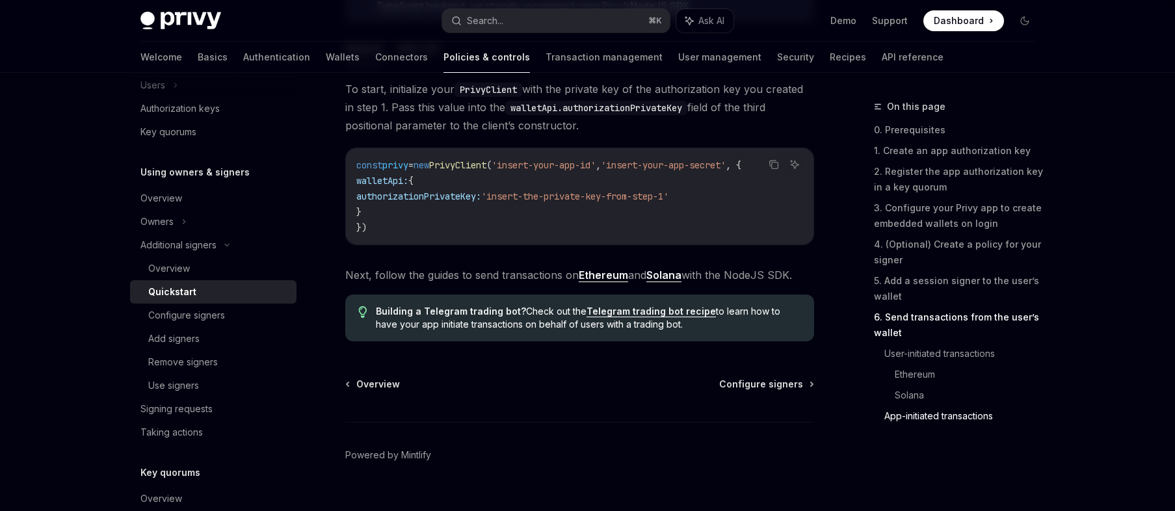
scroll to position [3457, 0]
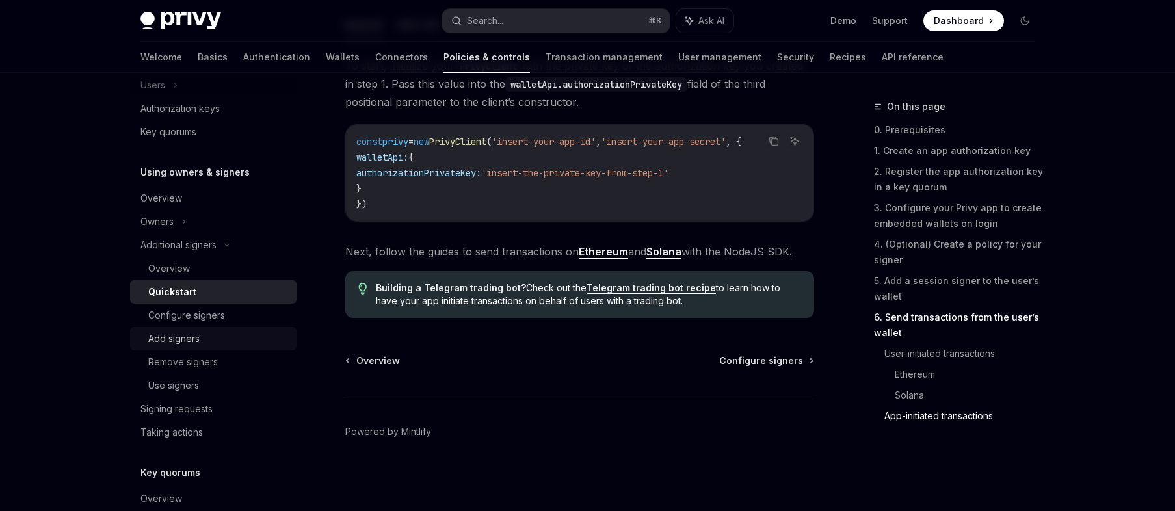
click at [215, 337] on div "Add signers" at bounding box center [218, 339] width 140 height 16
type textarea "*"
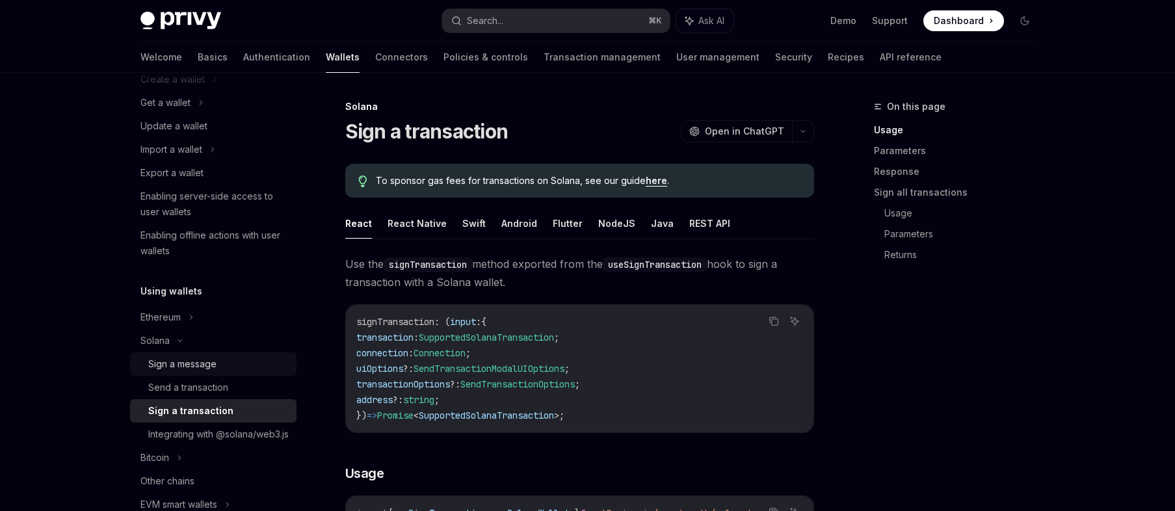
scroll to position [27, 0]
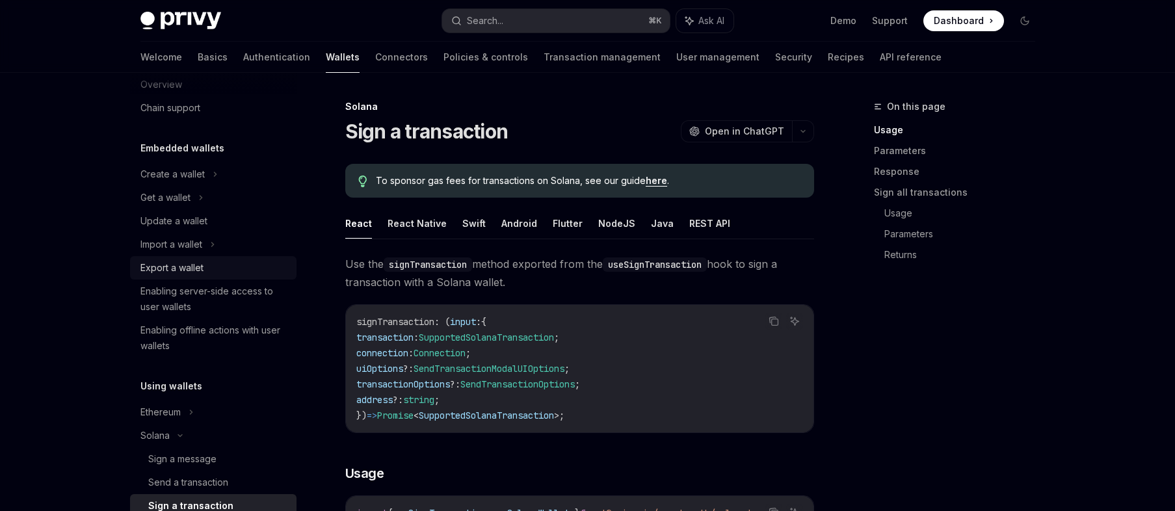
click at [197, 265] on div "Export a wallet" at bounding box center [171, 268] width 63 height 16
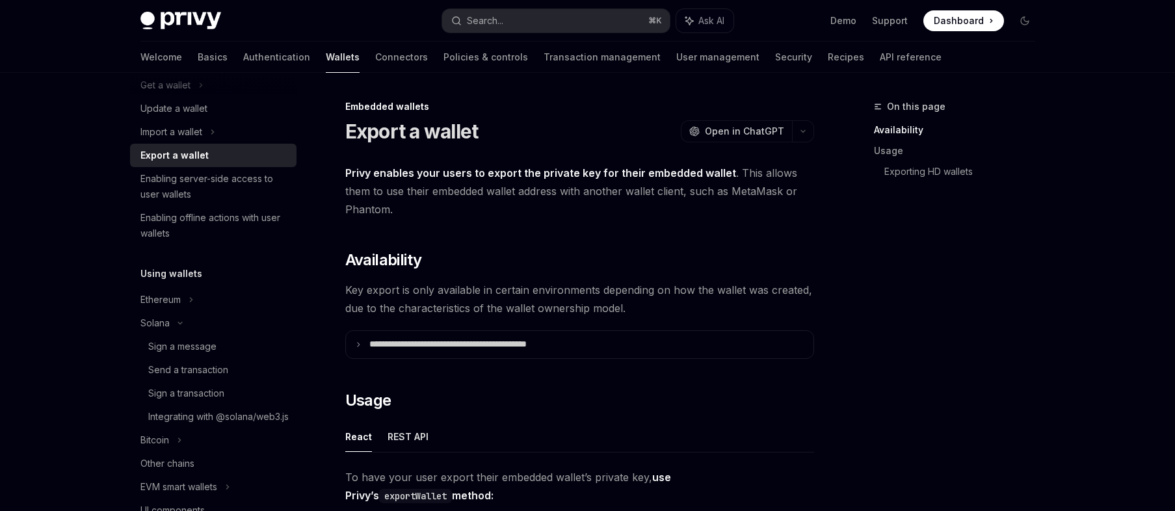
scroll to position [5, 0]
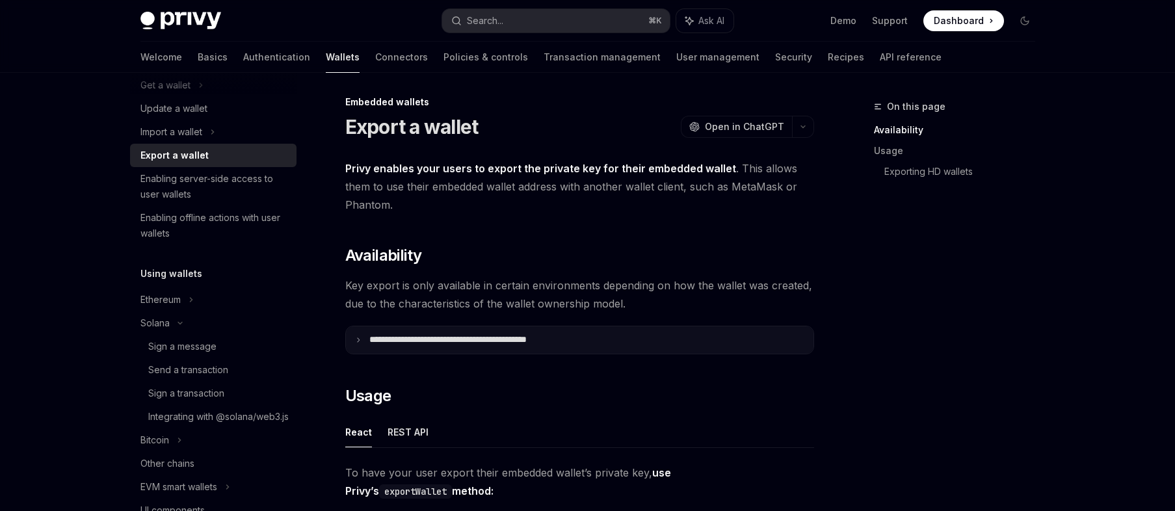
click at [355, 340] on icon at bounding box center [358, 340] width 7 height 7
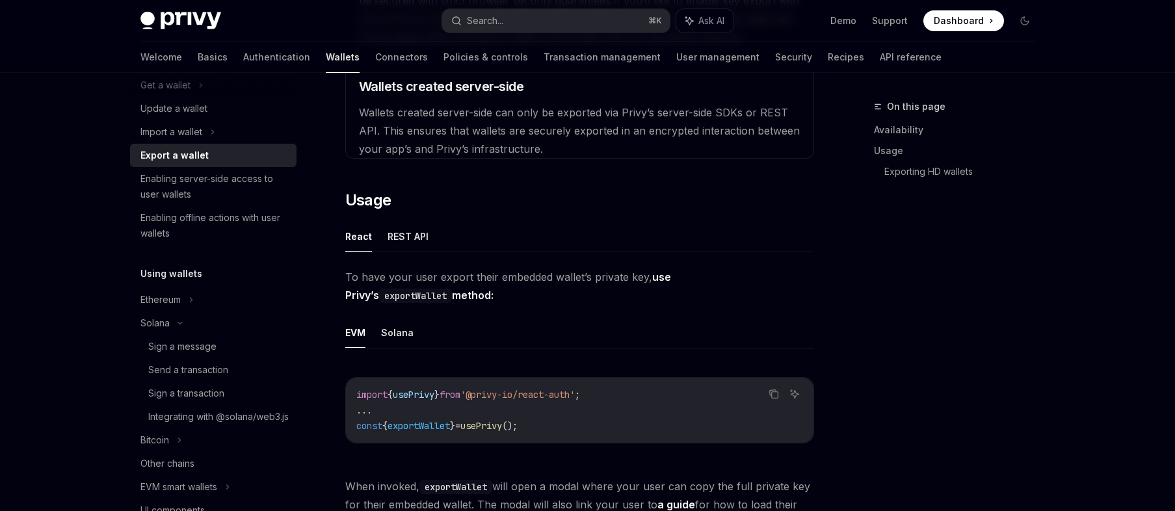
scroll to position [516, 0]
click at [402, 243] on button "REST API" at bounding box center [407, 235] width 41 height 31
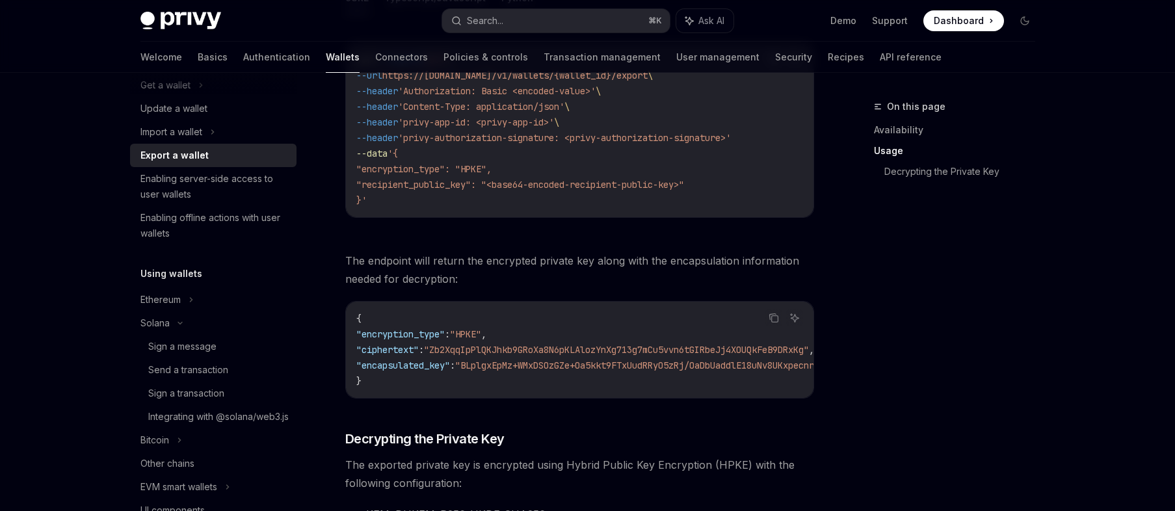
scroll to position [755, 0]
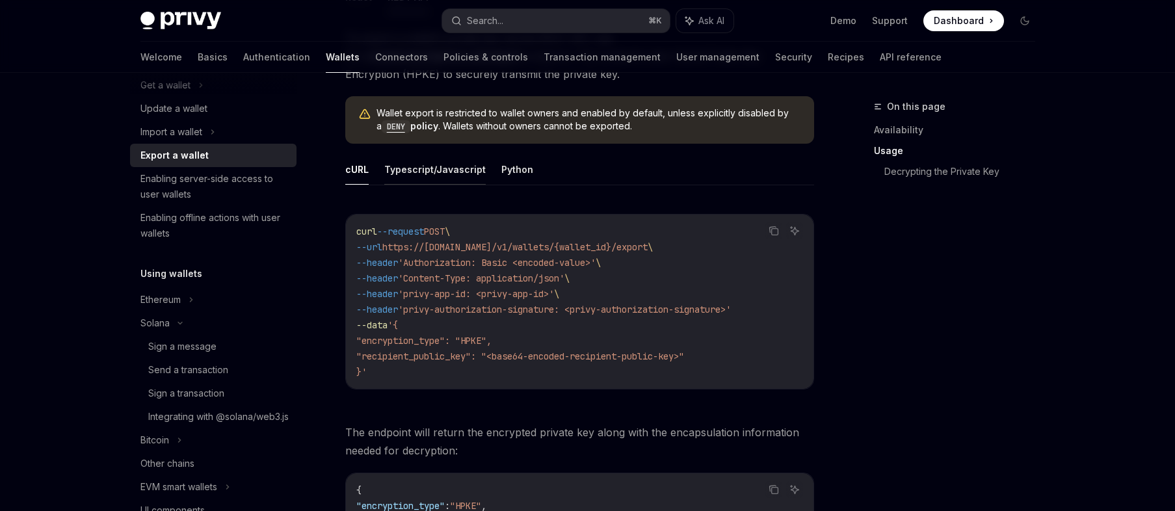
click at [418, 173] on button "Typescript/Javascript" at bounding box center [434, 169] width 101 height 31
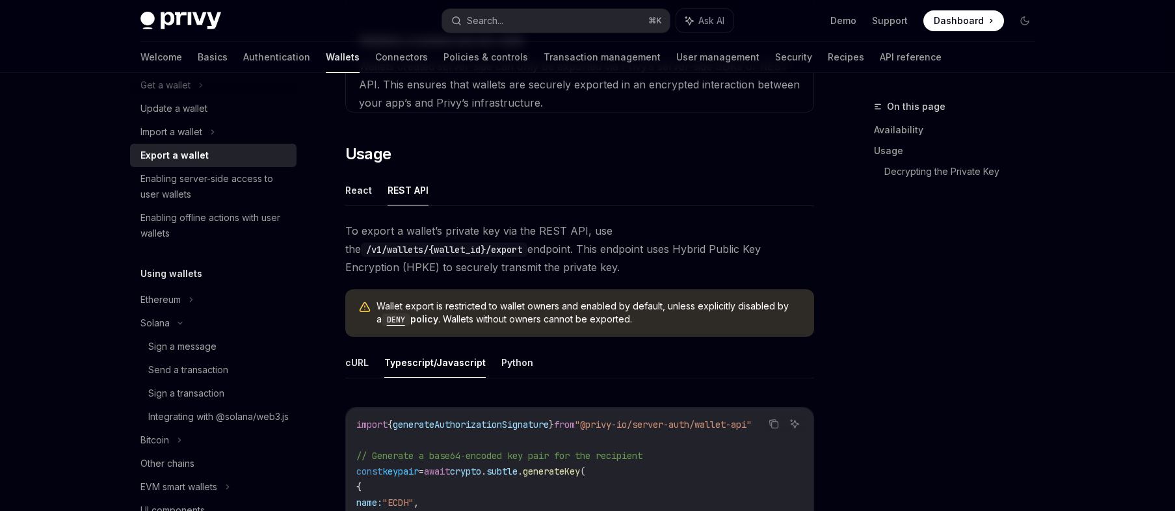
scroll to position [572, 0]
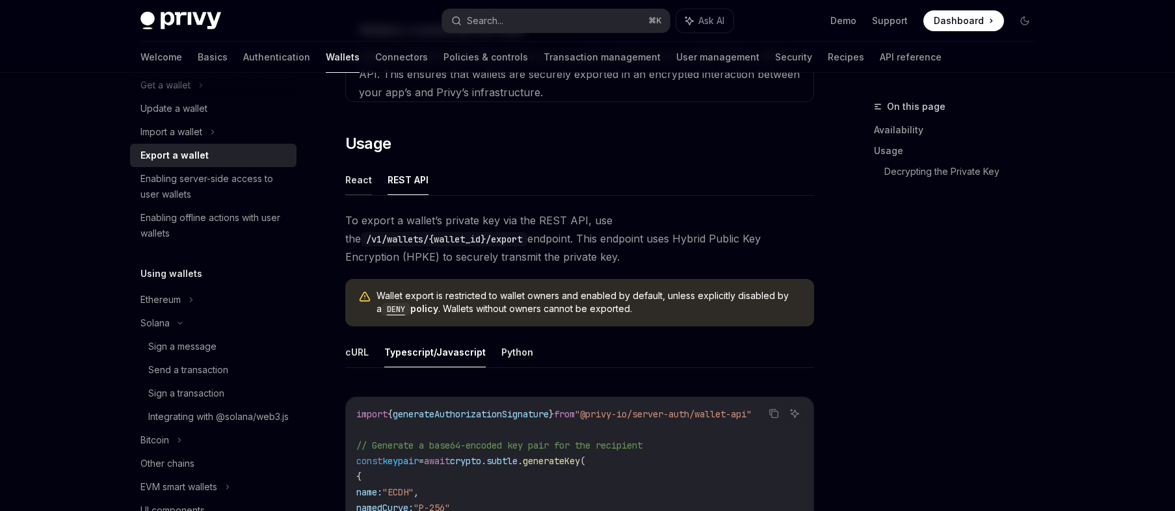
click at [366, 185] on button "React" at bounding box center [358, 179] width 27 height 31
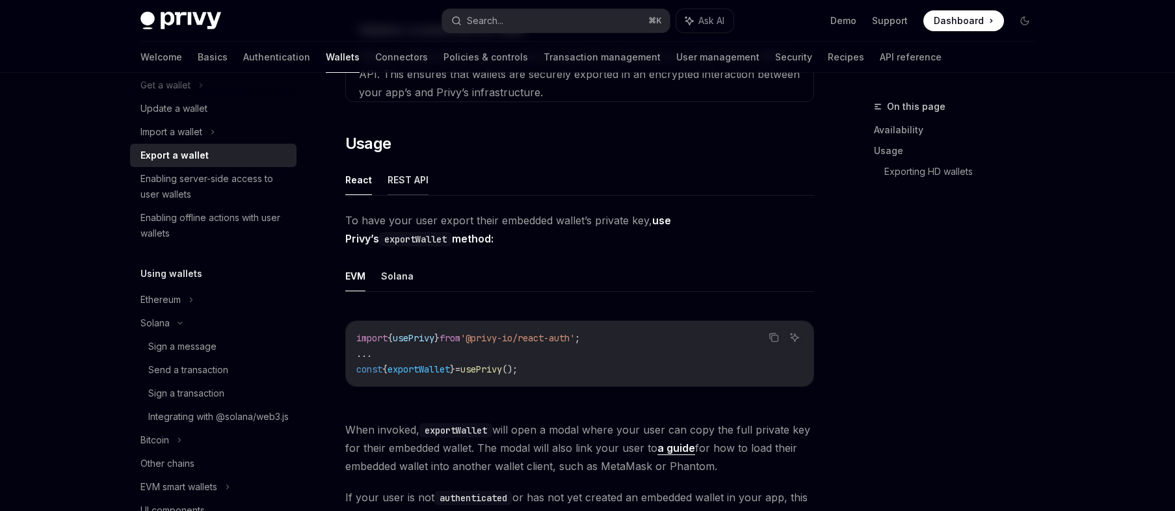
click at [389, 183] on button "REST API" at bounding box center [407, 179] width 41 height 31
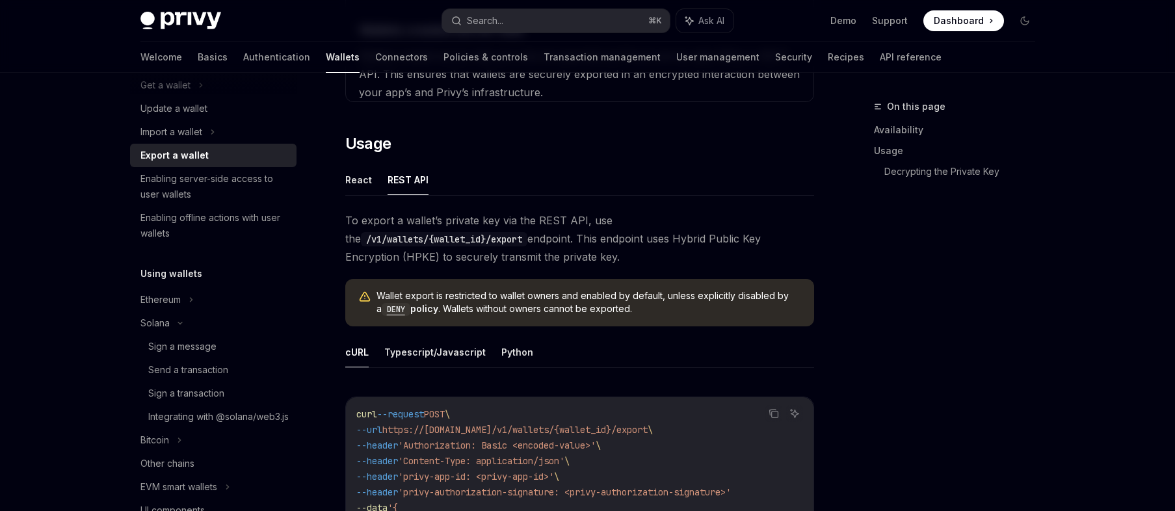
scroll to position [659, 0]
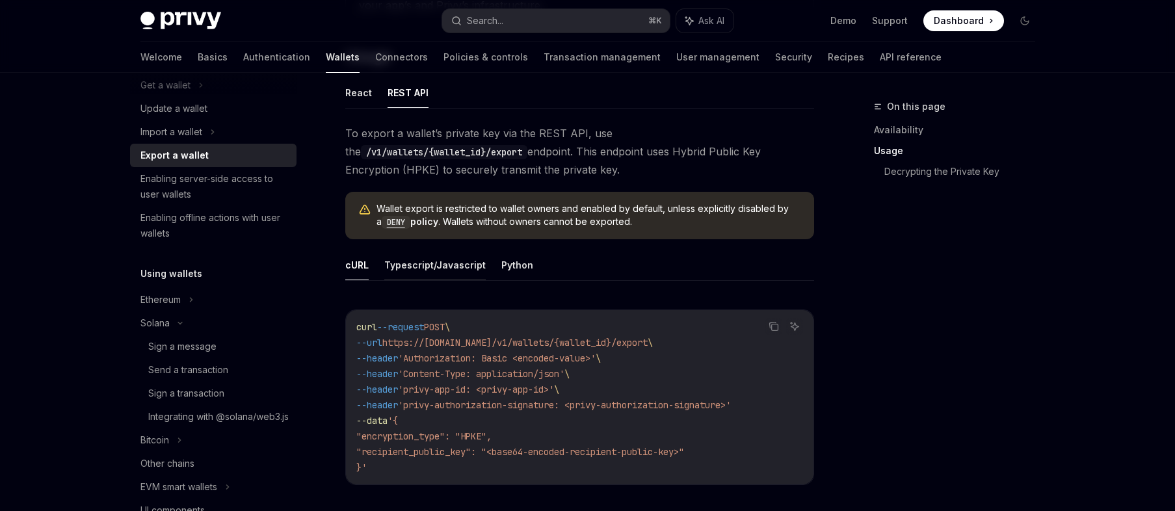
click at [423, 261] on button "Typescript/Javascript" at bounding box center [434, 265] width 101 height 31
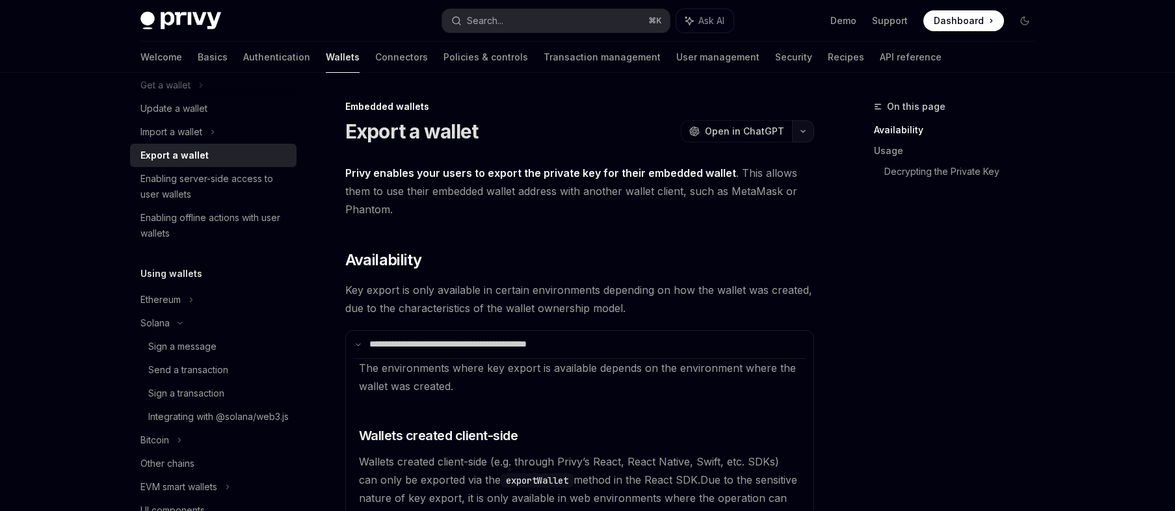
click at [795, 135] on button "button" at bounding box center [803, 131] width 22 height 22
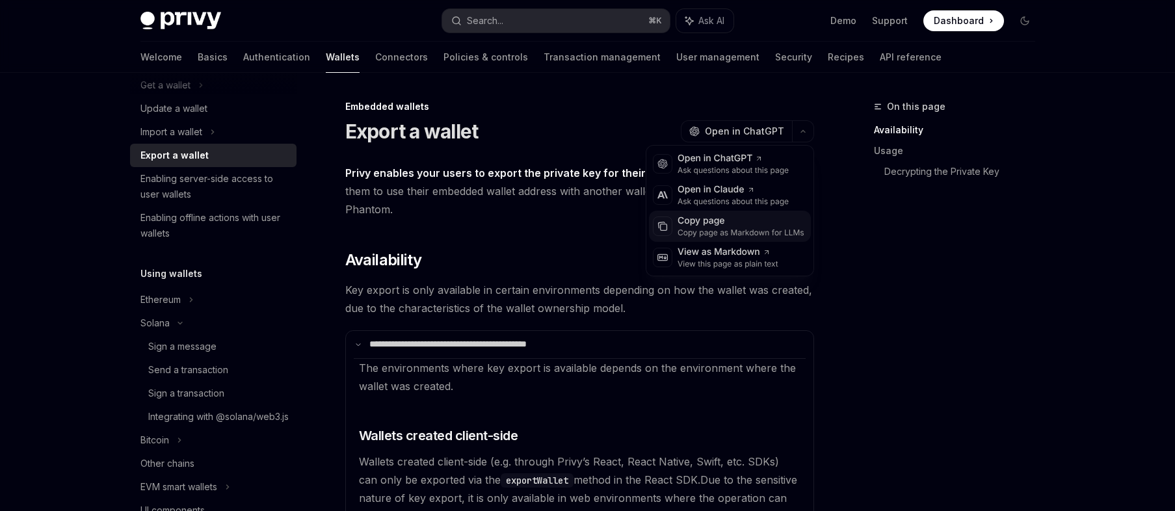
click at [759, 224] on div "Copy page" at bounding box center [740, 221] width 127 height 13
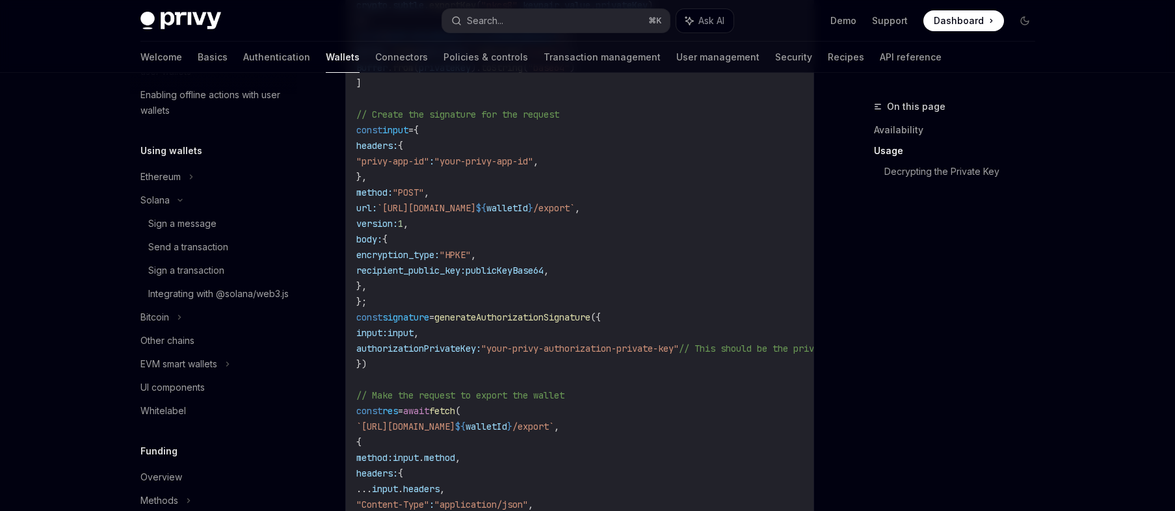
scroll to position [255, 0]
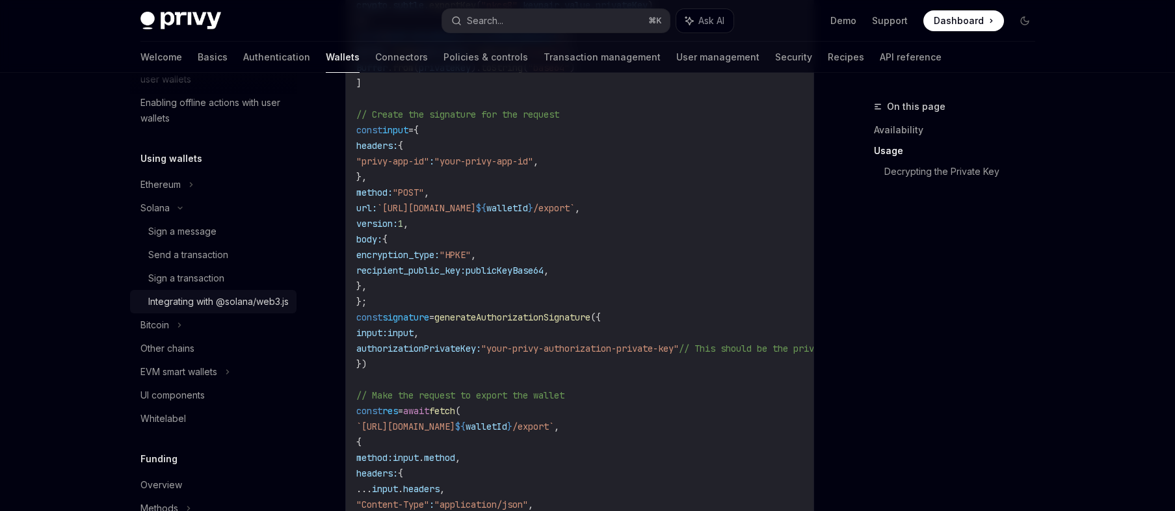
click at [218, 309] on div "Integrating with @solana/web3.js" at bounding box center [218, 302] width 140 height 16
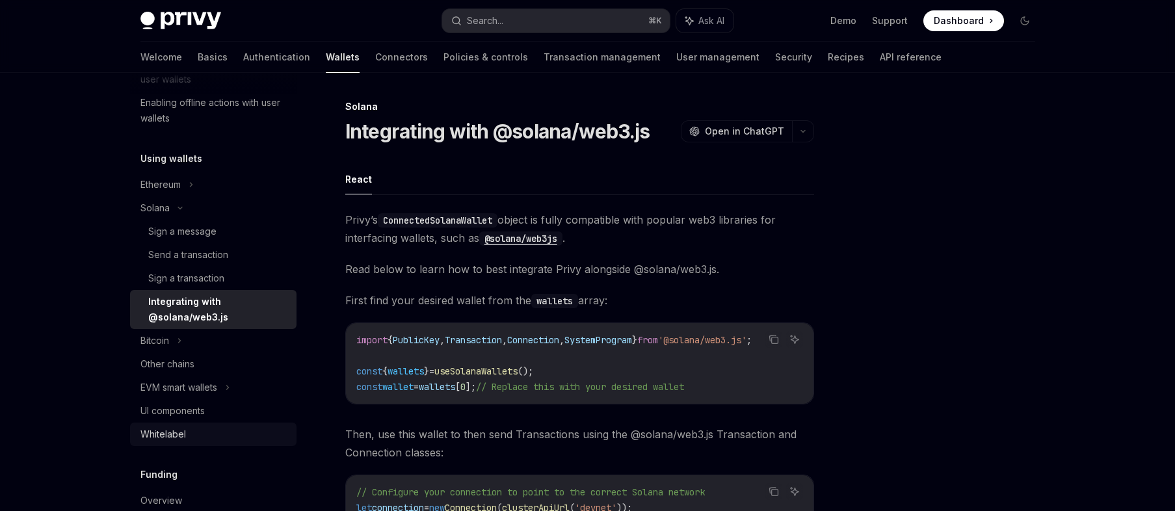
click at [209, 430] on div "Whitelabel" at bounding box center [214, 434] width 148 height 16
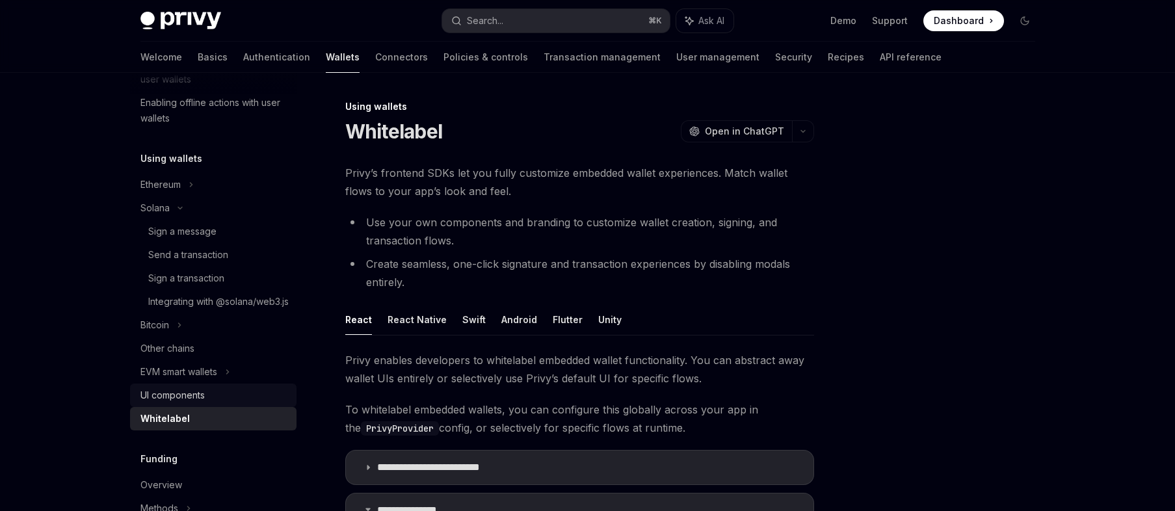
click at [216, 403] on div "UI components" at bounding box center [214, 395] width 148 height 16
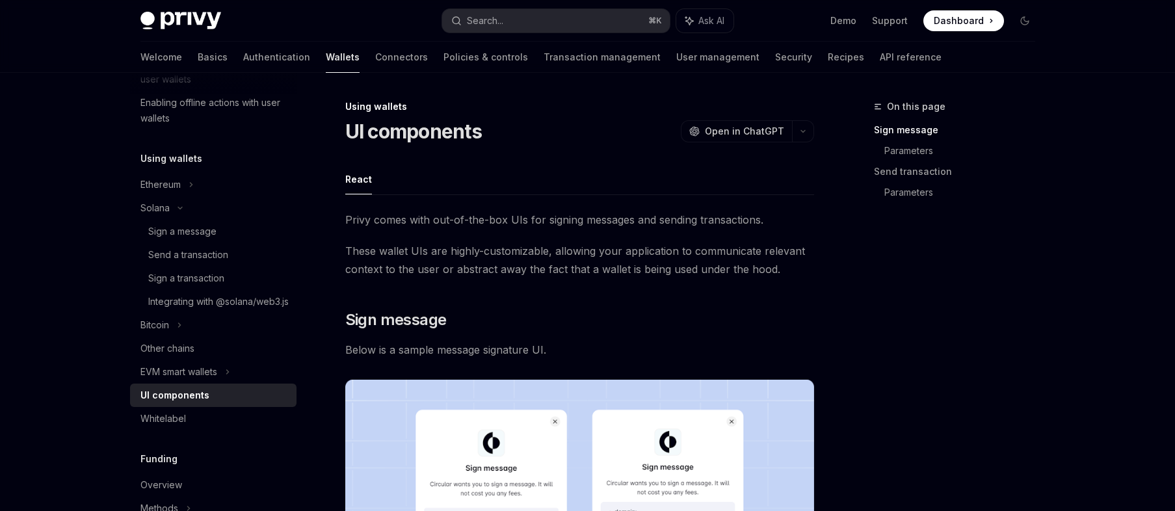
click at [749, 268] on span "These wallet UIs are highly-customizable, allowing your application to communic…" at bounding box center [579, 260] width 469 height 36
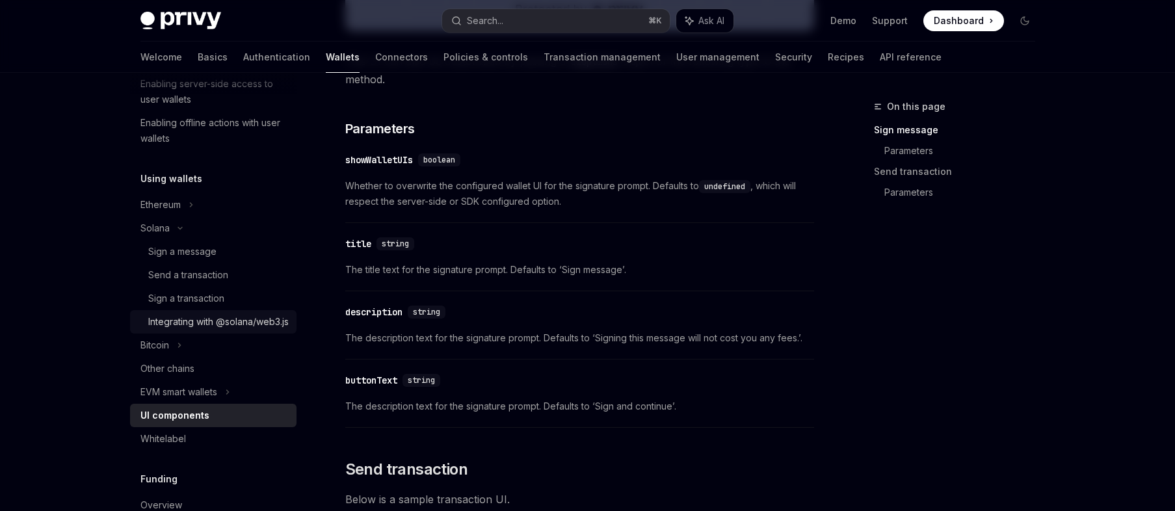
scroll to position [232, 0]
click at [219, 378] on div "Other chains" at bounding box center [214, 371] width 148 height 16
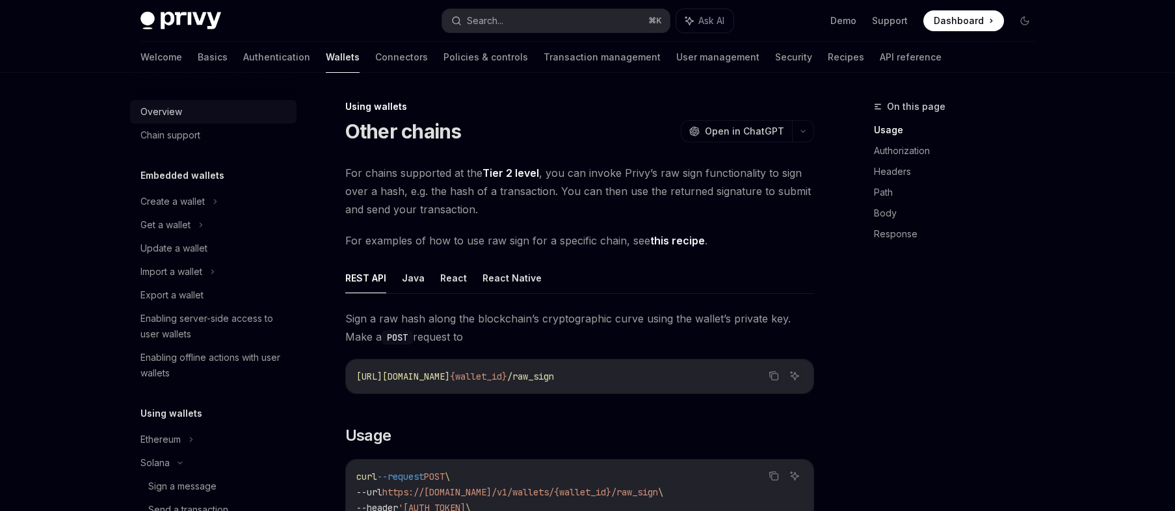
click at [202, 114] on div "Overview" at bounding box center [214, 112] width 148 height 16
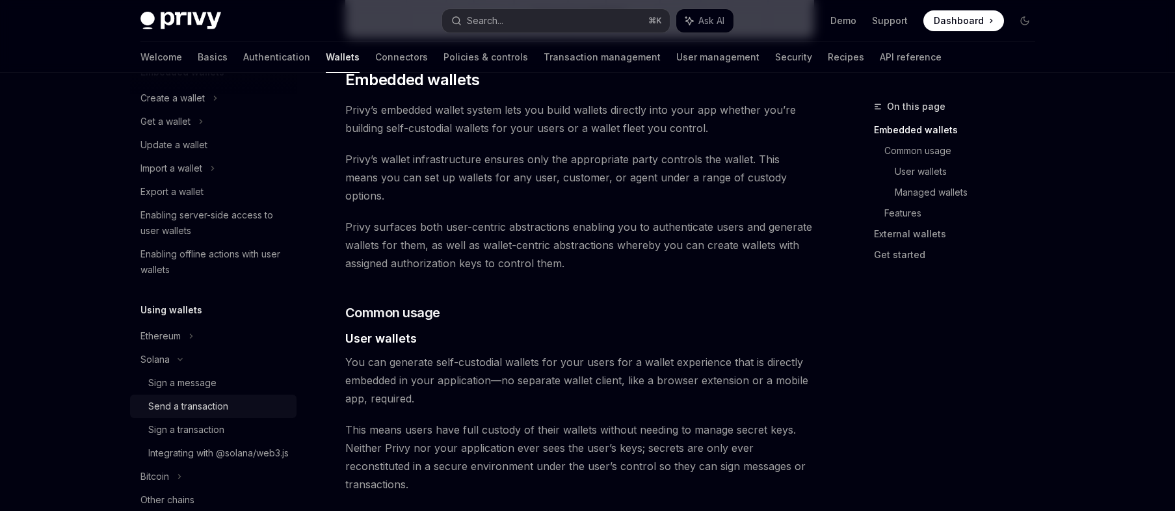
scroll to position [96, 0]
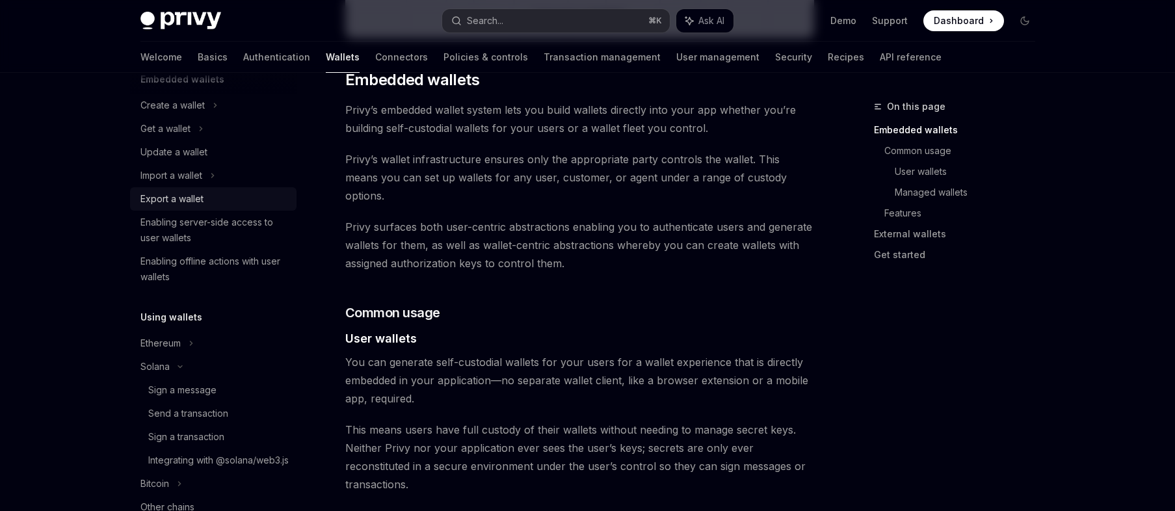
click at [207, 207] on link "Export a wallet" at bounding box center [213, 198] width 166 height 23
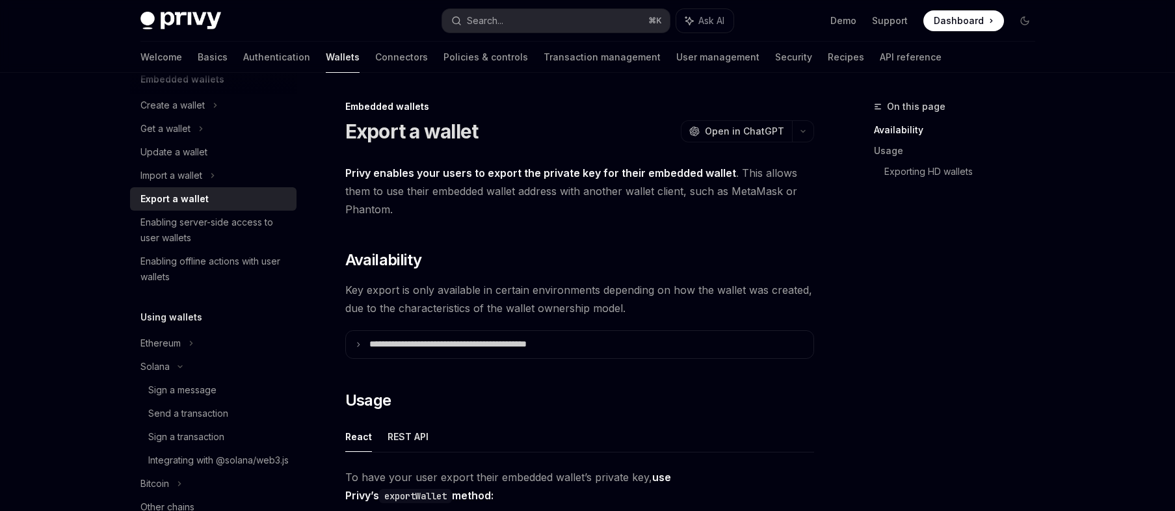
click at [200, 208] on link "Export a wallet" at bounding box center [213, 198] width 166 height 23
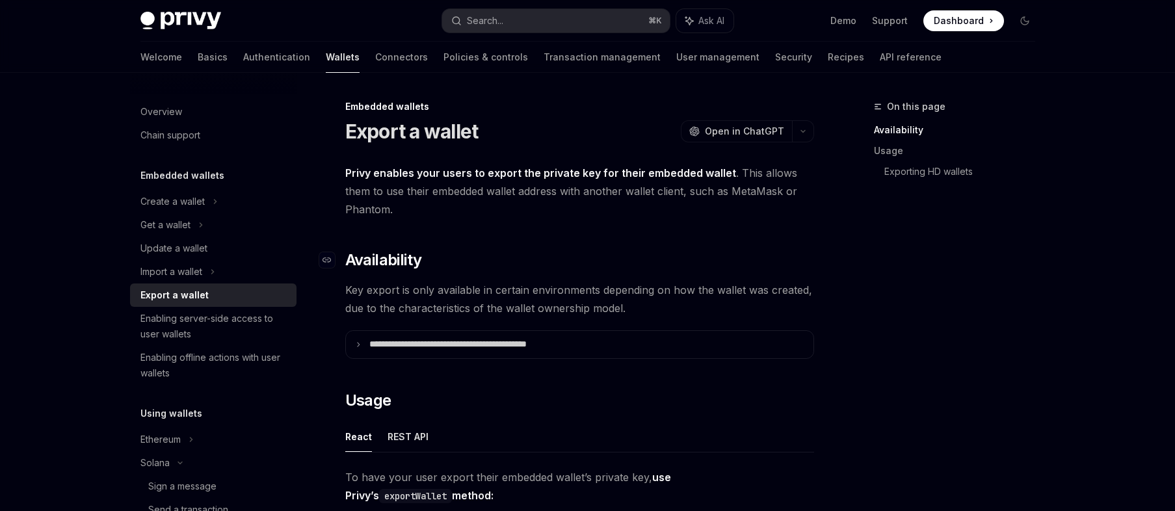
click at [495, 270] on h2 "​ Availability" at bounding box center [579, 260] width 469 height 21
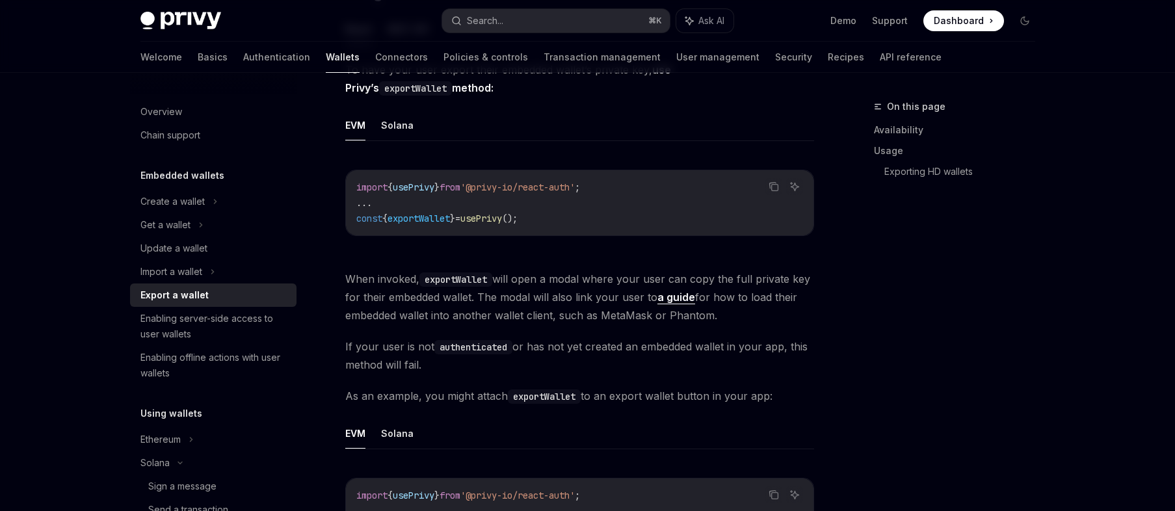
scroll to position [368, 0]
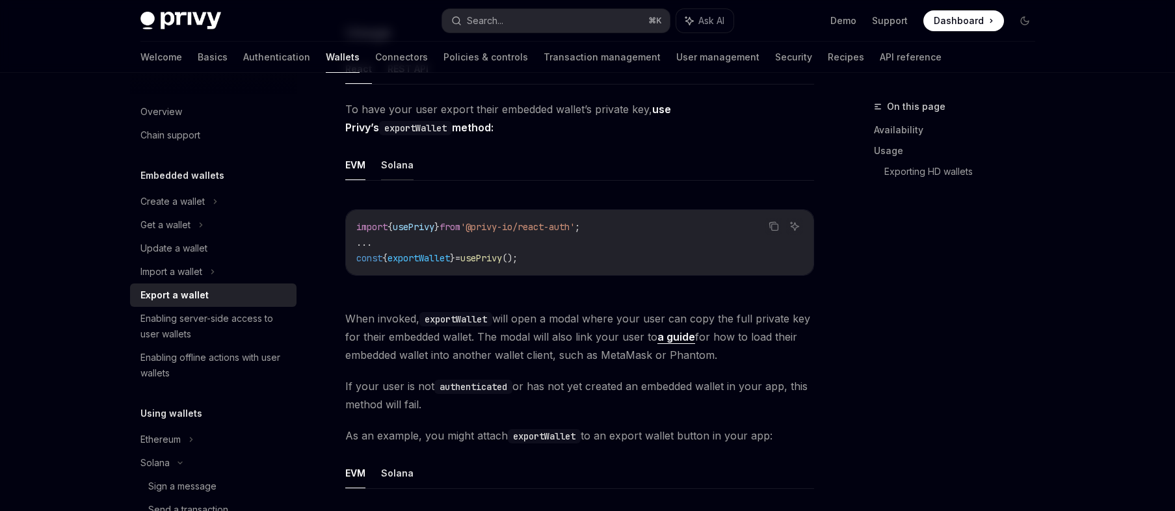
click at [392, 170] on button "Solana" at bounding box center [397, 165] width 33 height 31
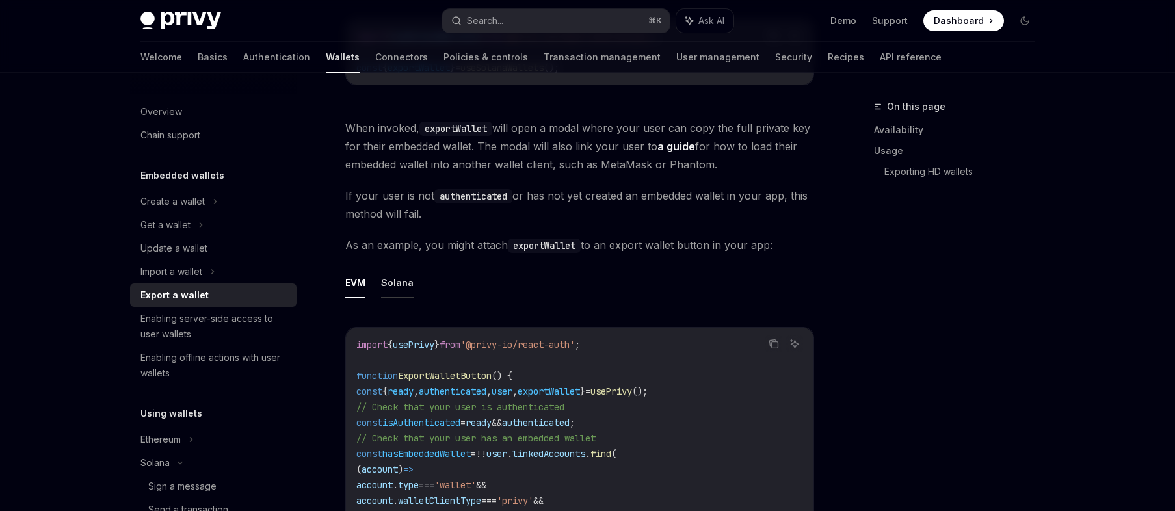
click at [395, 276] on button "Solana" at bounding box center [397, 282] width 33 height 31
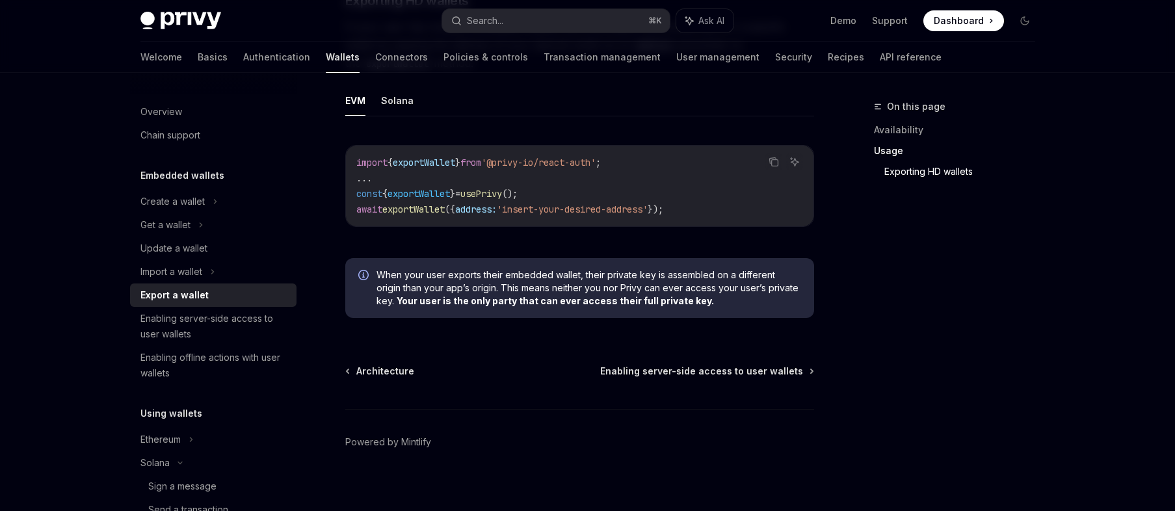
scroll to position [1391, 0]
click at [398, 104] on button "Solana" at bounding box center [397, 101] width 33 height 31
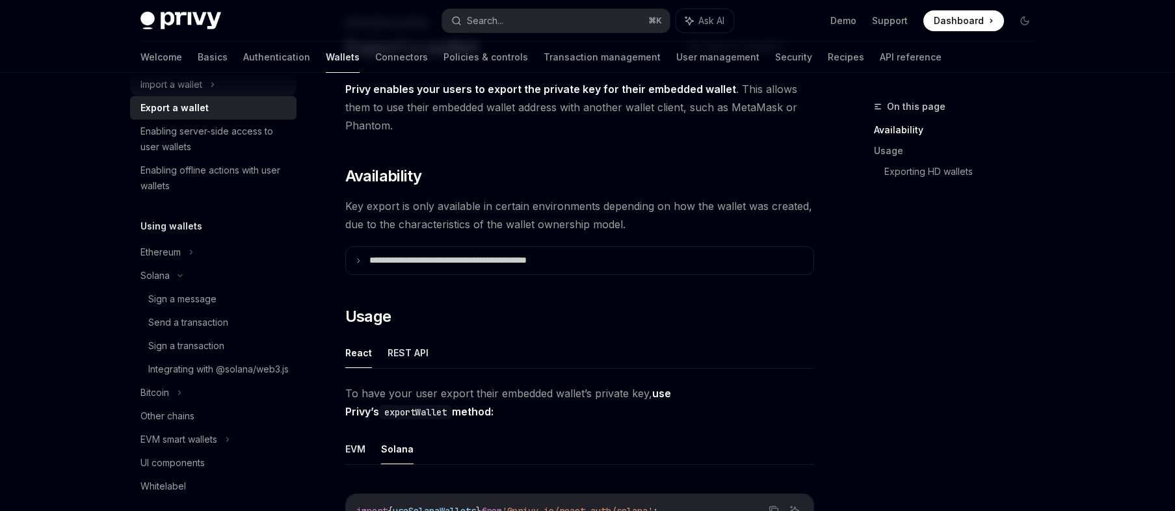
scroll to position [272, 0]
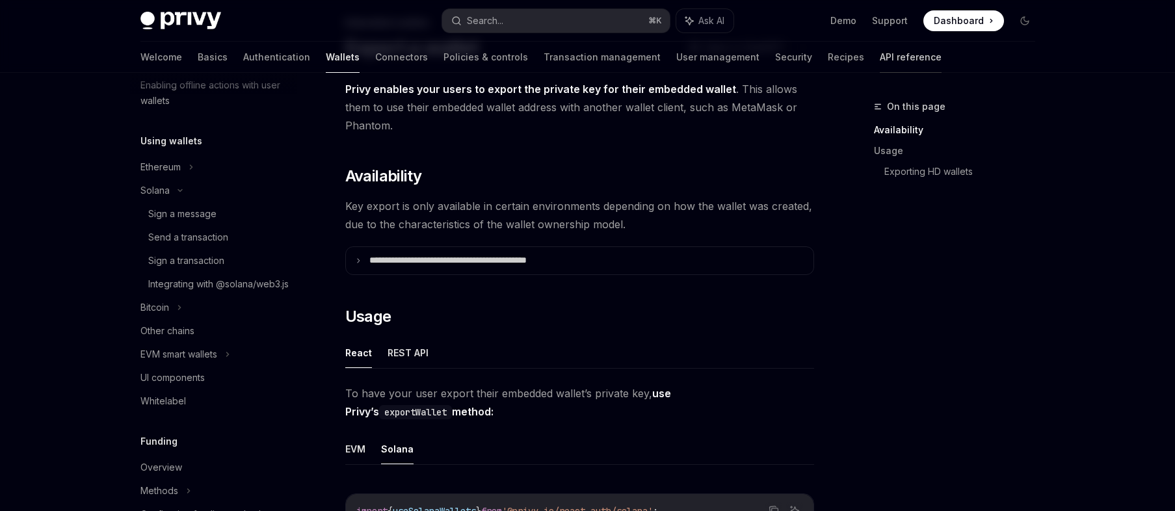
click at [880, 59] on link "API reference" at bounding box center [911, 57] width 62 height 31
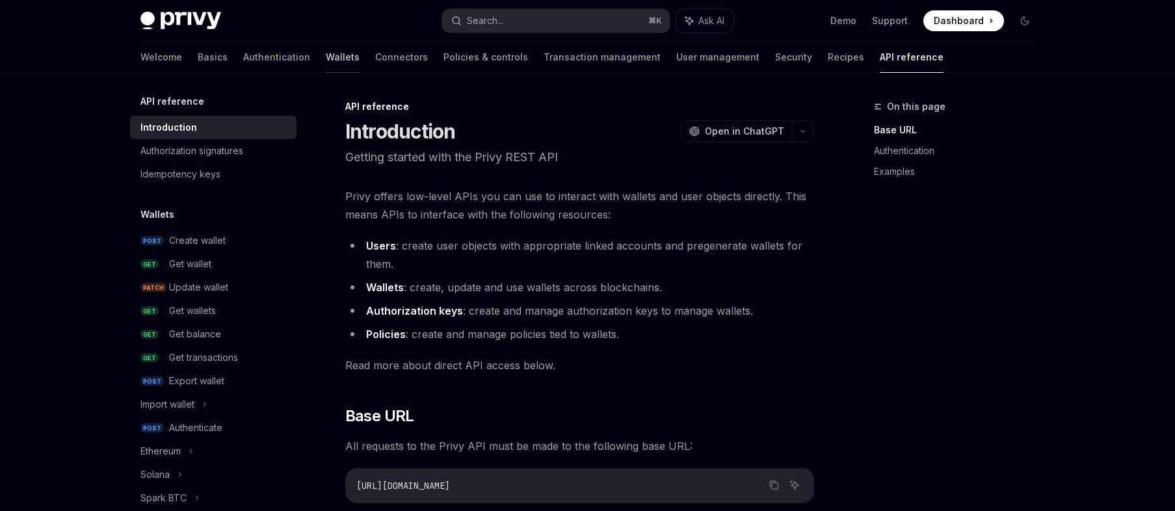
click at [326, 59] on link "Wallets" at bounding box center [343, 57] width 34 height 31
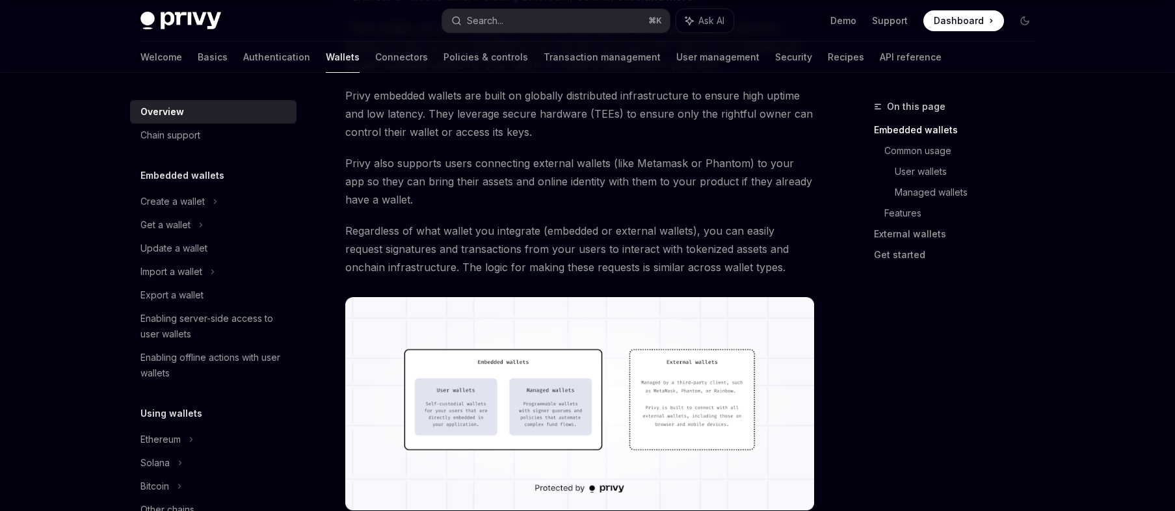
scroll to position [259, 0]
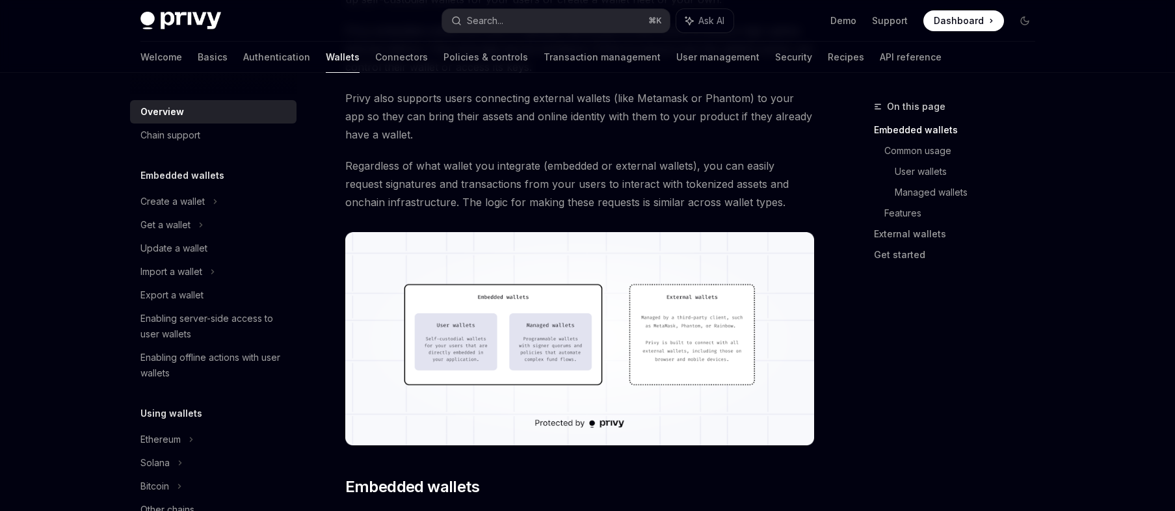
click at [510, 289] on img at bounding box center [579, 338] width 469 height 213
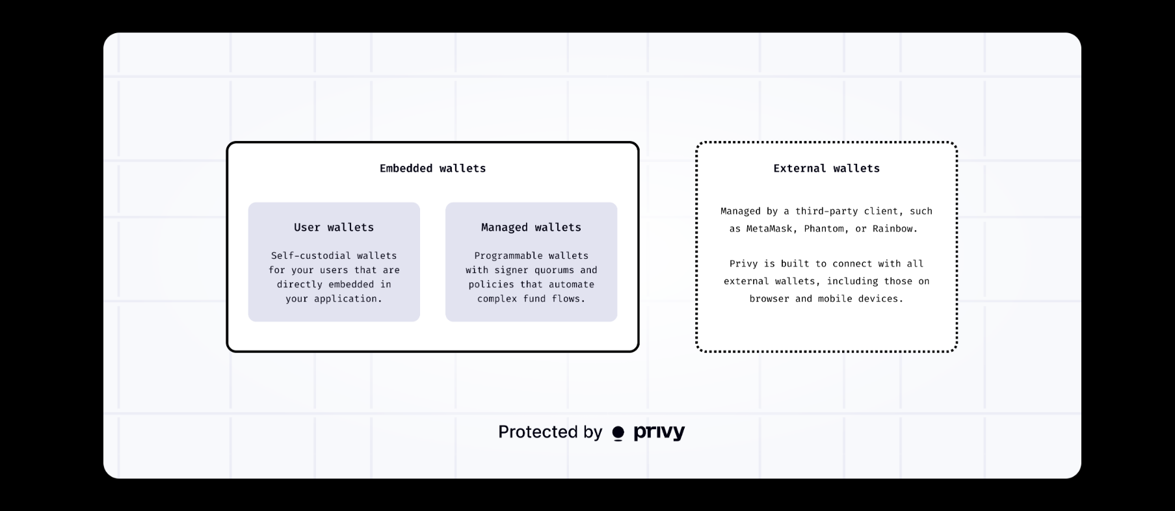
click at [516, 311] on img at bounding box center [592, 256] width 978 height 446
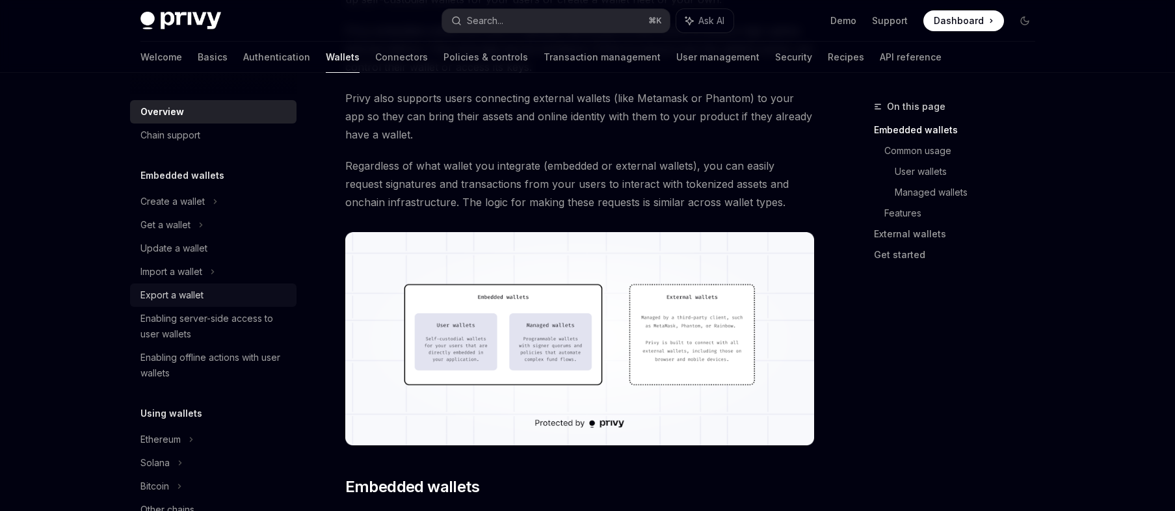
click at [198, 292] on div "Export a wallet" at bounding box center [171, 295] width 63 height 16
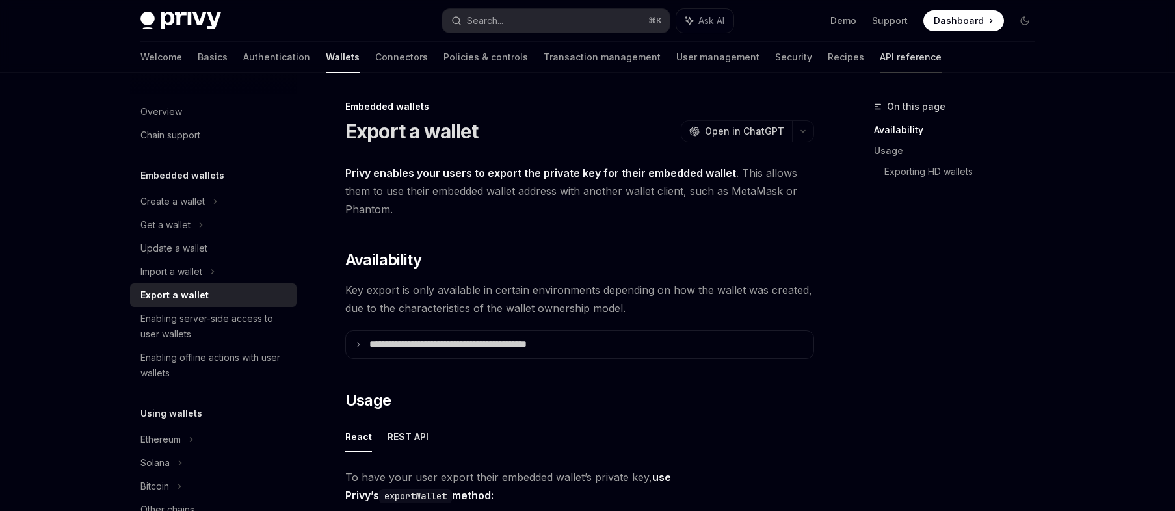
click at [880, 63] on link "API reference" at bounding box center [911, 57] width 62 height 31
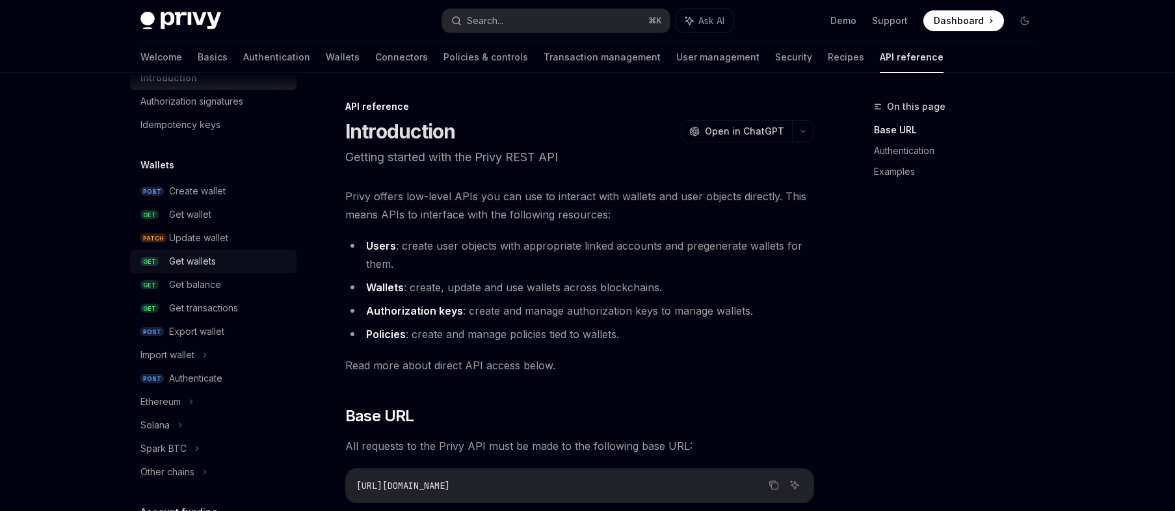
scroll to position [50, 0]
click at [211, 333] on div "Export wallet" at bounding box center [196, 331] width 55 height 16
type textarea "*"
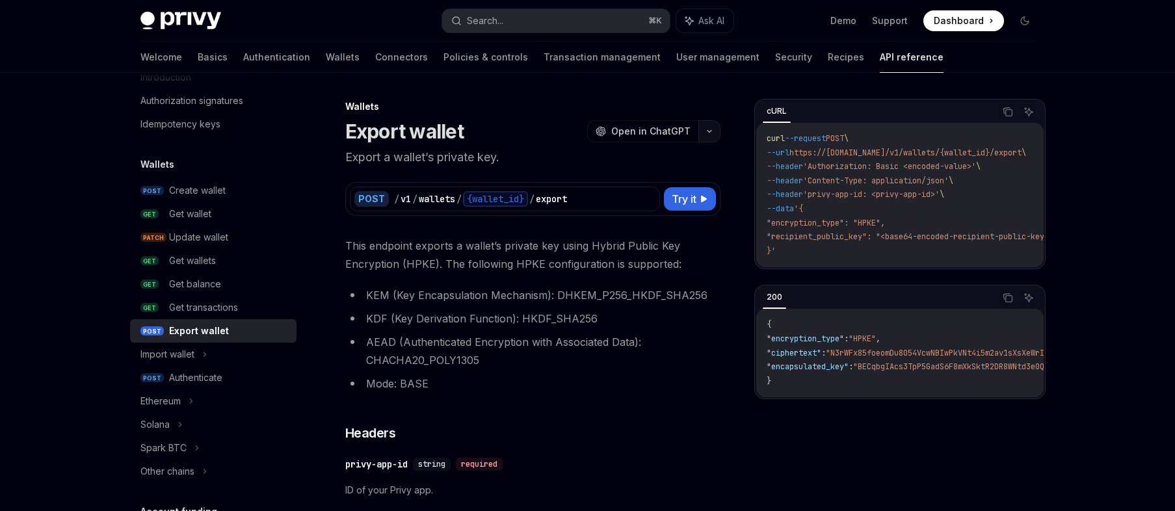
click at [708, 130] on icon "button" at bounding box center [709, 131] width 16 height 5
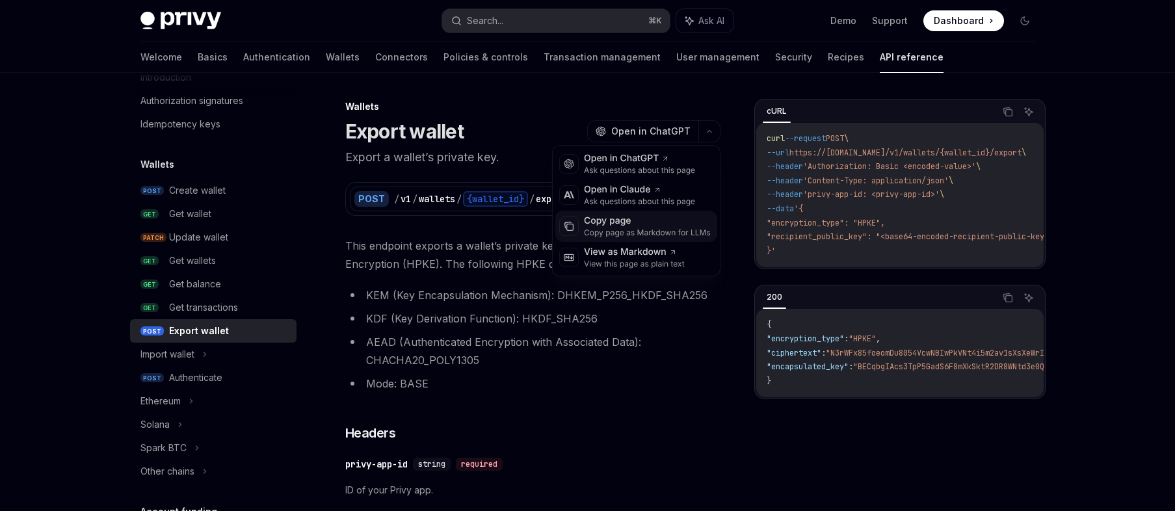
click at [668, 226] on div "Copy page" at bounding box center [647, 221] width 127 height 13
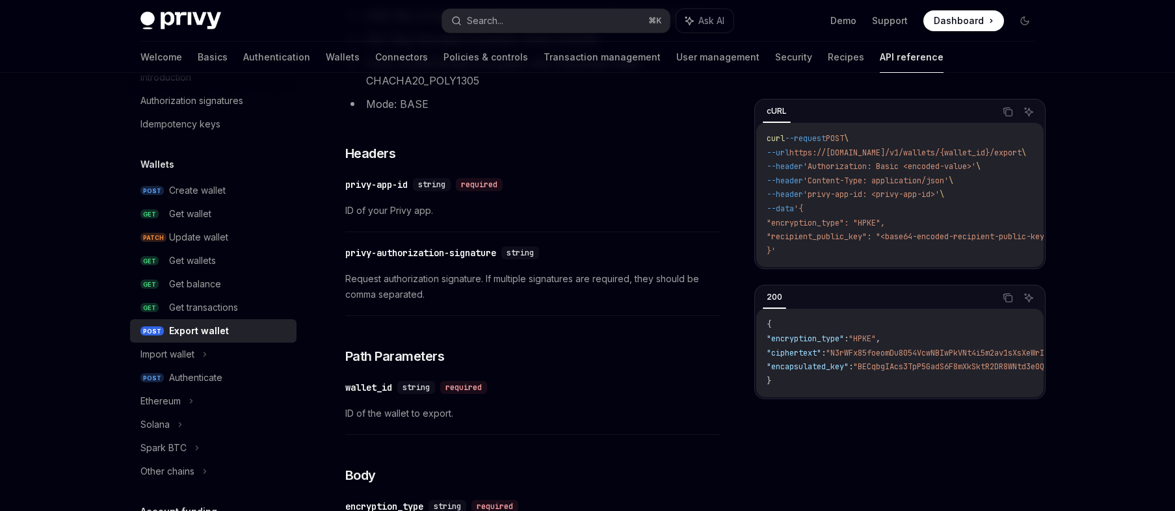
scroll to position [276, 0]
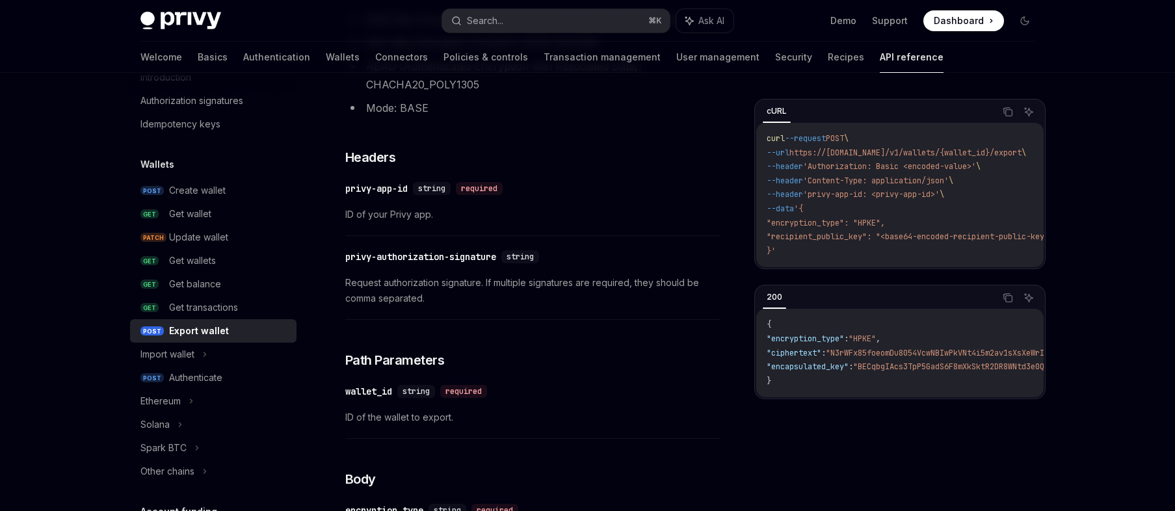
click at [492, 211] on span "ID of your Privy app." at bounding box center [532, 215] width 375 height 16
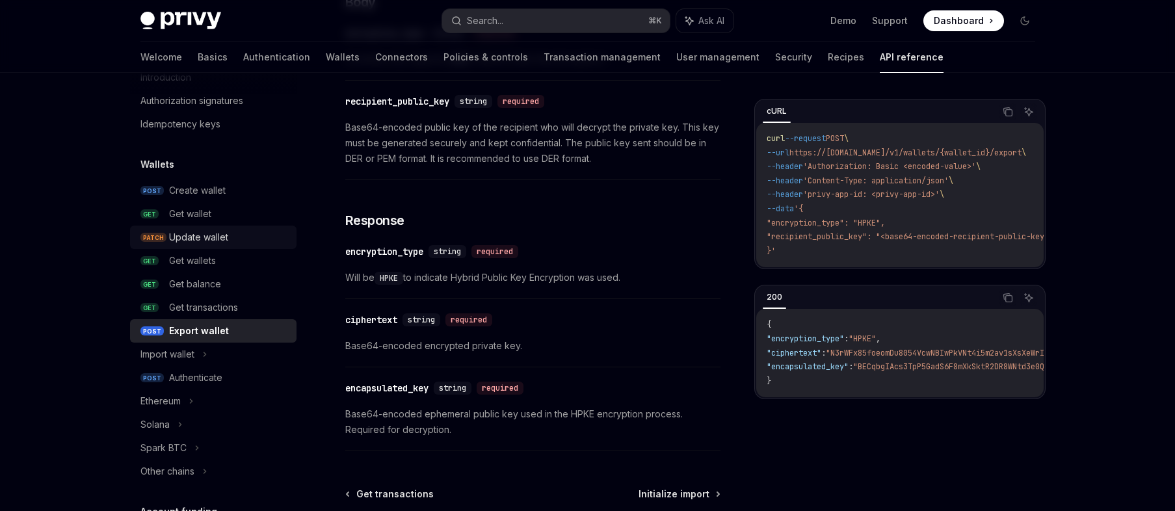
scroll to position [0, 0]
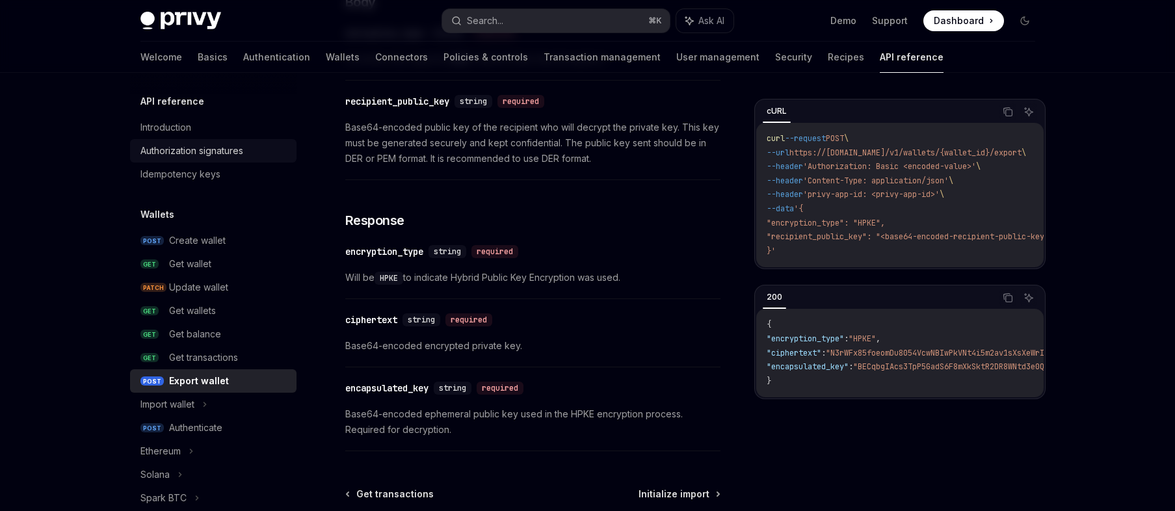
click at [233, 152] on div "Authorization signatures" at bounding box center [191, 151] width 103 height 16
type textarea "*"
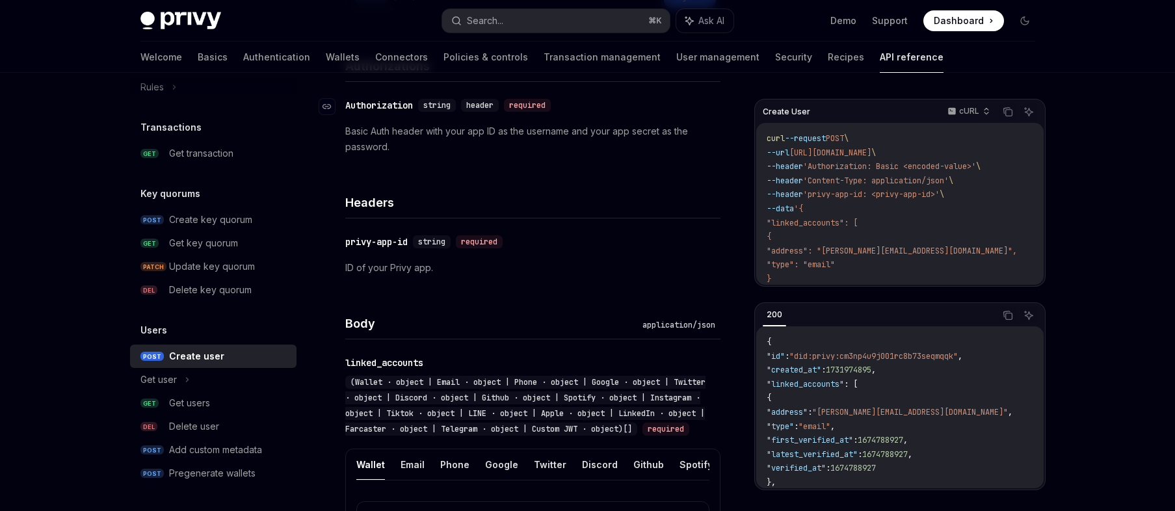
scroll to position [218, 0]
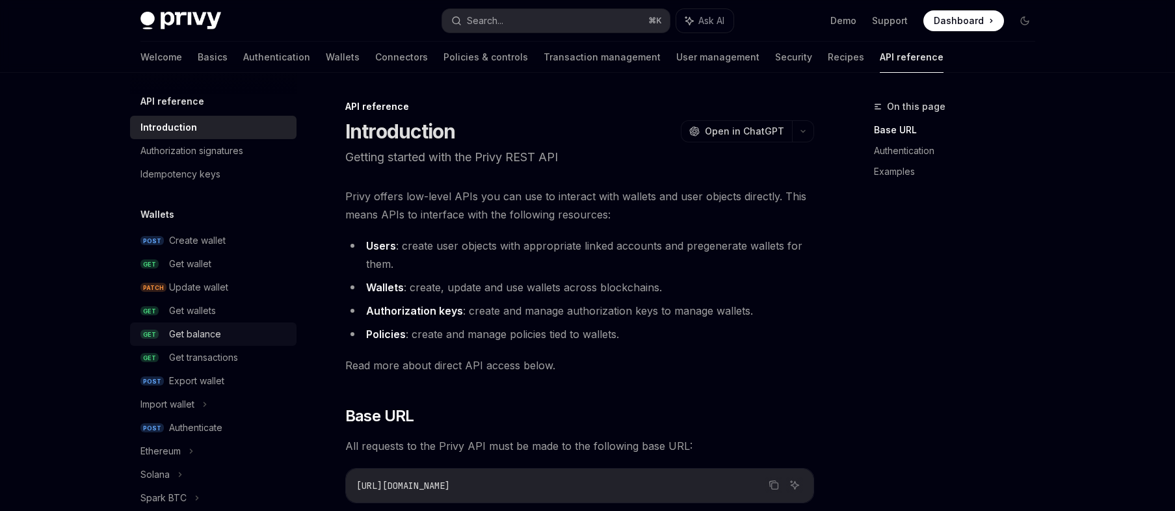
scroll to position [10, 0]
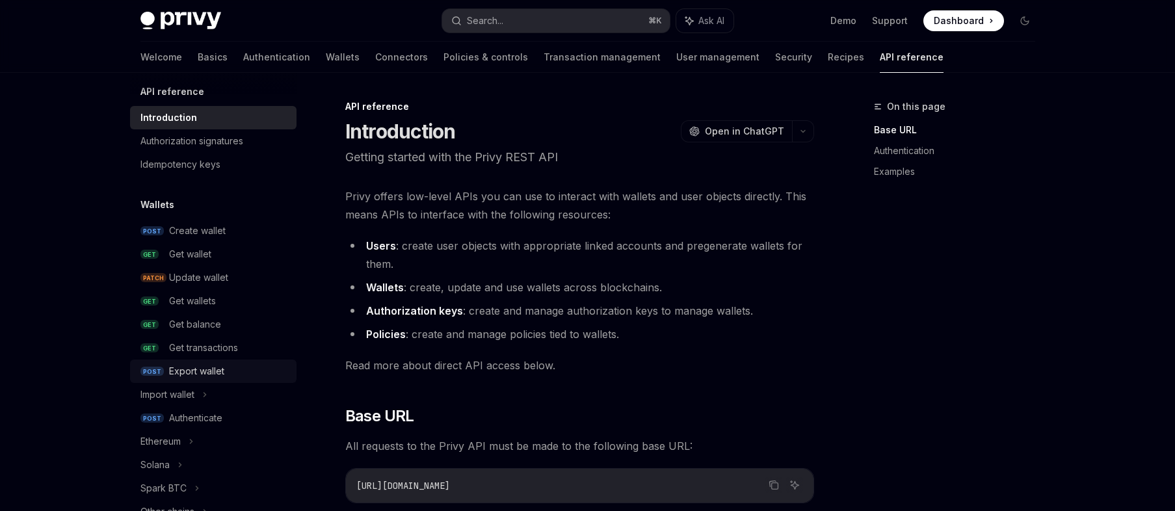
click at [209, 368] on div "Export wallet" at bounding box center [196, 371] width 55 height 16
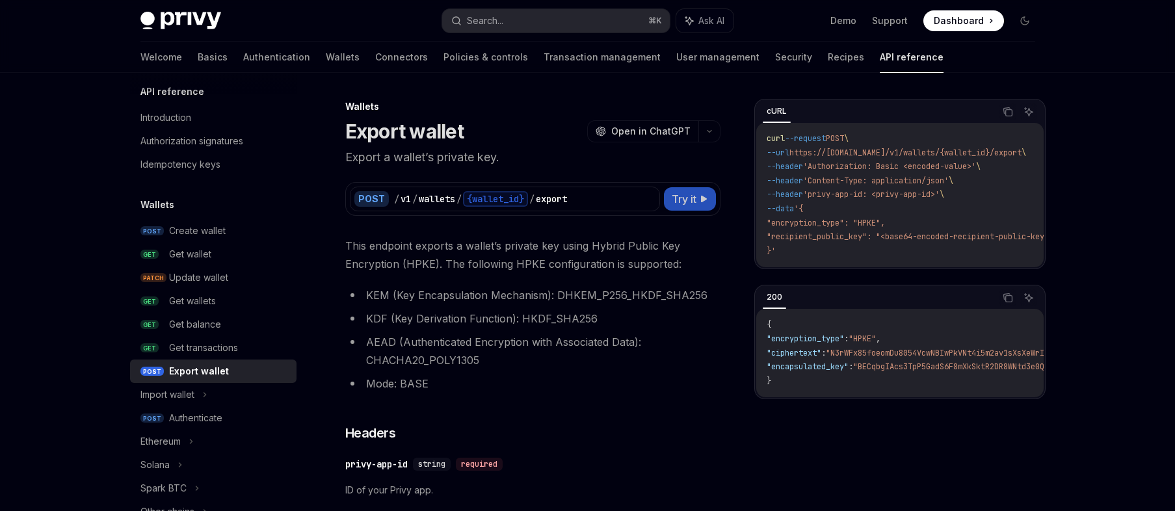
click at [694, 195] on span "Try it" at bounding box center [684, 199] width 25 height 16
type textarea "*"
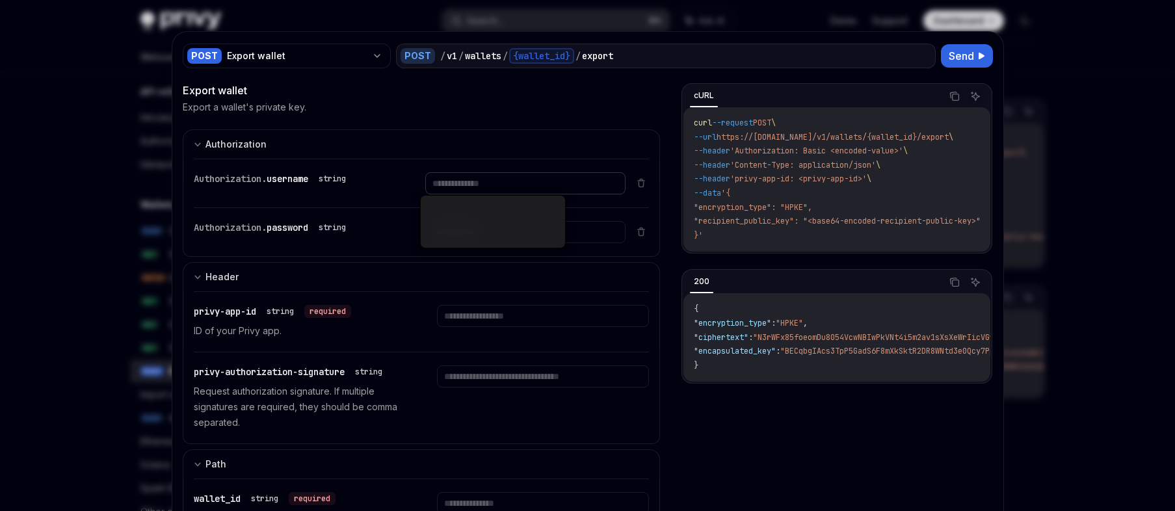
click at [495, 185] on input "text" at bounding box center [525, 183] width 200 height 22
paste input "**********"
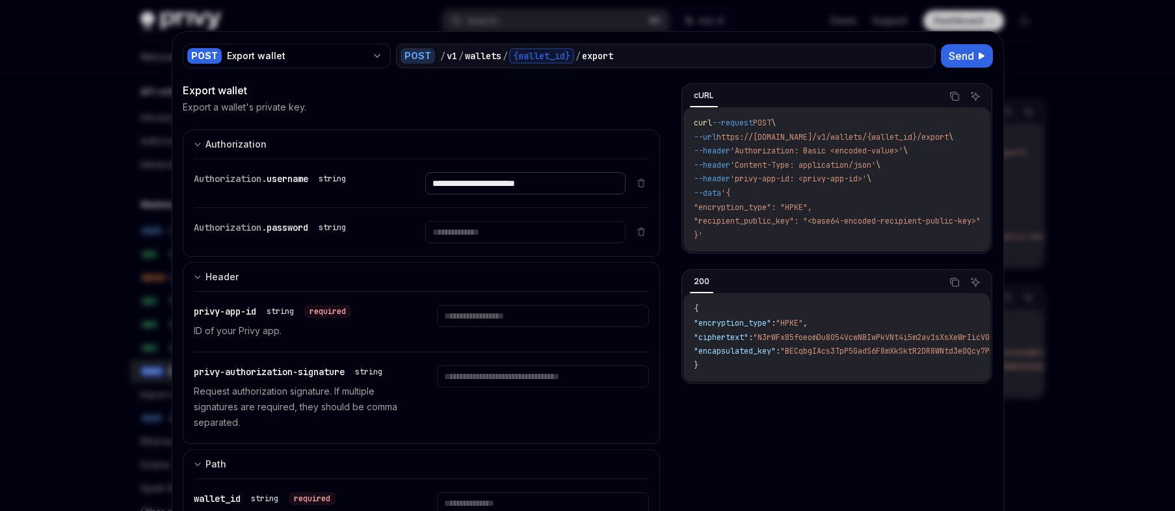
type input "**********"
click at [543, 194] on input "text" at bounding box center [525, 183] width 200 height 22
paste input "**********"
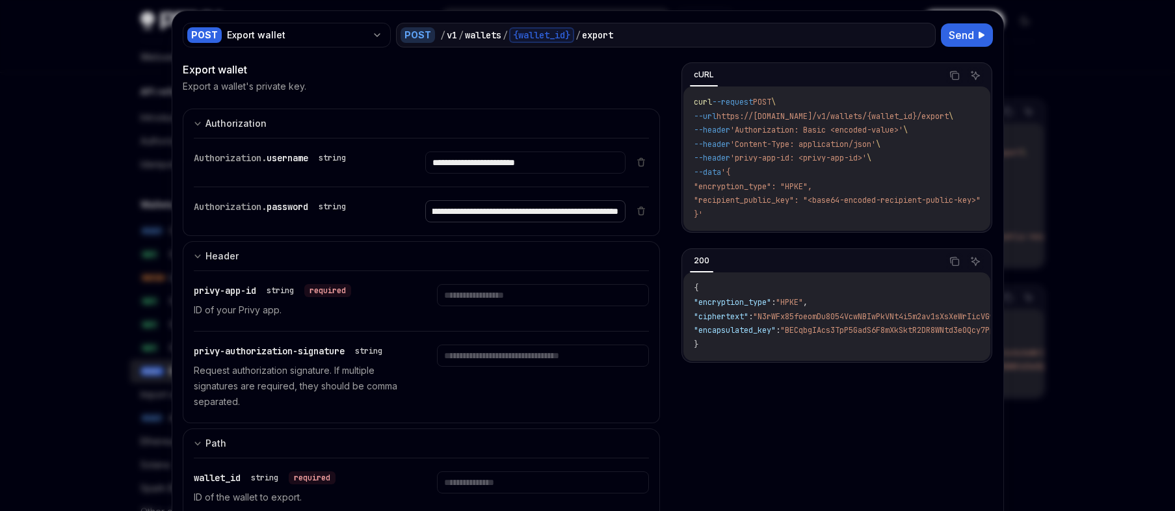
type input "**********"
click at [465, 174] on input "text" at bounding box center [525, 162] width 200 height 22
paste input "**********"
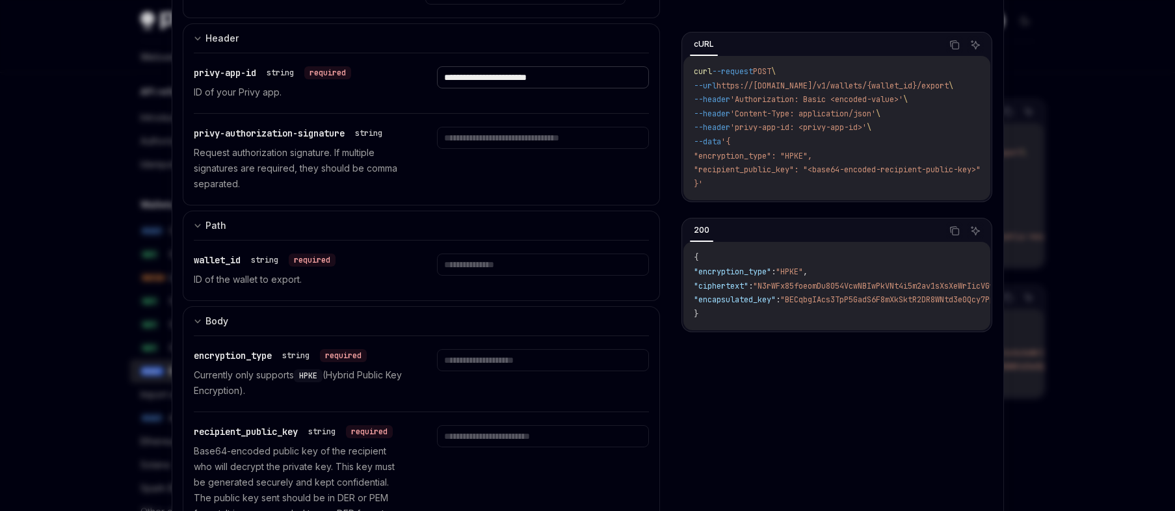
scroll to position [239, 0]
type input "**********"
paste input "**********"
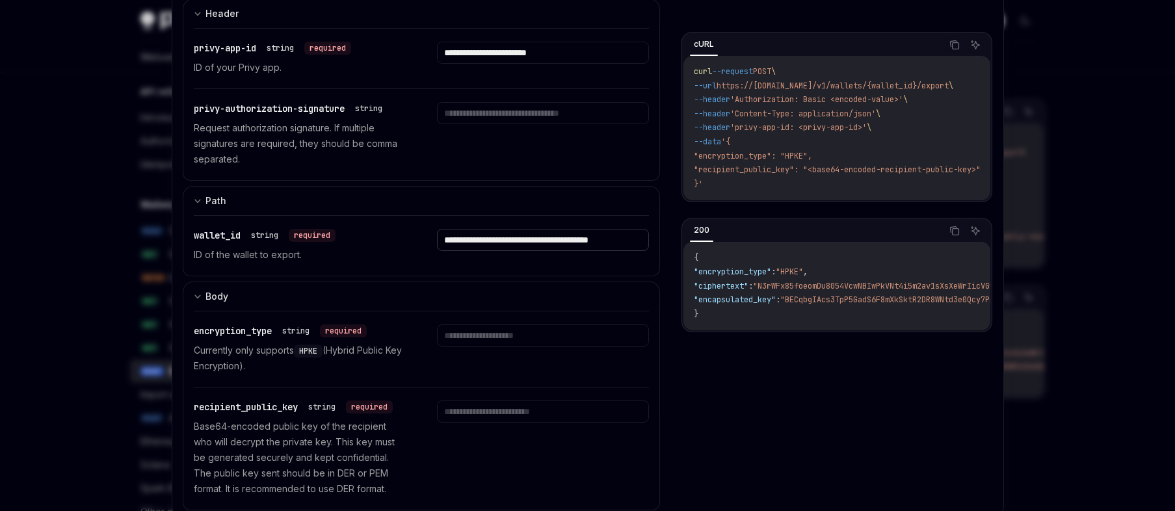
scroll to position [302, 0]
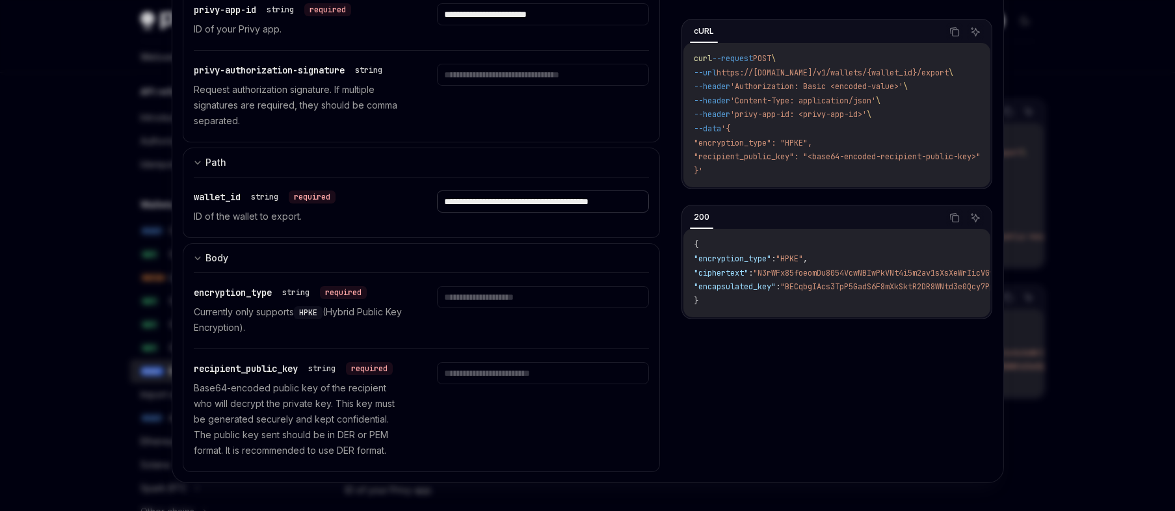
type input "**********"
type input "****"
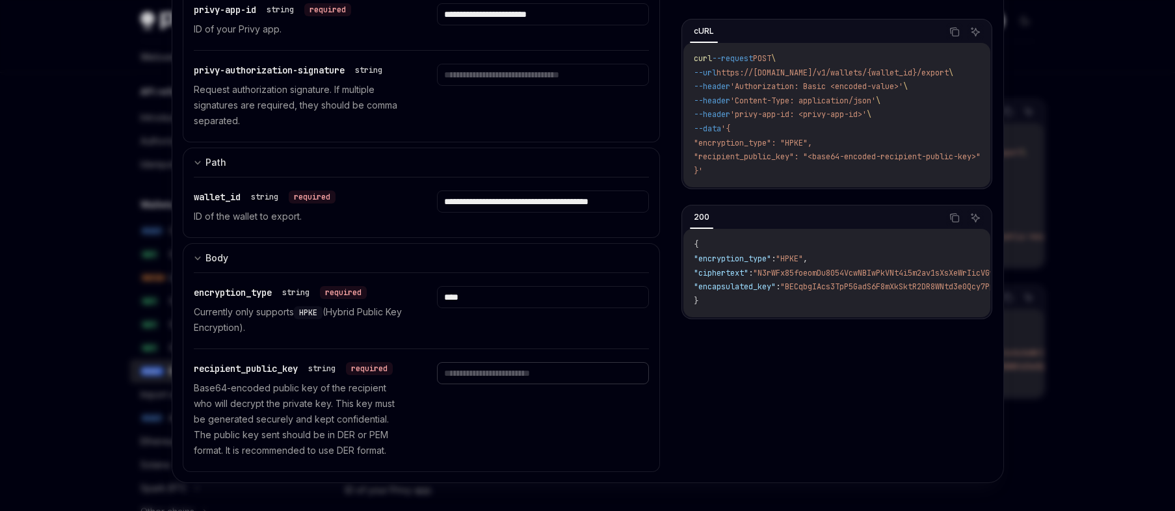
paste input "**********"
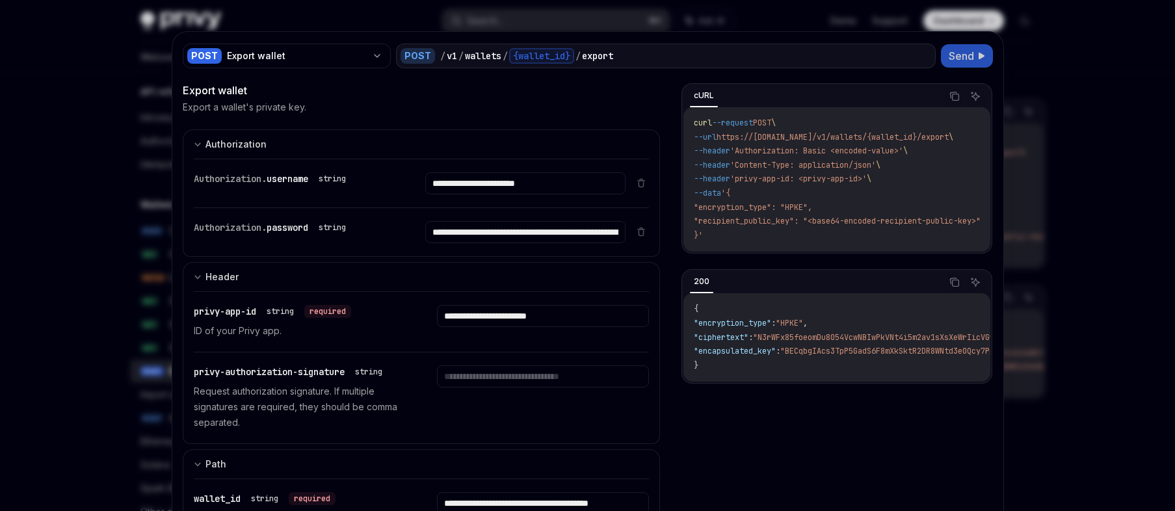
type input "**********"
click at [954, 62] on span "Send" at bounding box center [960, 56] width 25 height 16
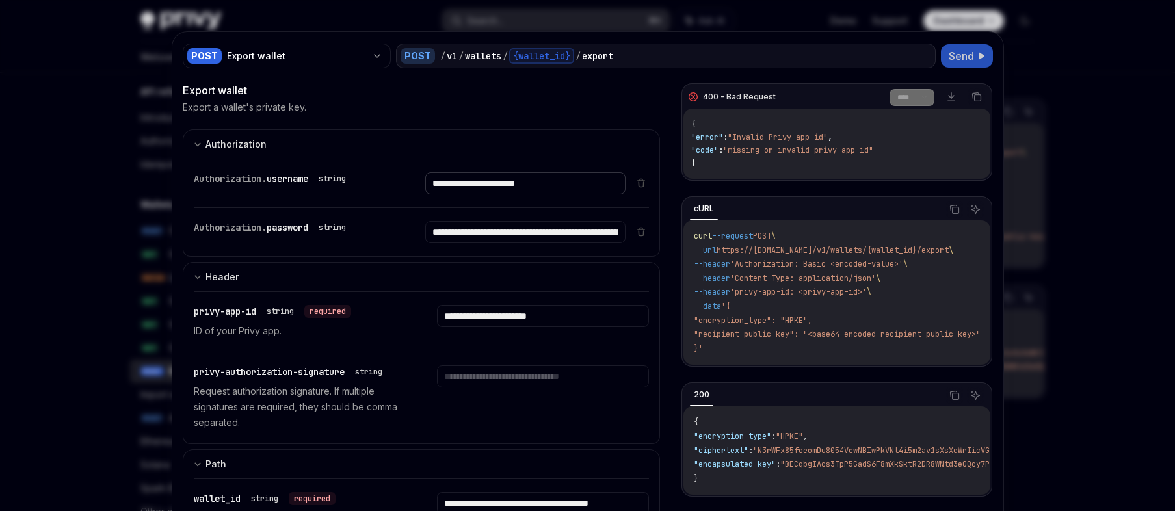
click at [545, 183] on input "**********" at bounding box center [525, 183] width 200 height 22
paste input "text"
type input "**********"
click at [484, 194] on input "**********" at bounding box center [525, 183] width 200 height 22
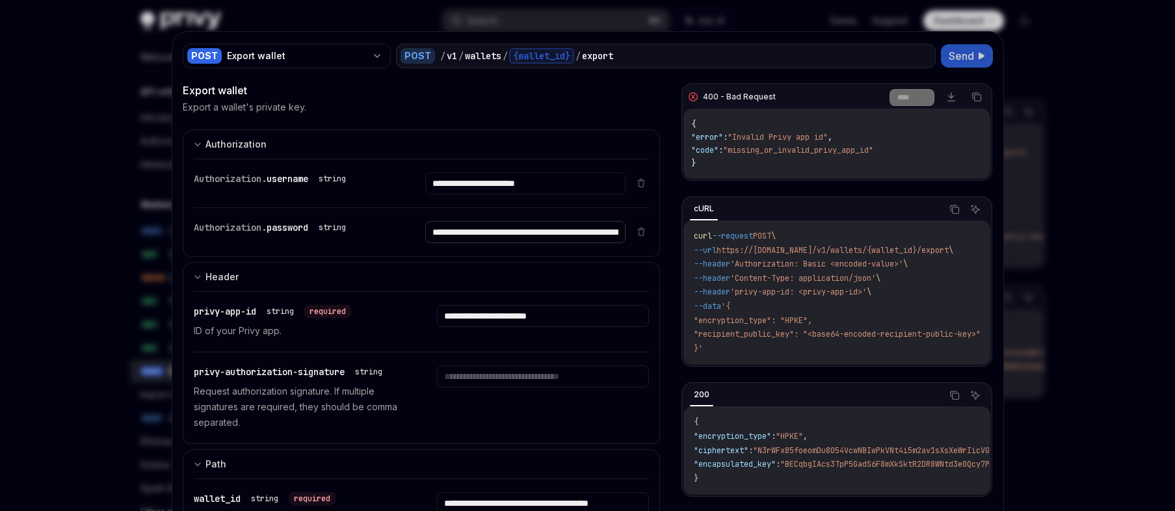
click at [484, 194] on input "**********" at bounding box center [525, 183] width 200 height 22
paste input "**********"
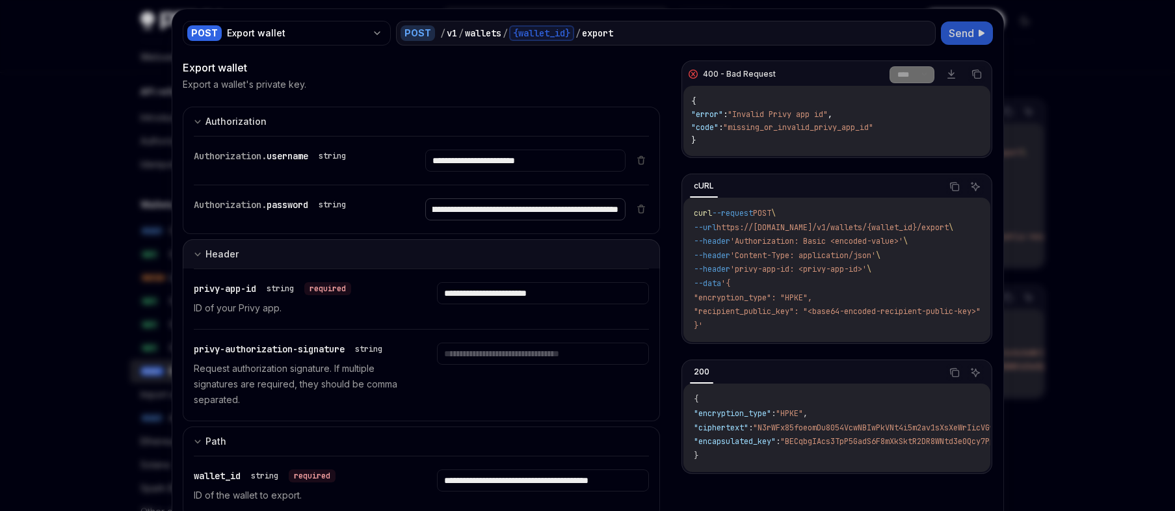
scroll to position [25, 0]
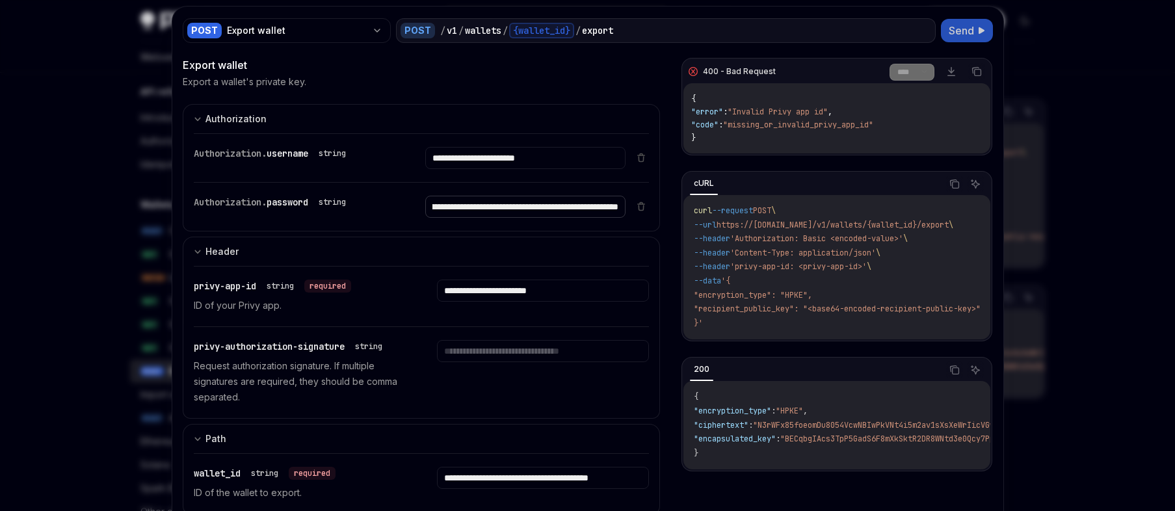
type input "**********"
click at [521, 169] on input "**********" at bounding box center [525, 158] width 200 height 22
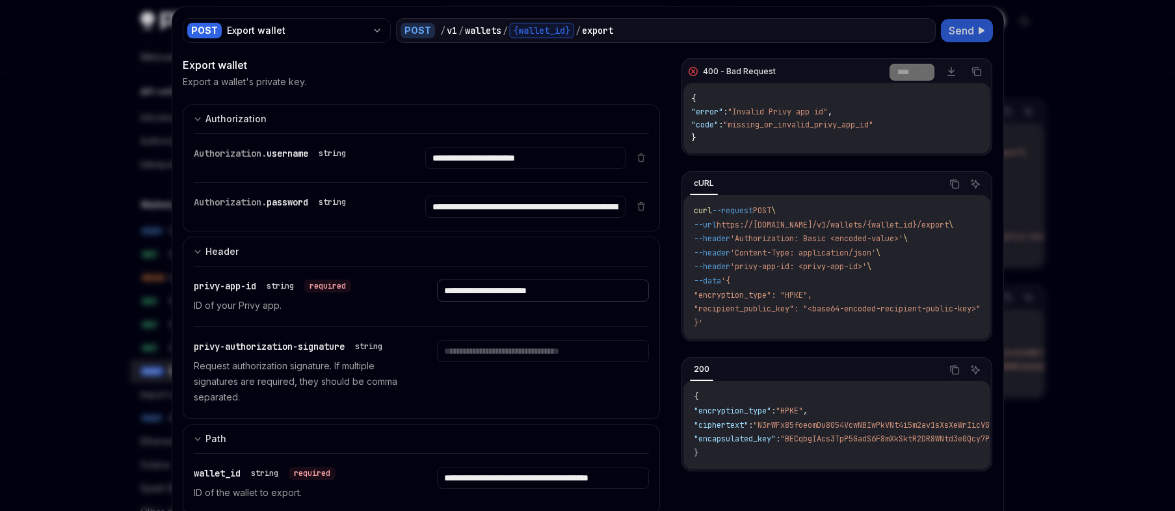
paste input "text"
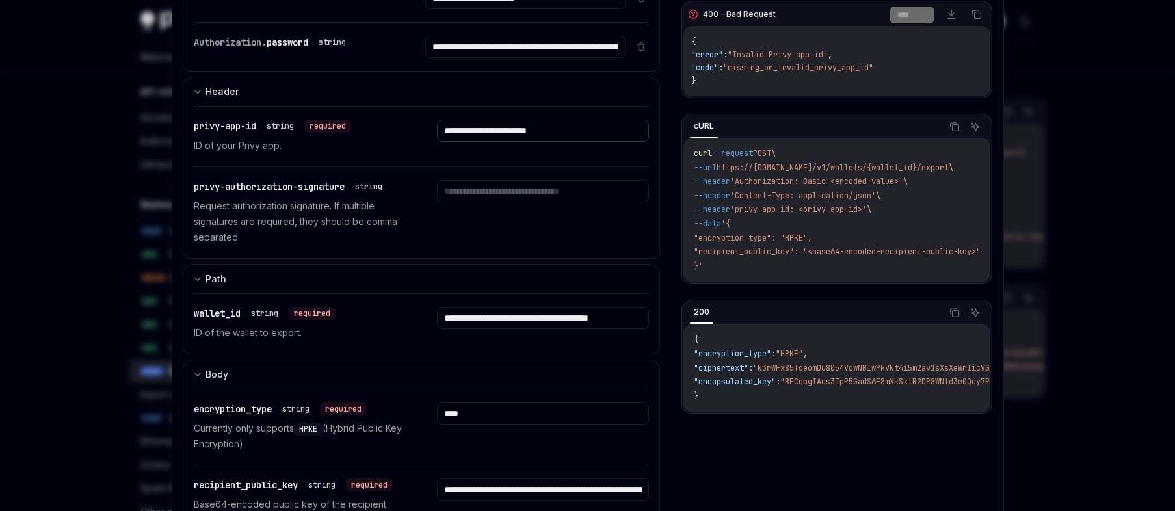
scroll to position [213, 0]
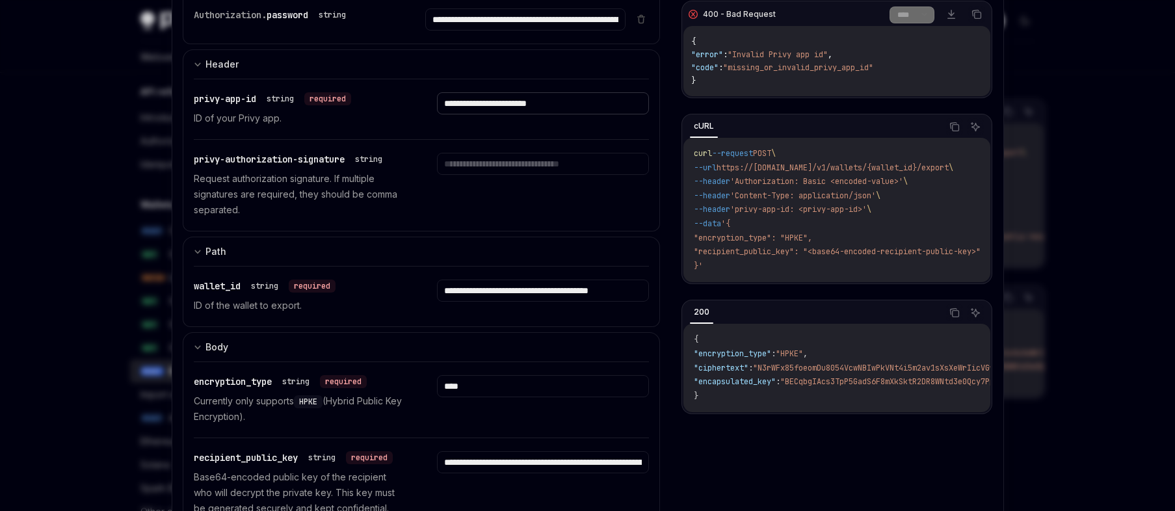
type input "**********"
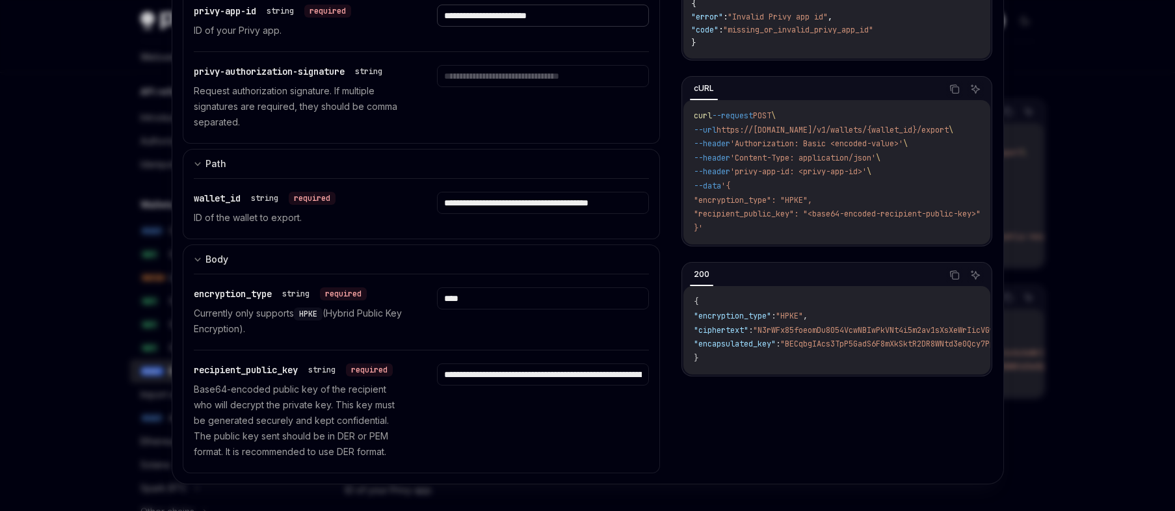
scroll to position [305, 0]
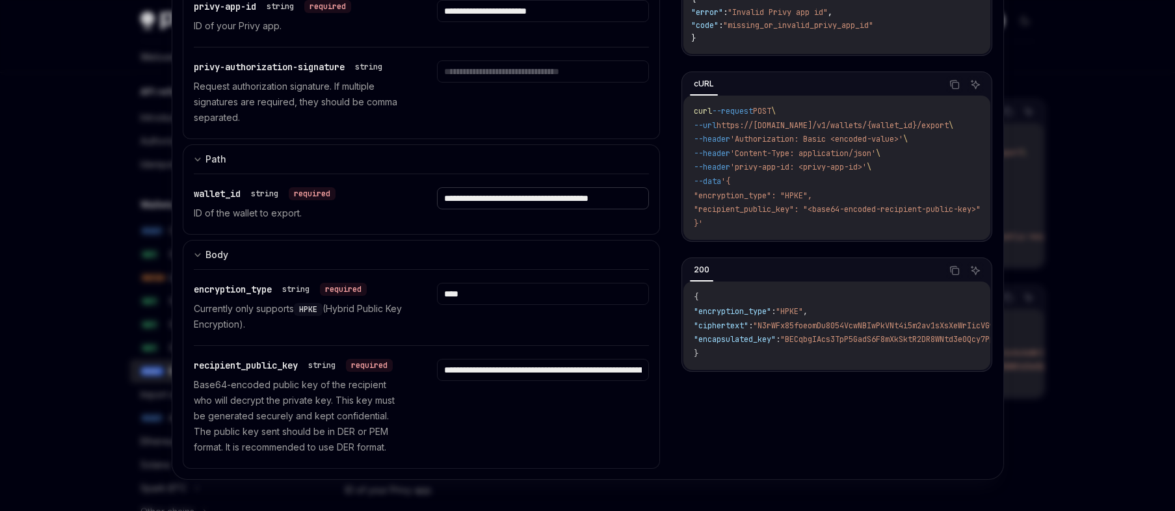
paste input "text"
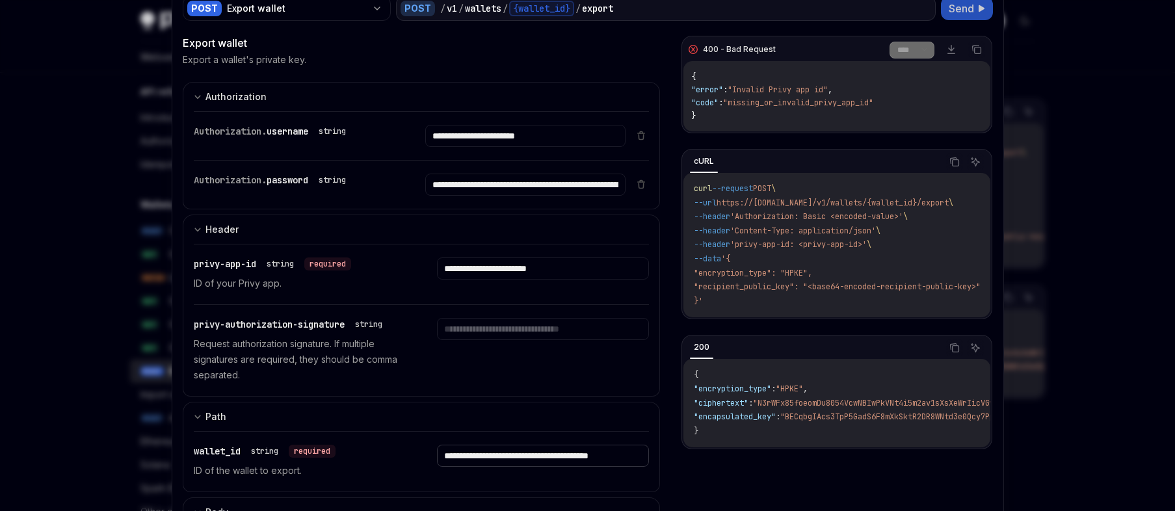
scroll to position [0, 0]
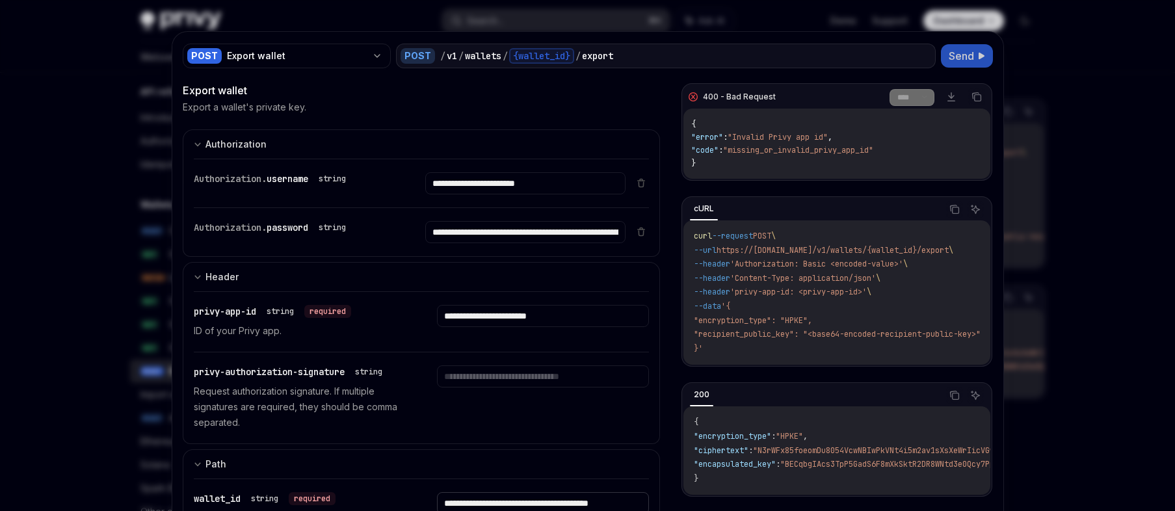
type input "**********"
click at [971, 59] on button "Send" at bounding box center [967, 55] width 52 height 23
click at [956, 58] on span "Send" at bounding box center [960, 56] width 25 height 16
click at [589, 190] on input "**********" at bounding box center [525, 183] width 200 height 22
click at [961, 59] on span "Send" at bounding box center [960, 56] width 25 height 16
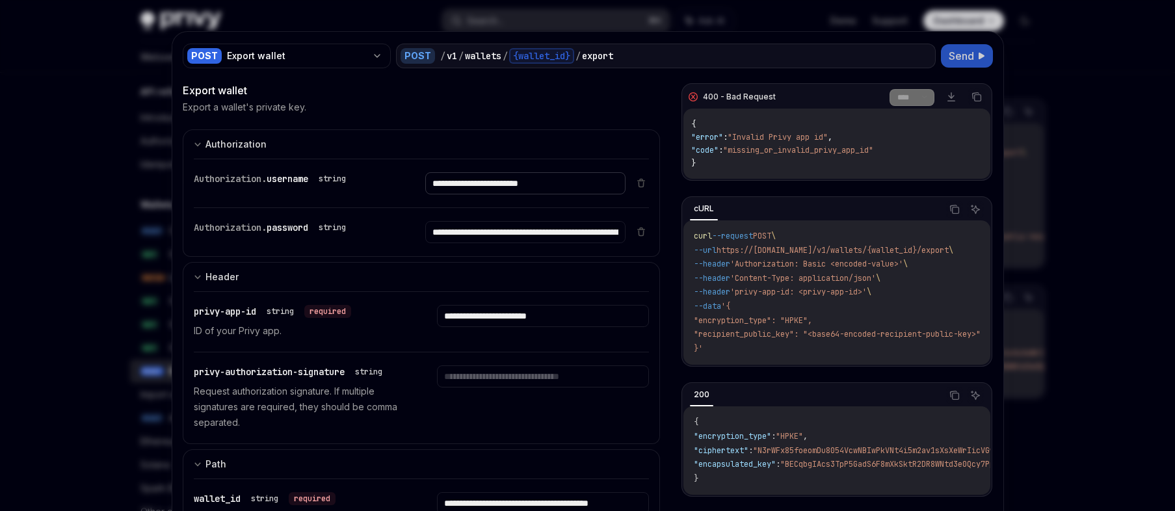
click at [587, 181] on input "**********" at bounding box center [525, 183] width 200 height 22
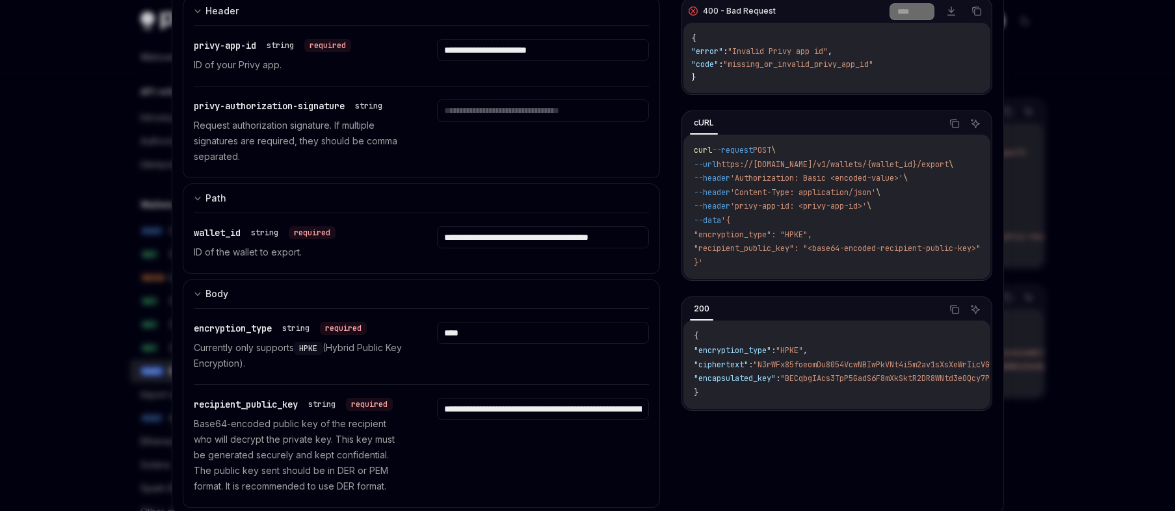
scroll to position [250, 0]
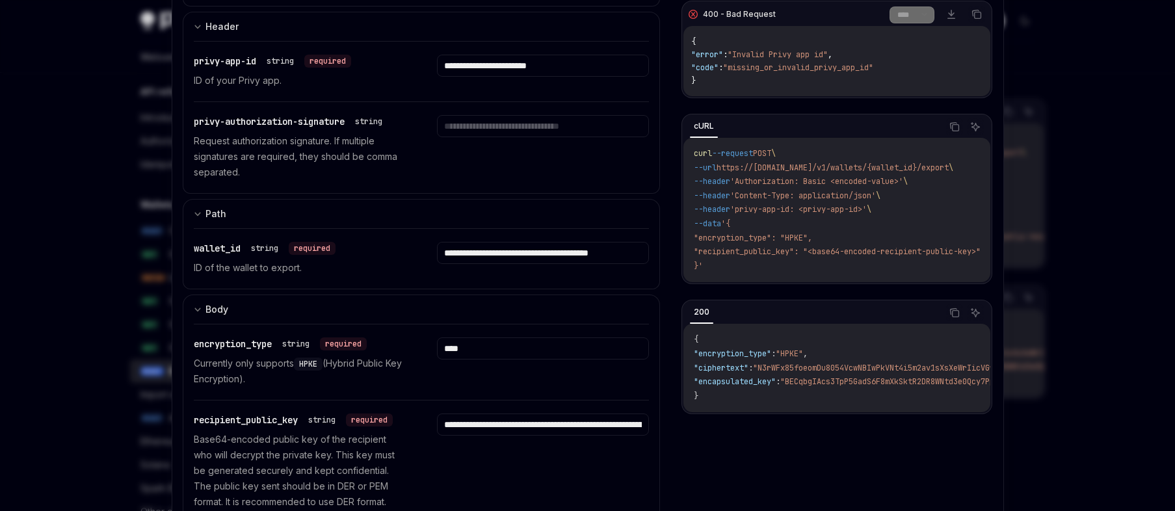
type input "**********"
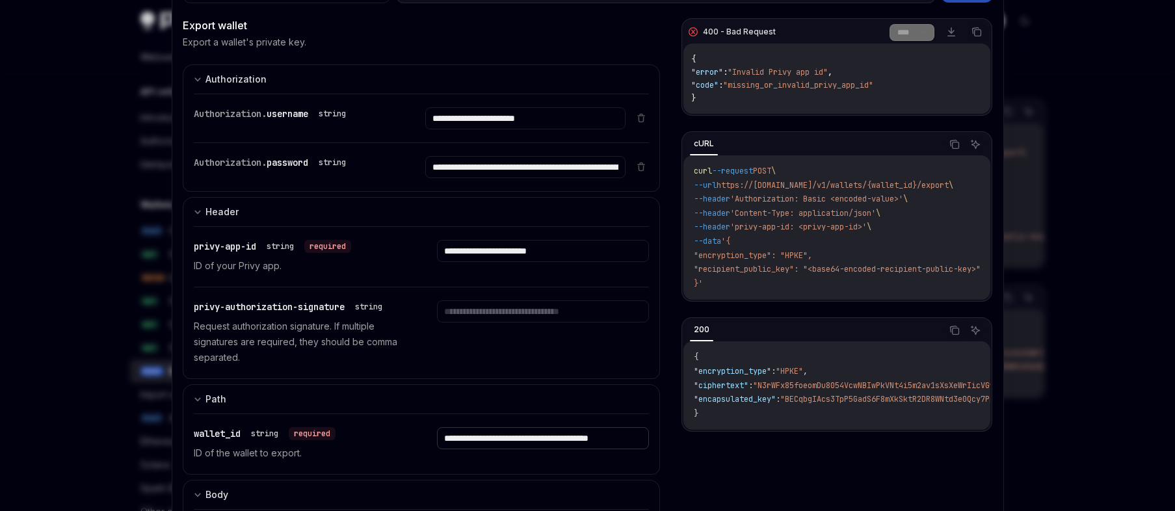
scroll to position [0, 0]
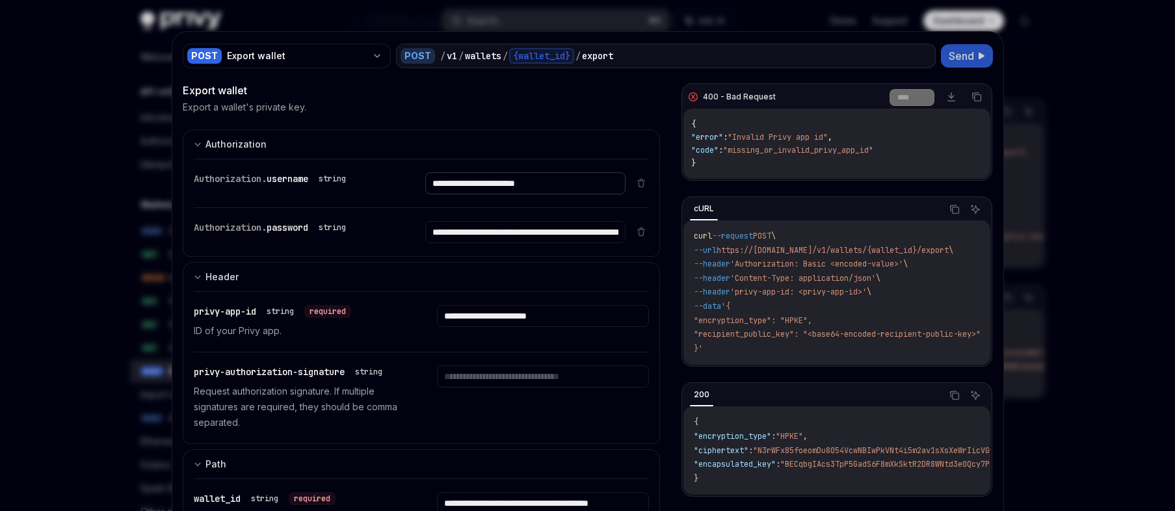
click at [565, 187] on input "**********" at bounding box center [525, 183] width 200 height 22
click at [588, 194] on input "**********" at bounding box center [525, 183] width 200 height 22
click at [960, 59] on span "Send" at bounding box center [960, 56] width 25 height 16
click at [598, 194] on input "text" at bounding box center [525, 183] width 200 height 22
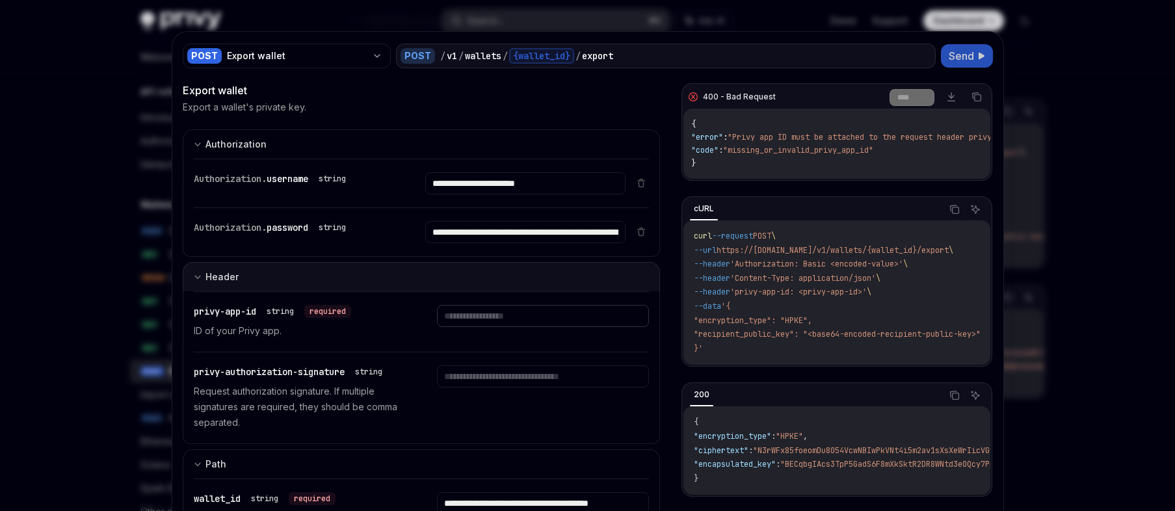
paste input "**********"
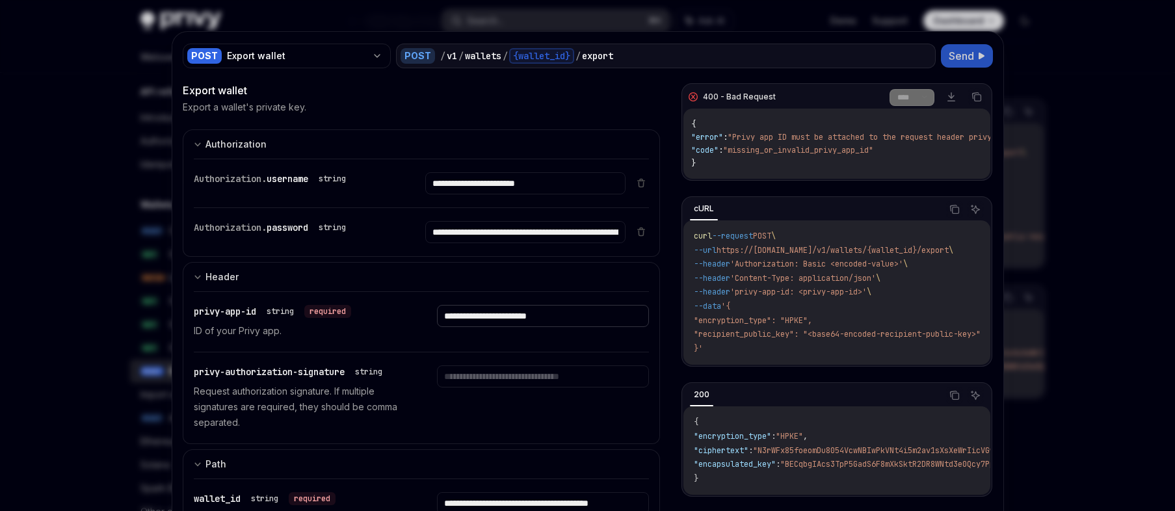
type input "**********"
click at [963, 60] on span "Send" at bounding box center [960, 56] width 25 height 16
click at [472, 194] on input "**********" at bounding box center [525, 183] width 200 height 22
click at [967, 60] on span "Send" at bounding box center [960, 56] width 25 height 16
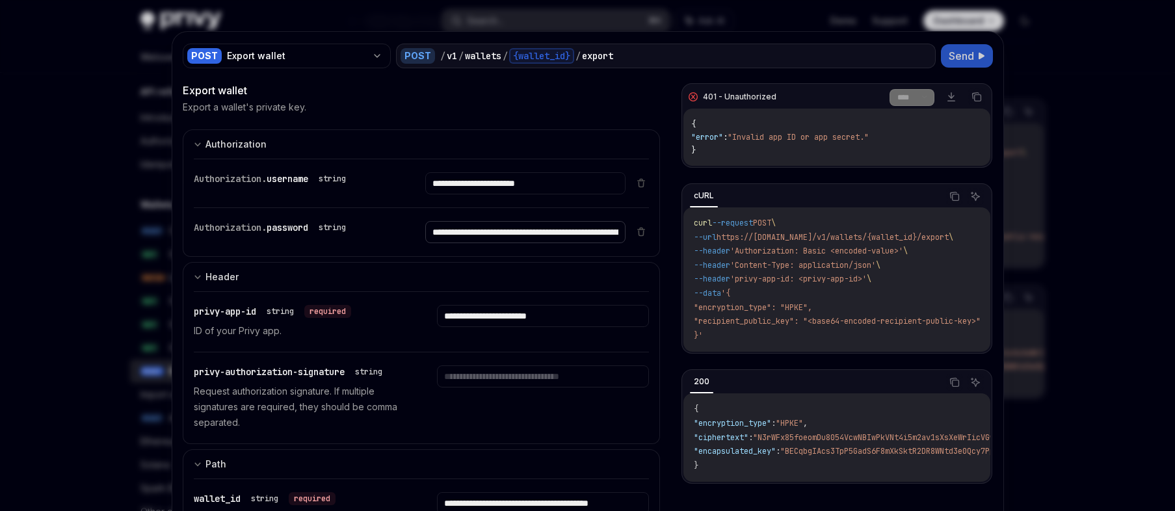
click at [508, 194] on input "**********" at bounding box center [525, 183] width 200 height 22
type input "**********"
click at [963, 64] on button "Send" at bounding box center [967, 55] width 52 height 23
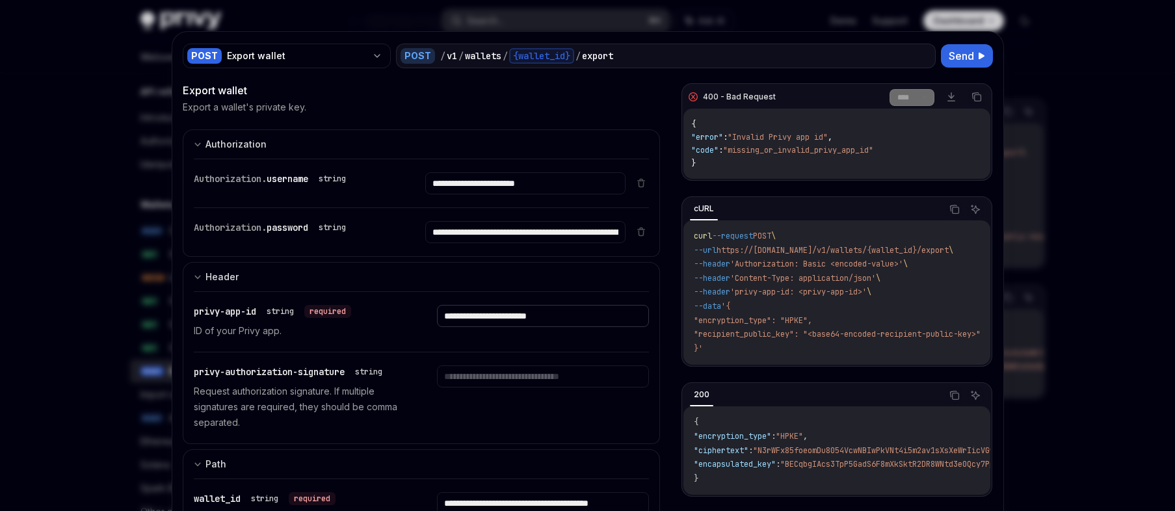
click at [548, 194] on input "**********" at bounding box center [525, 183] width 200 height 22
click at [638, 181] on icon at bounding box center [641, 181] width 7 height 0
click at [636, 229] on icon at bounding box center [641, 231] width 10 height 10
click at [620, 194] on input "**********" at bounding box center [525, 183] width 200 height 22
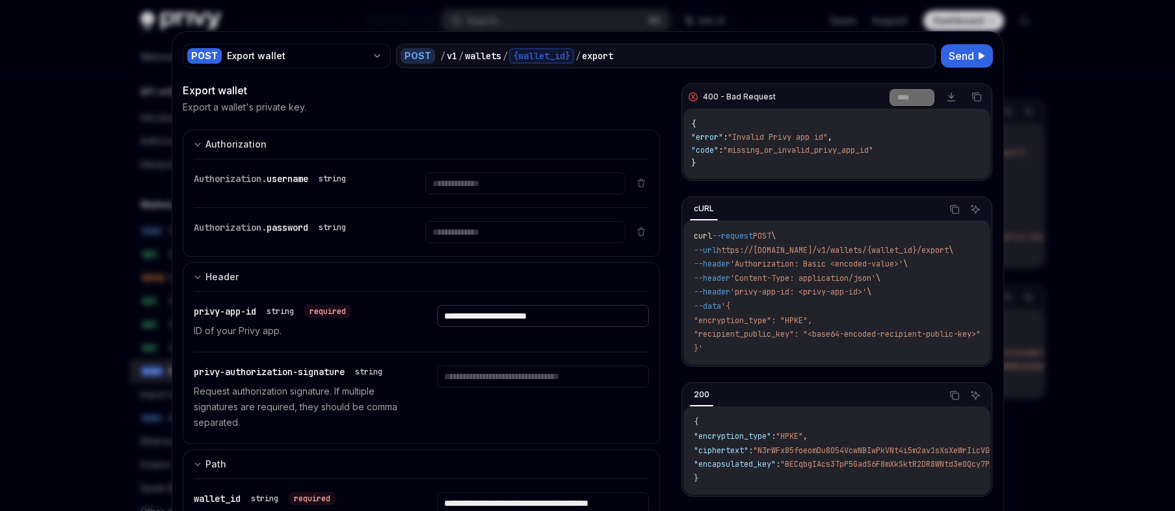
click at [620, 194] on input "**********" at bounding box center [525, 183] width 200 height 22
click at [755, 151] on span ""missing_or_invalid_privy_app_id"" at bounding box center [798, 150] width 150 height 10
copy span "missing_or_invalid_privy_app_id"
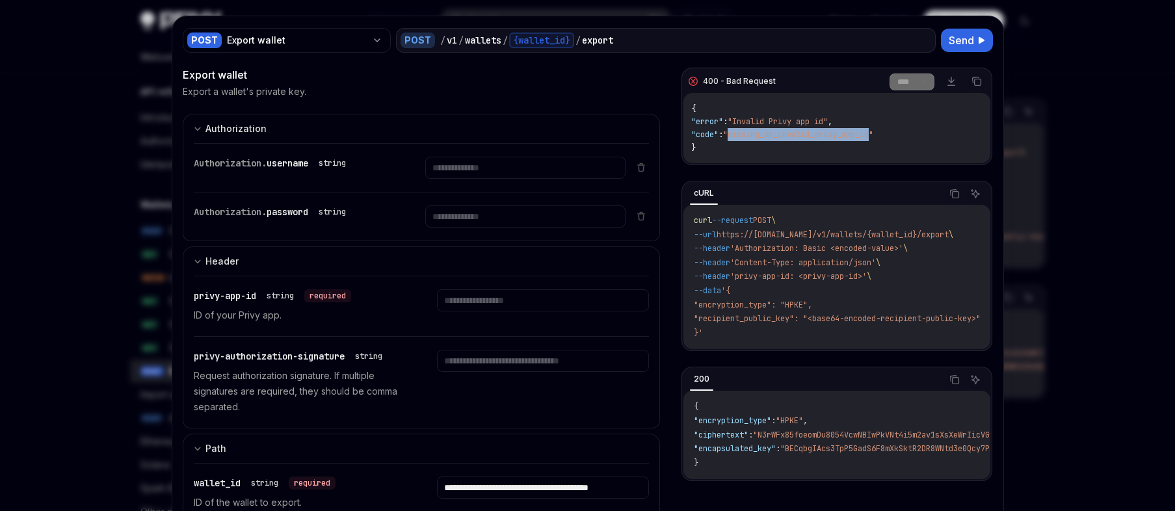
scroll to position [20, 0]
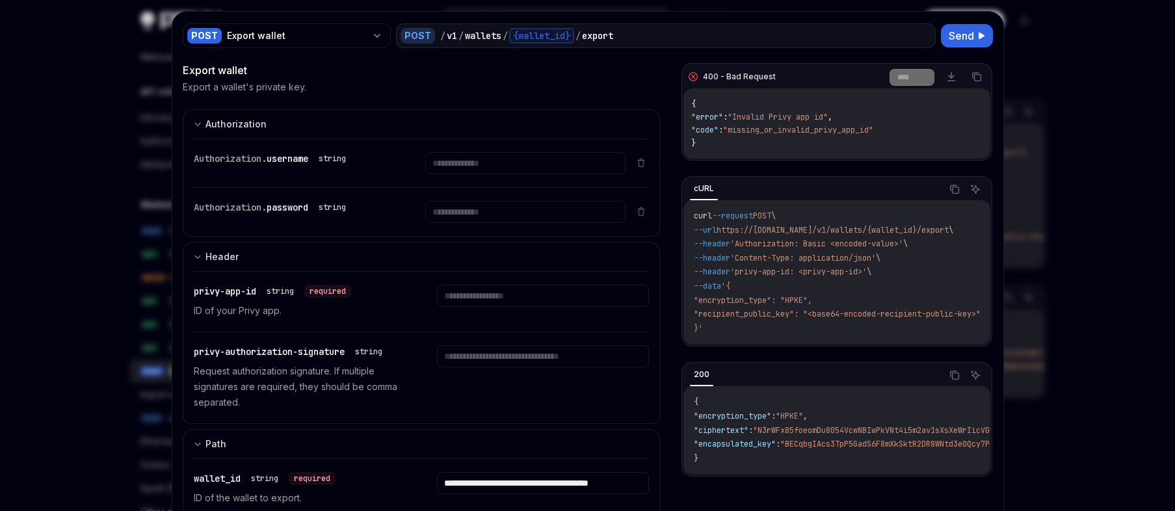
click at [114, 198] on div at bounding box center [587, 255] width 1175 height 511
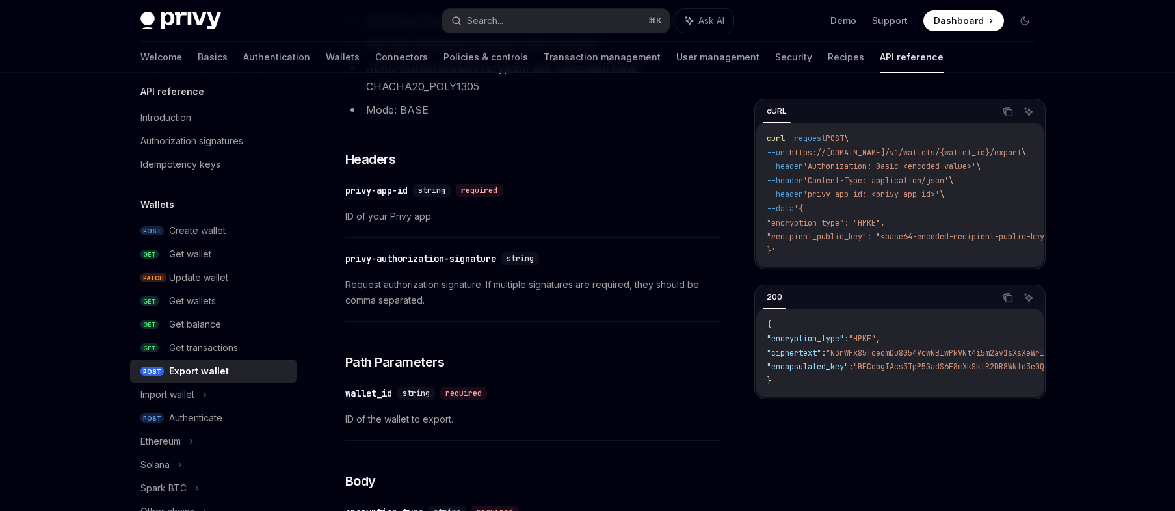
scroll to position [295, 0]
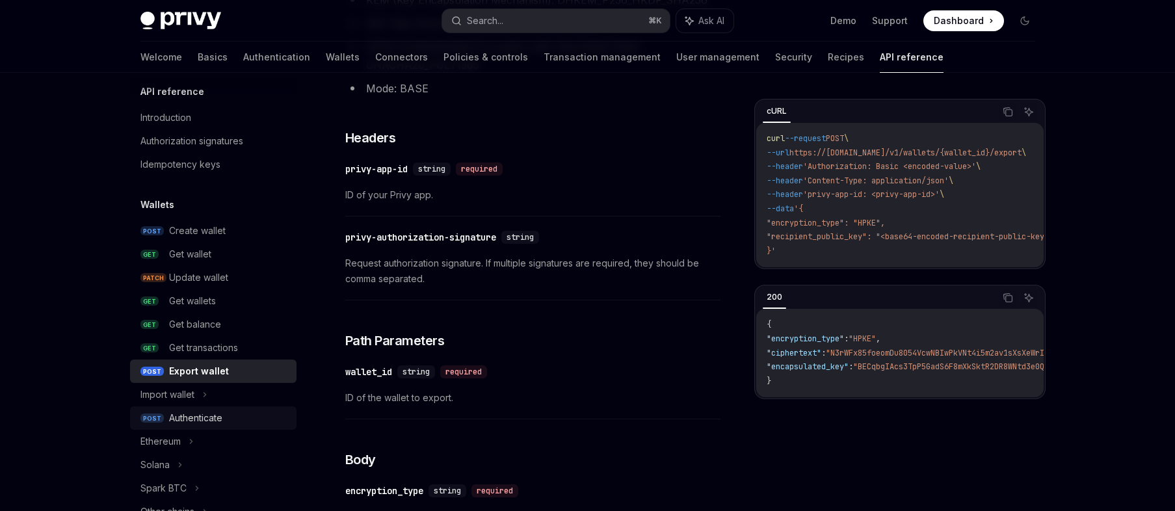
click at [181, 422] on div "Authenticate" at bounding box center [195, 418] width 53 height 16
type textarea "*"
